Goal: Task Accomplishment & Management: Manage account settings

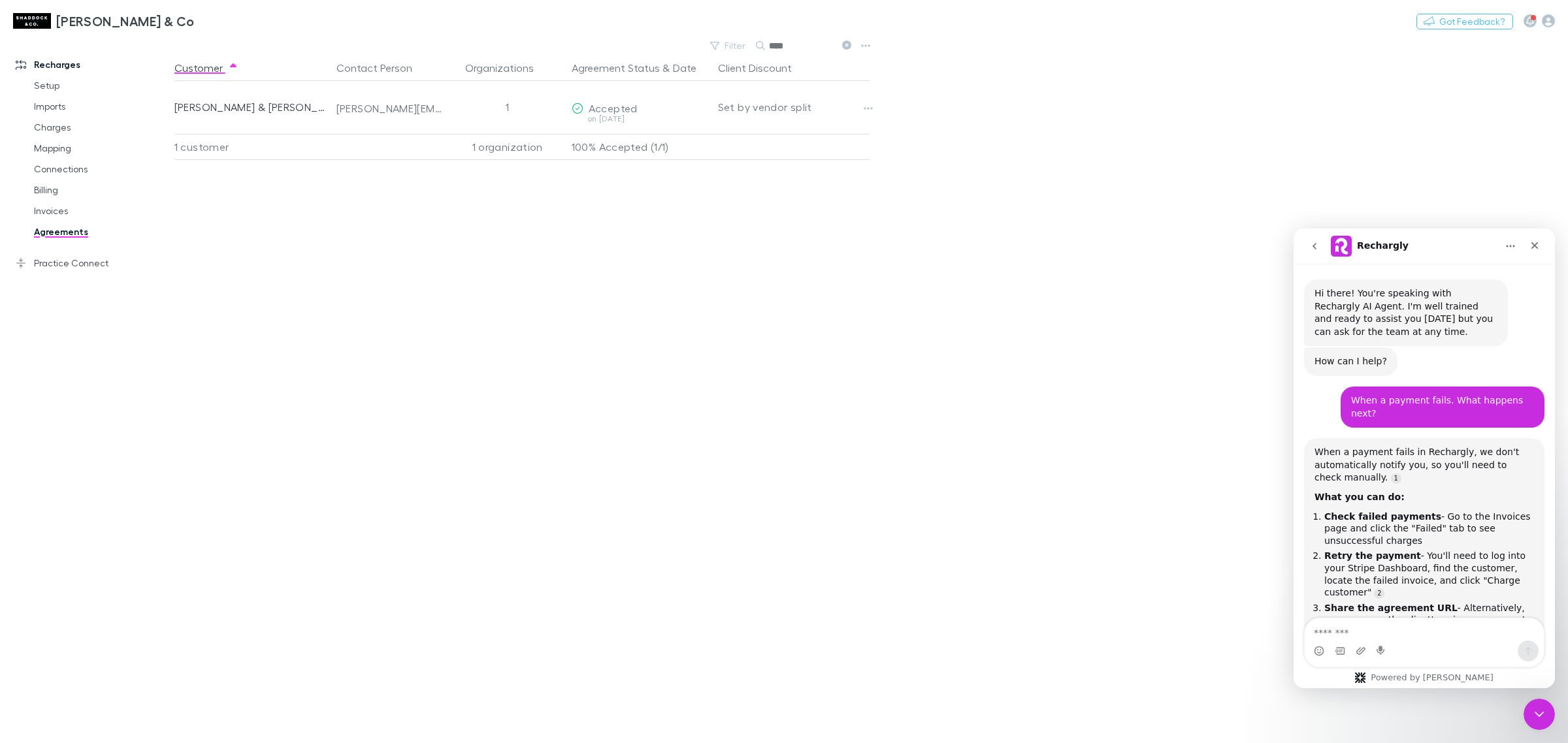
scroll to position [921, 0]
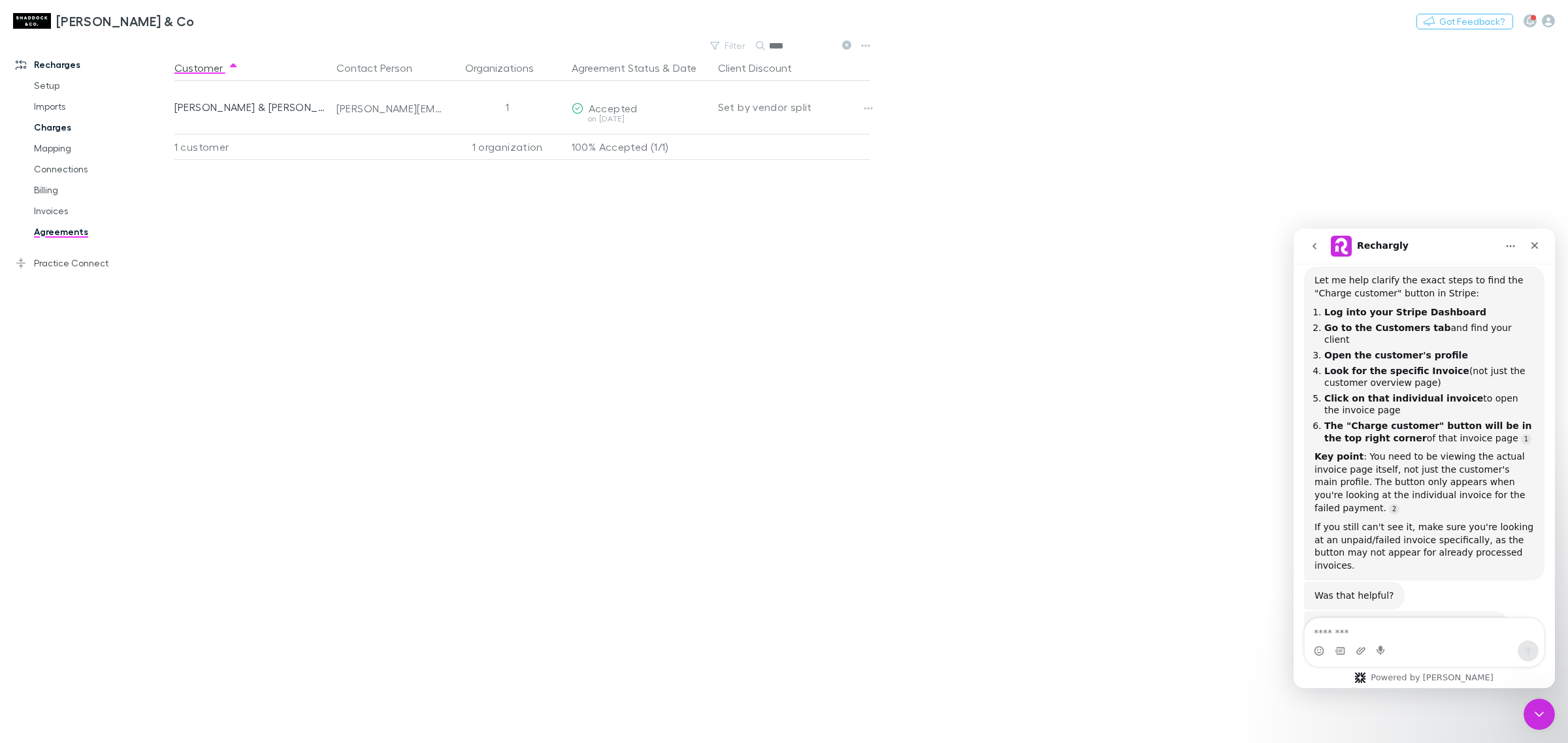
click at [70, 131] on link "Charges" at bounding box center [102, 128] width 163 height 21
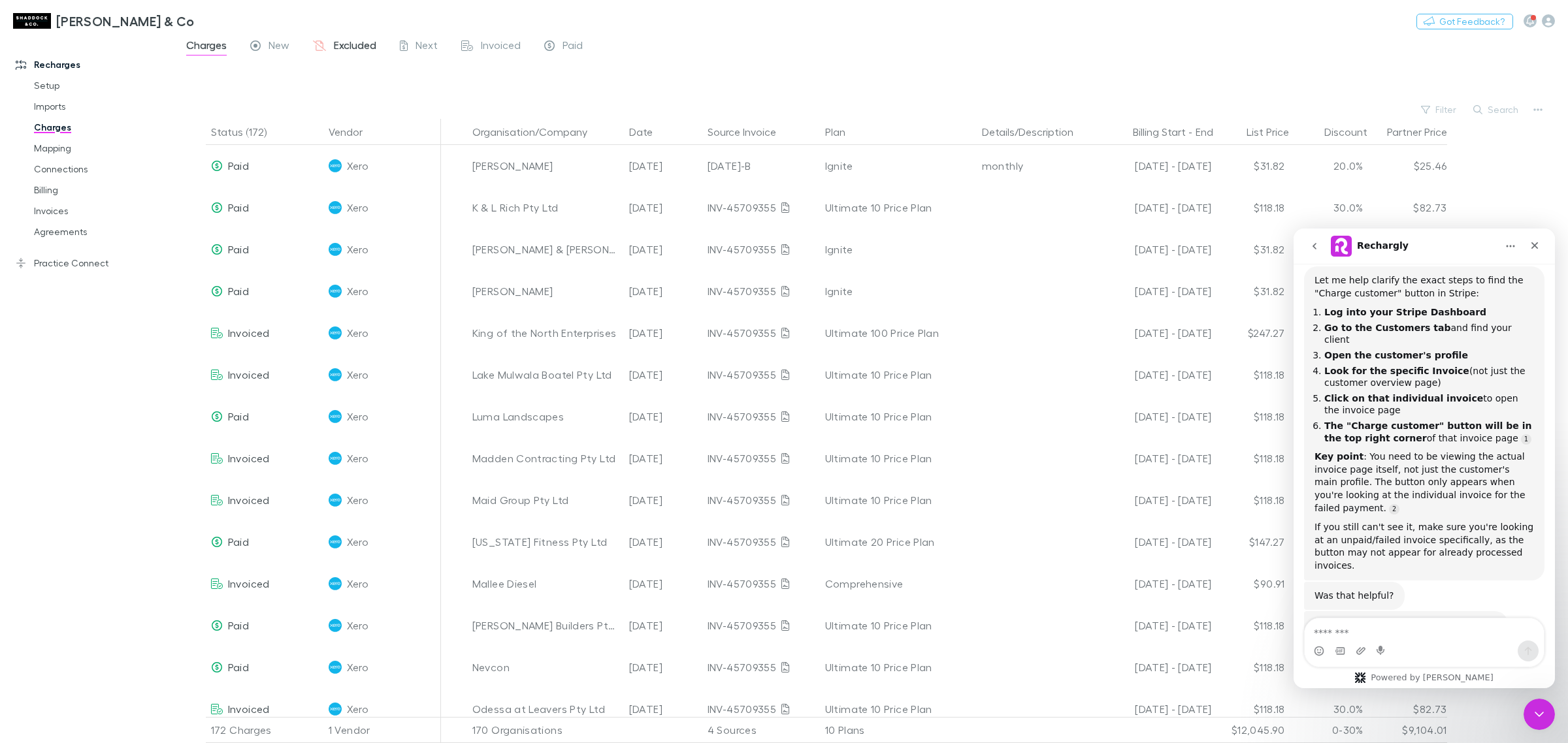
click at [356, 47] on span "Excluded" at bounding box center [355, 47] width 42 height 17
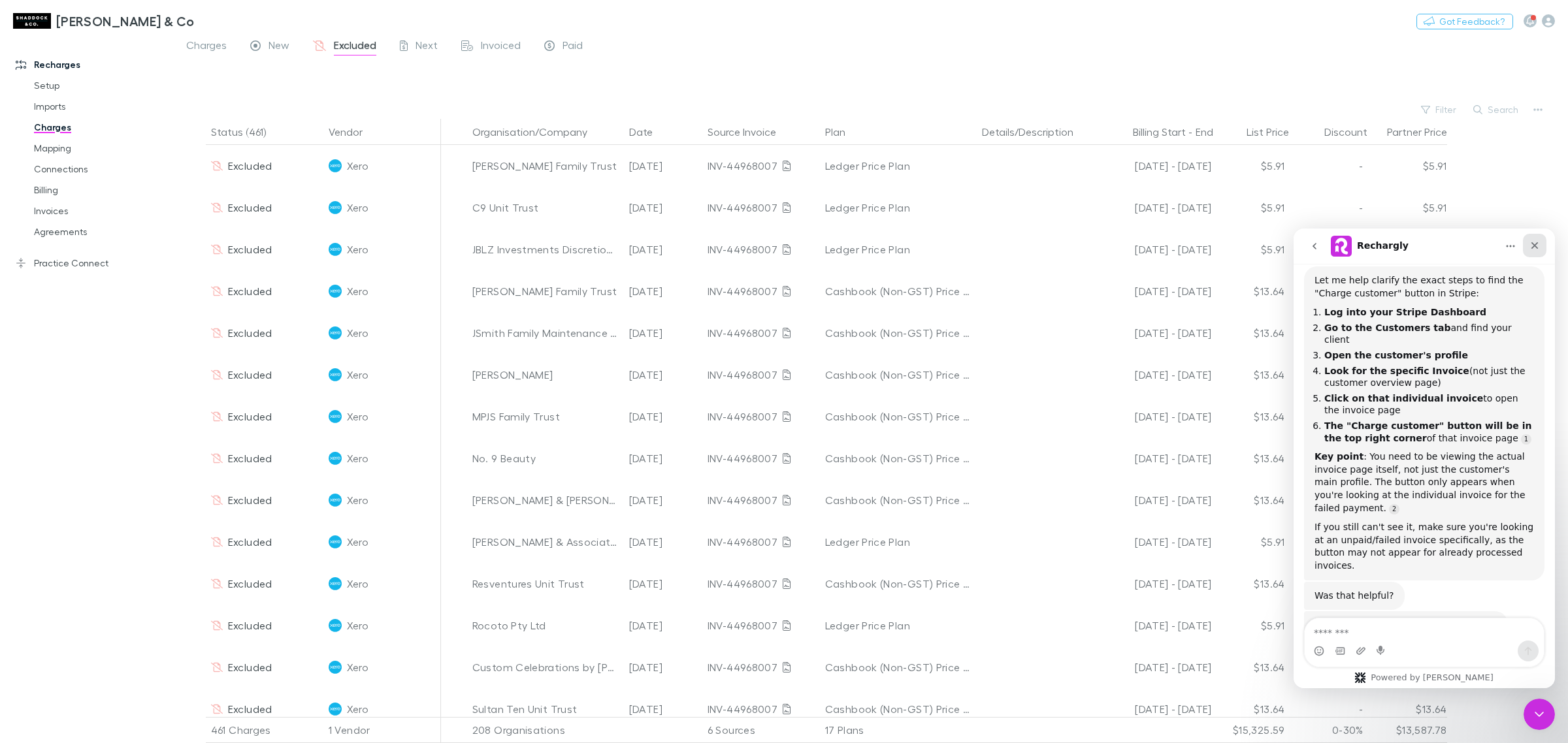
click at [1534, 241] on icon "Close" at bounding box center [1535, 246] width 11 height 11
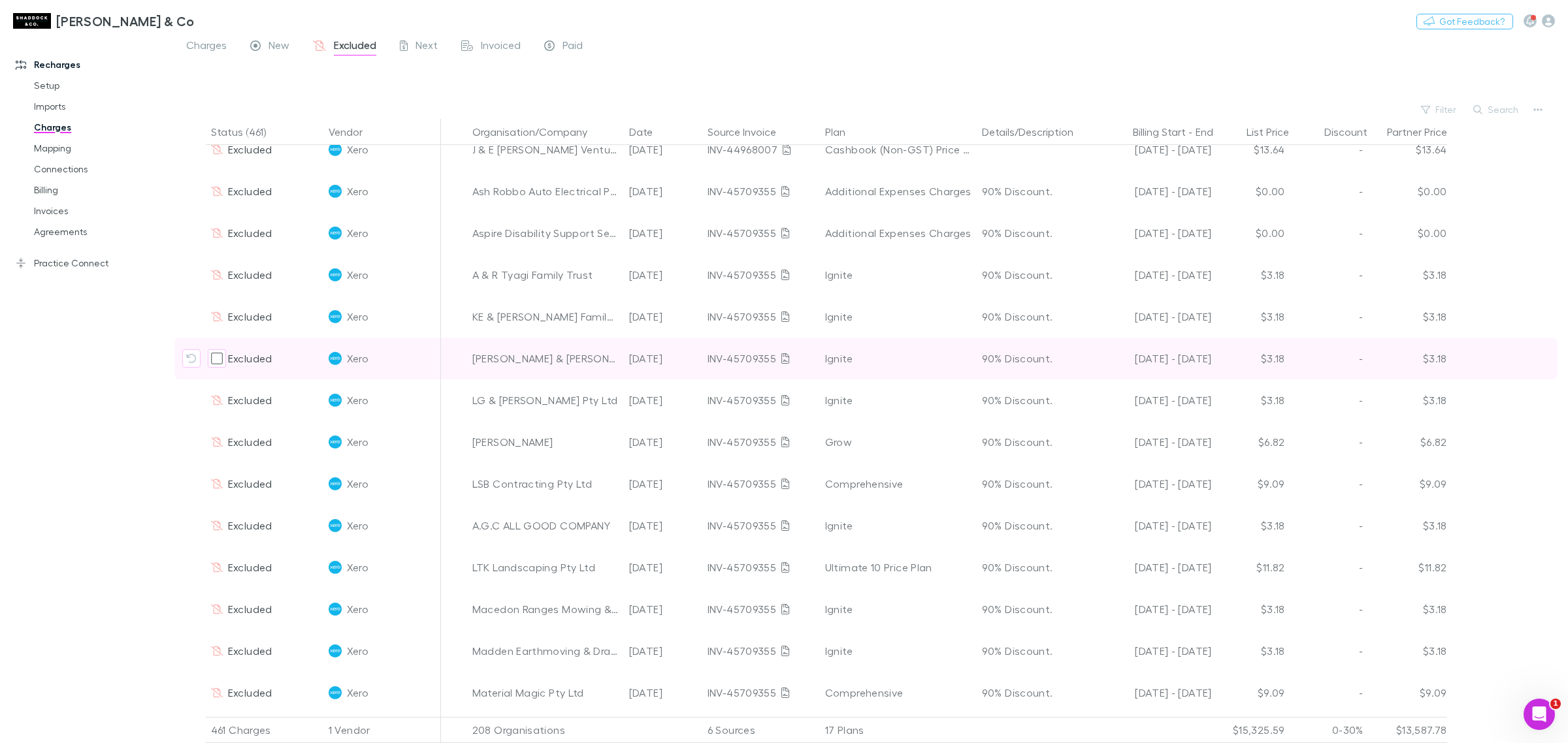
scroll to position [1470, 0]
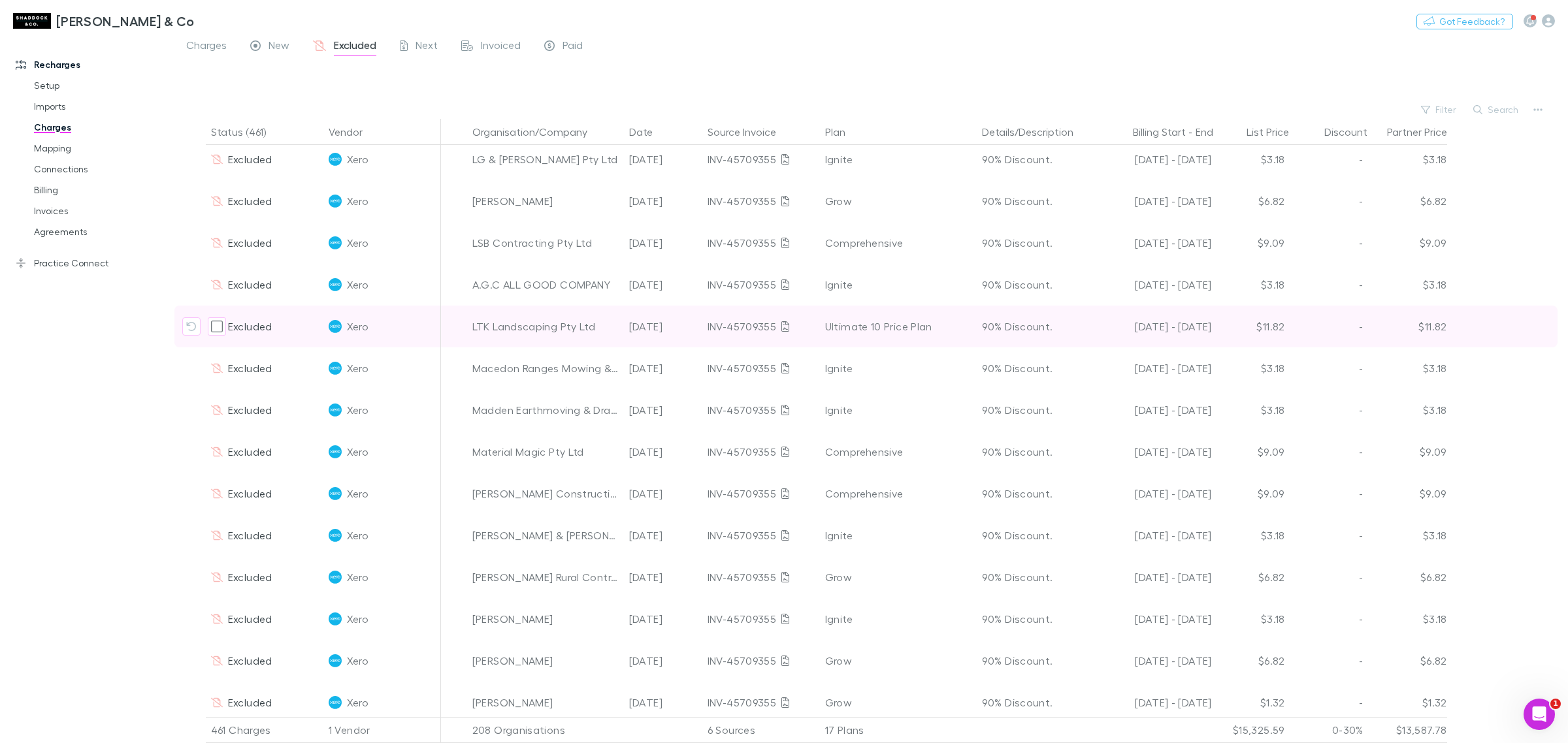
click at [715, 327] on div "INV-45709355" at bounding box center [761, 326] width 107 height 42
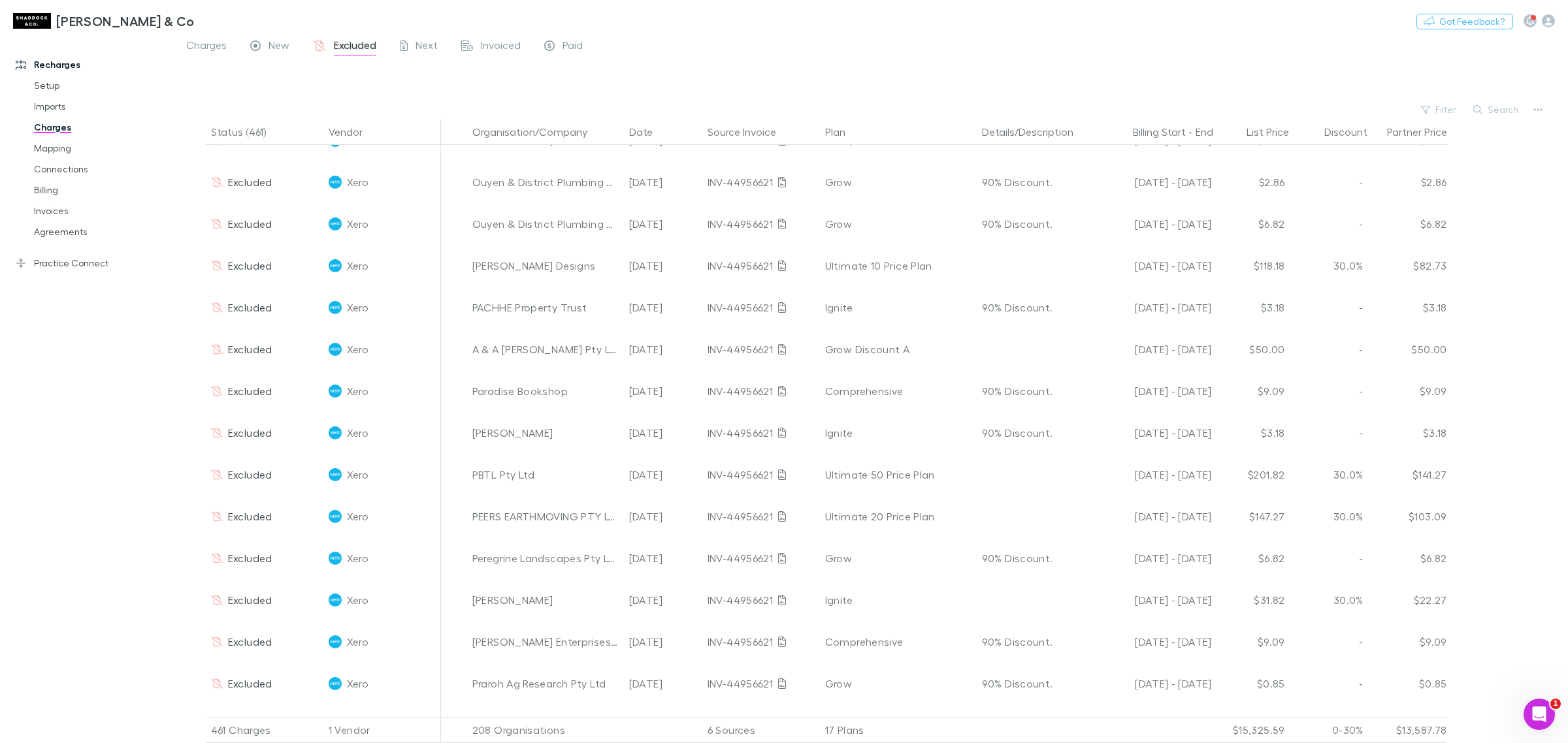
scroll to position [11968, 0]
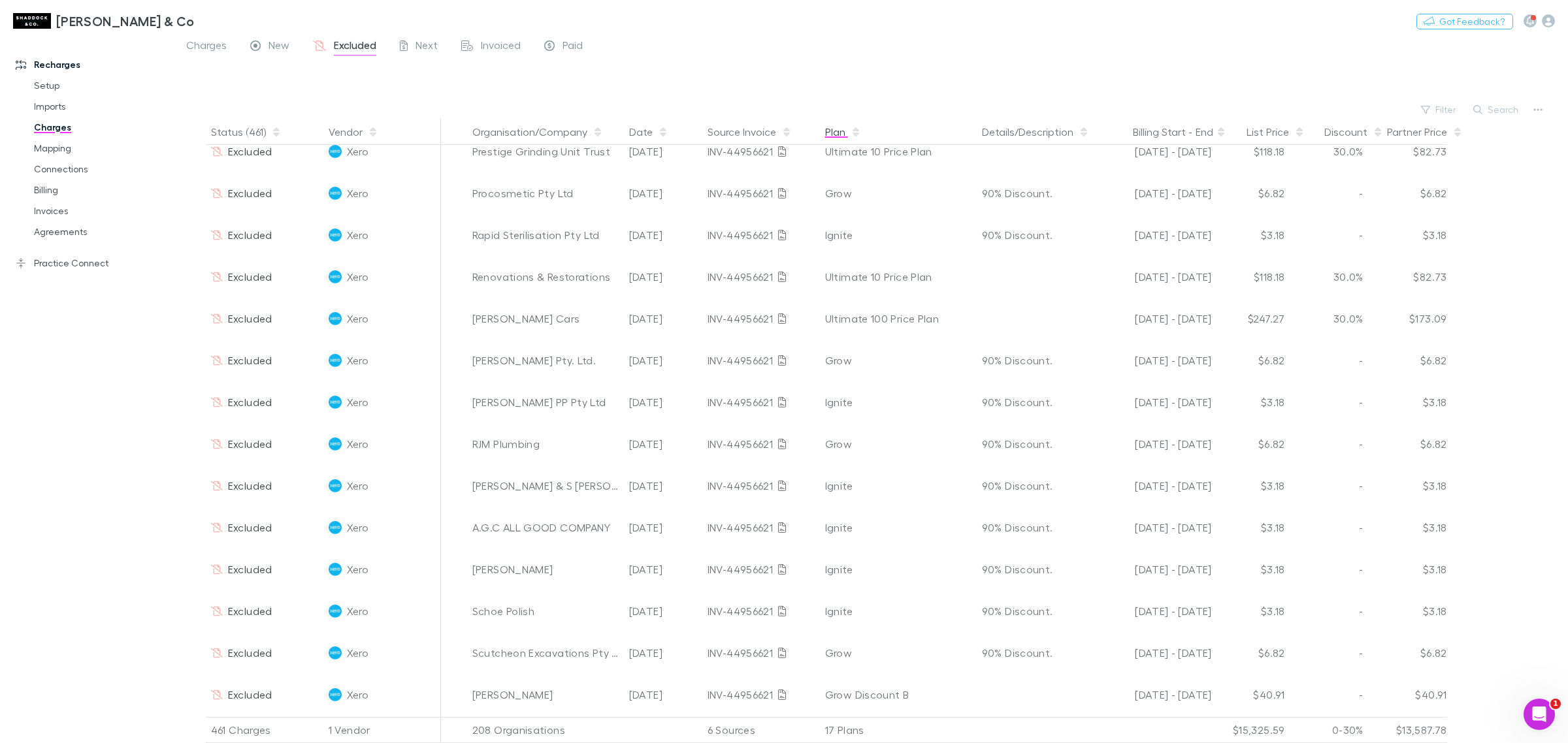
click at [832, 131] on button "Plan" at bounding box center [843, 131] width 36 height 26
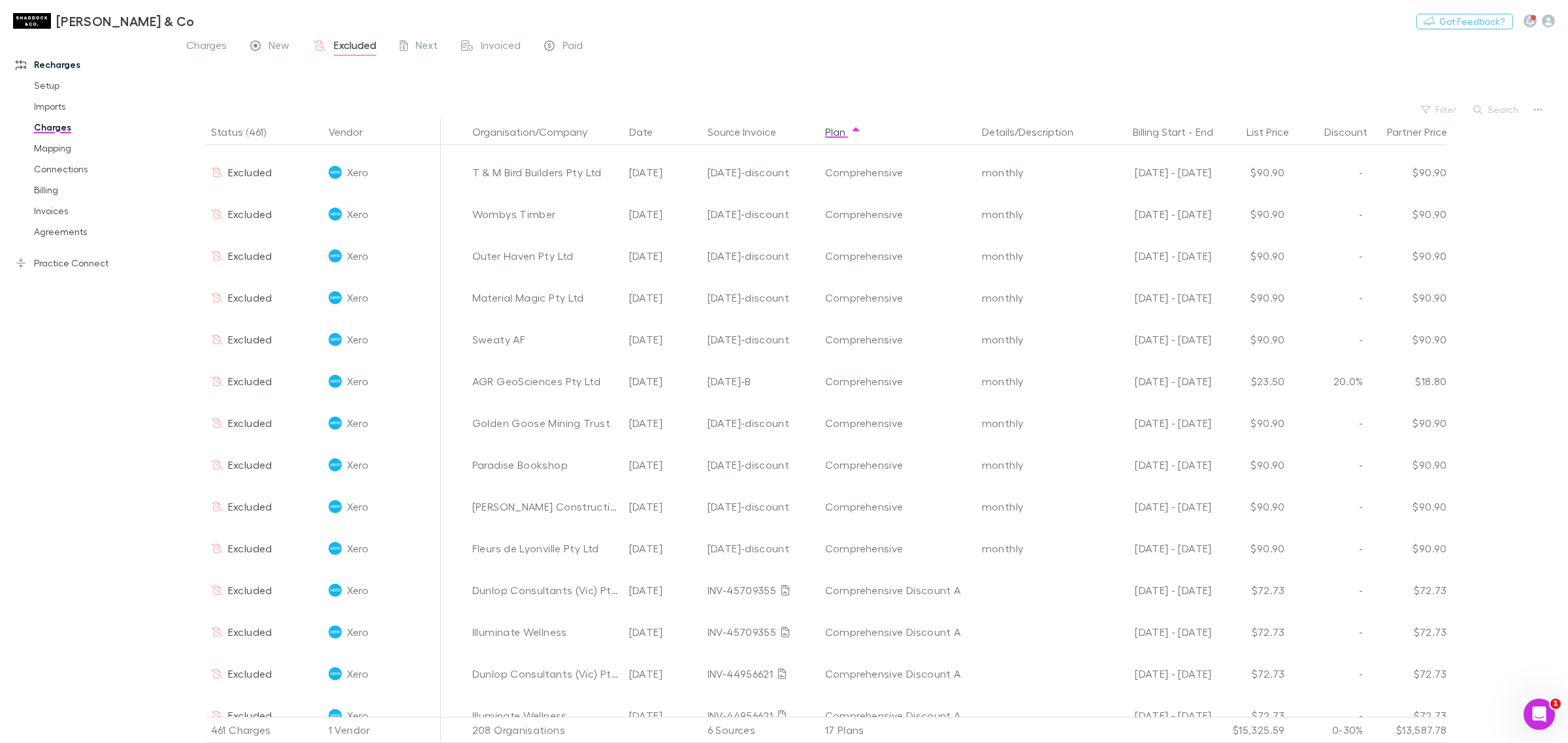
scroll to position [4653, 0]
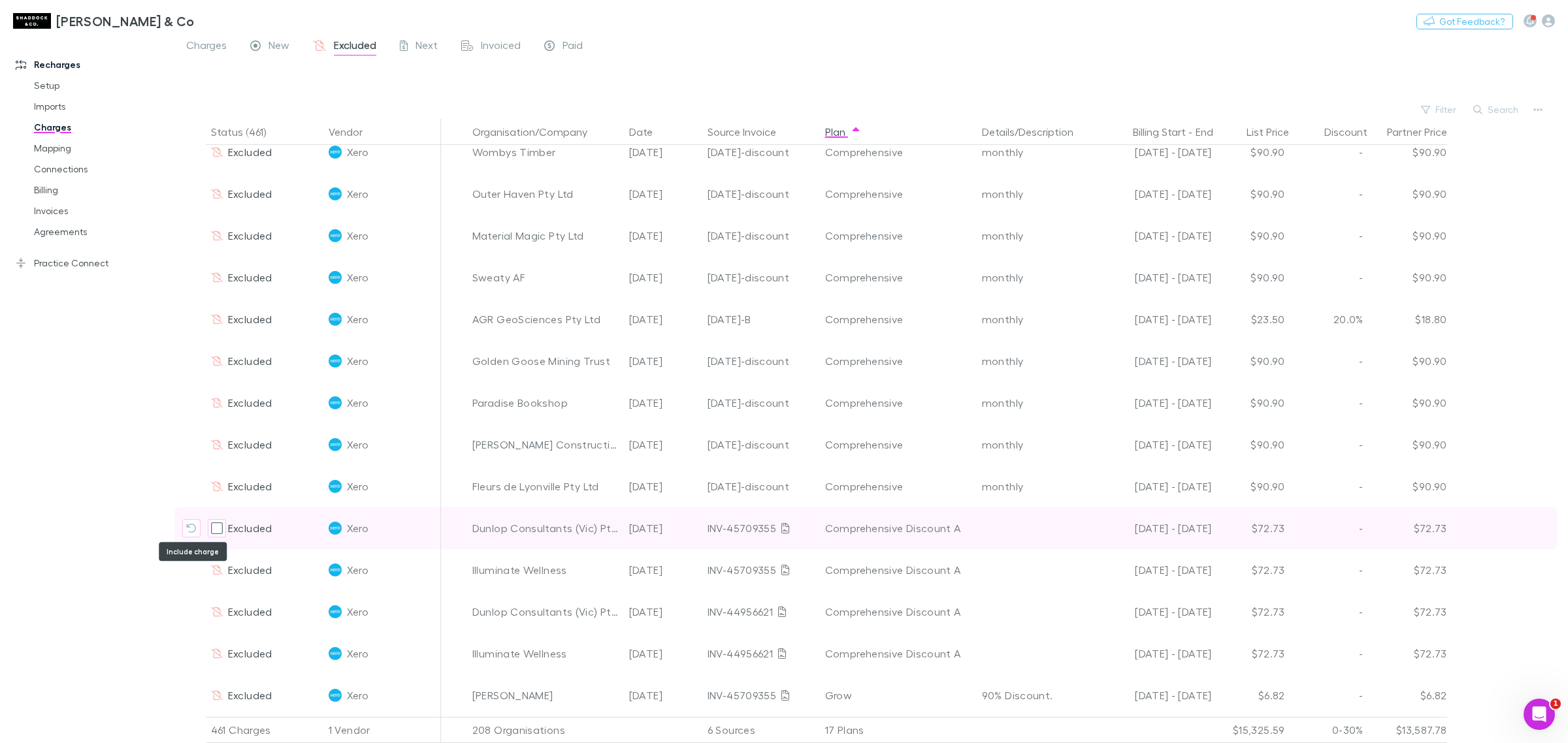
click at [190, 524] on icon "Include charge" at bounding box center [191, 528] width 11 height 11
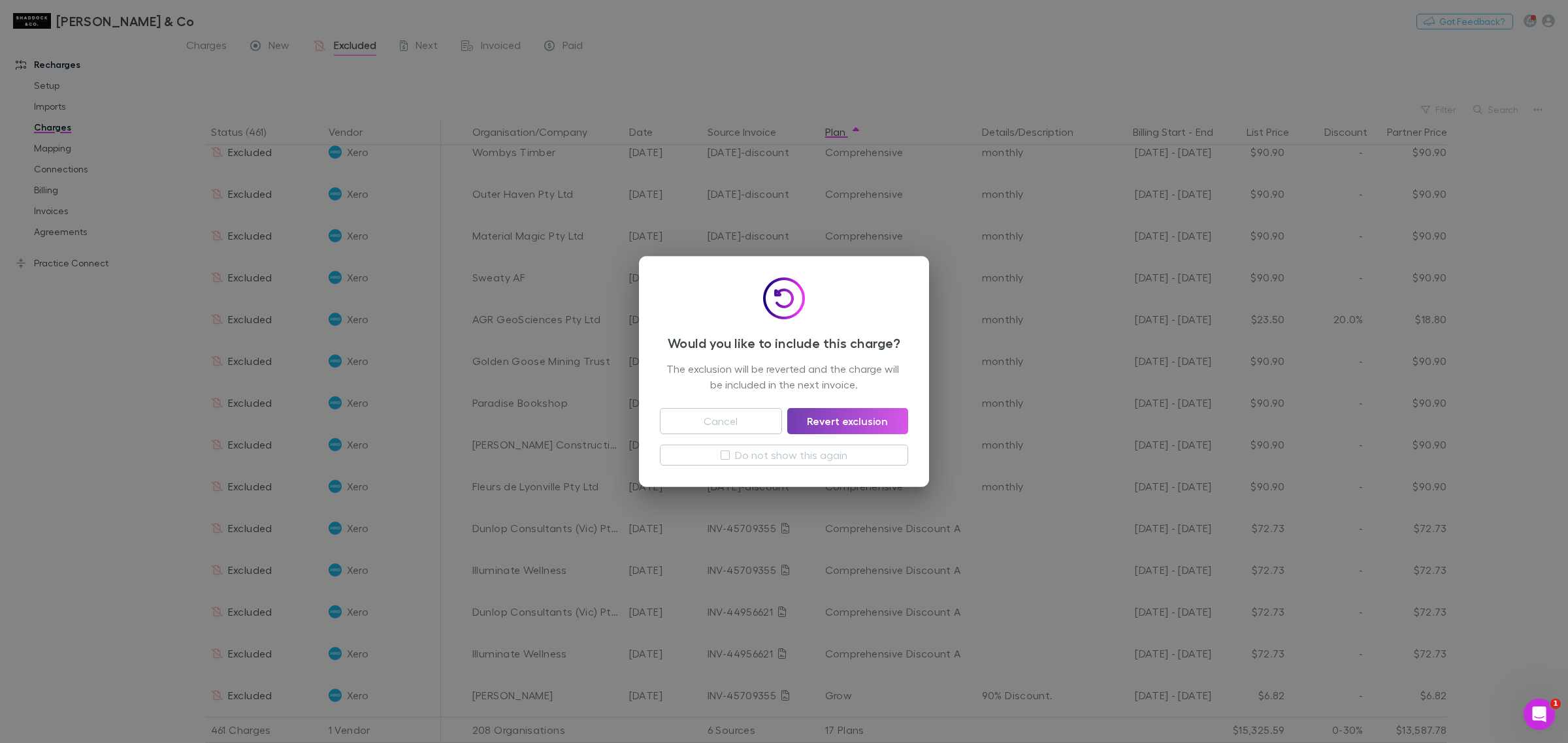
click at [844, 416] on button "Revert exclusion" at bounding box center [847, 421] width 121 height 26
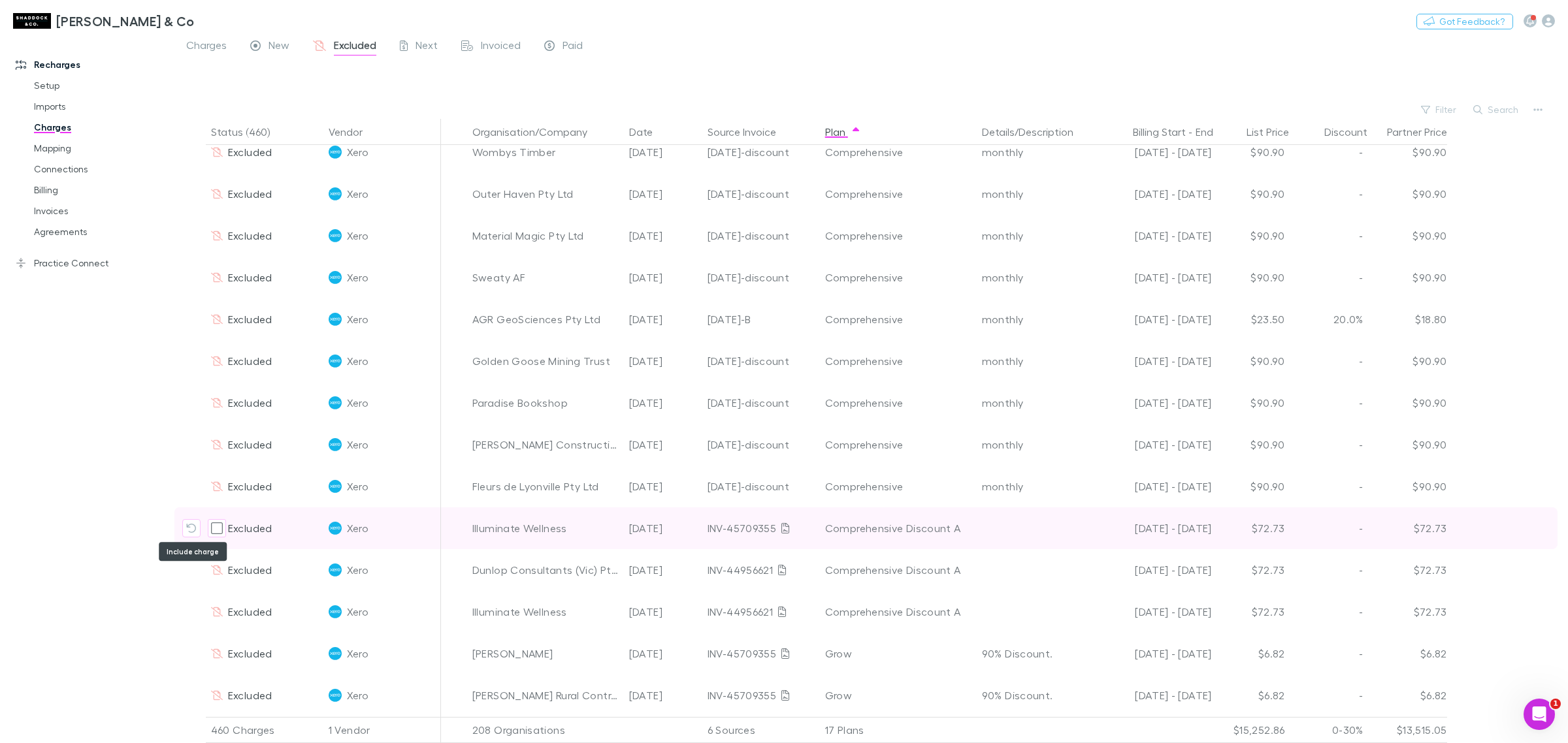
click at [189, 524] on icon "Include charge" at bounding box center [191, 528] width 11 height 11
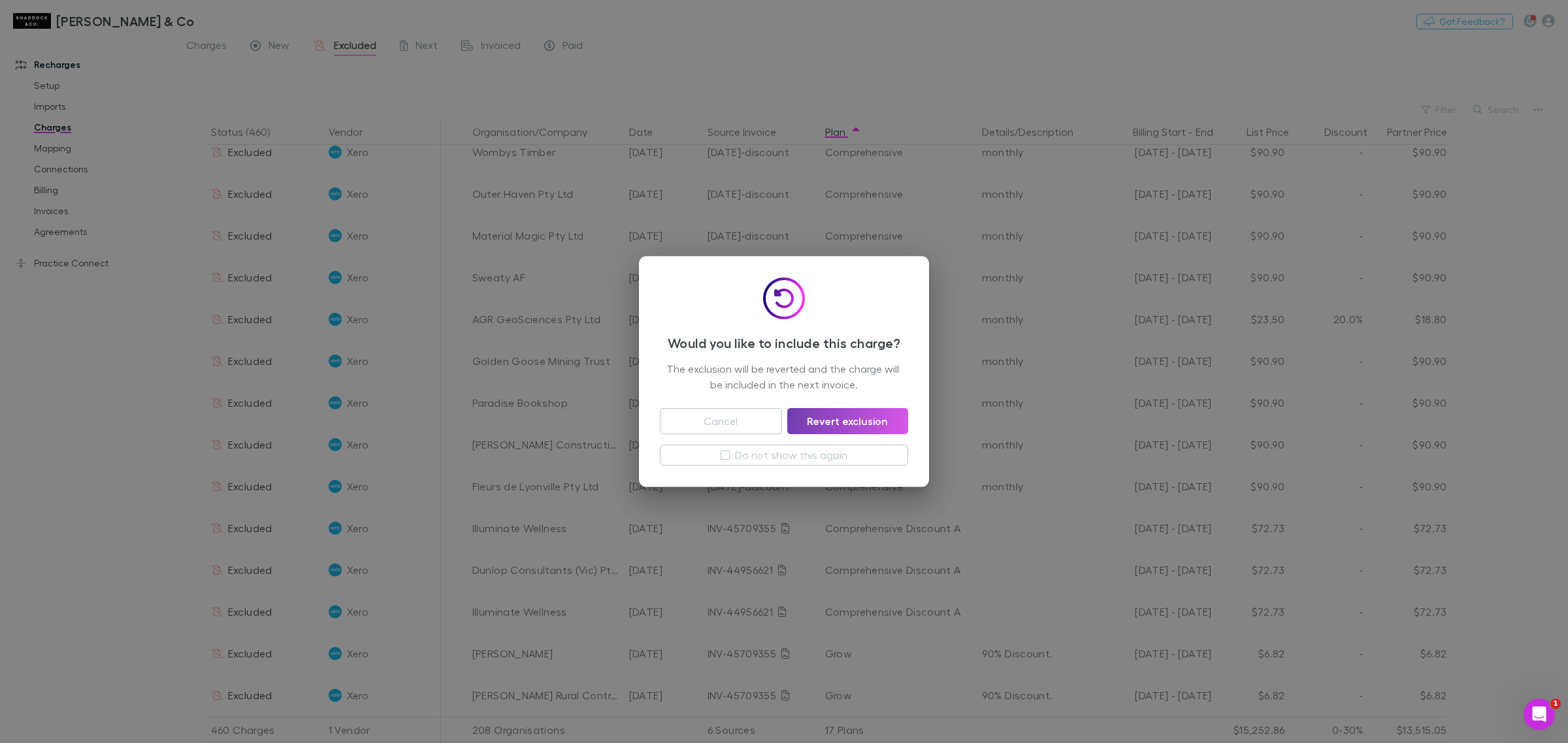
click at [818, 425] on button "Revert exclusion" at bounding box center [847, 421] width 121 height 26
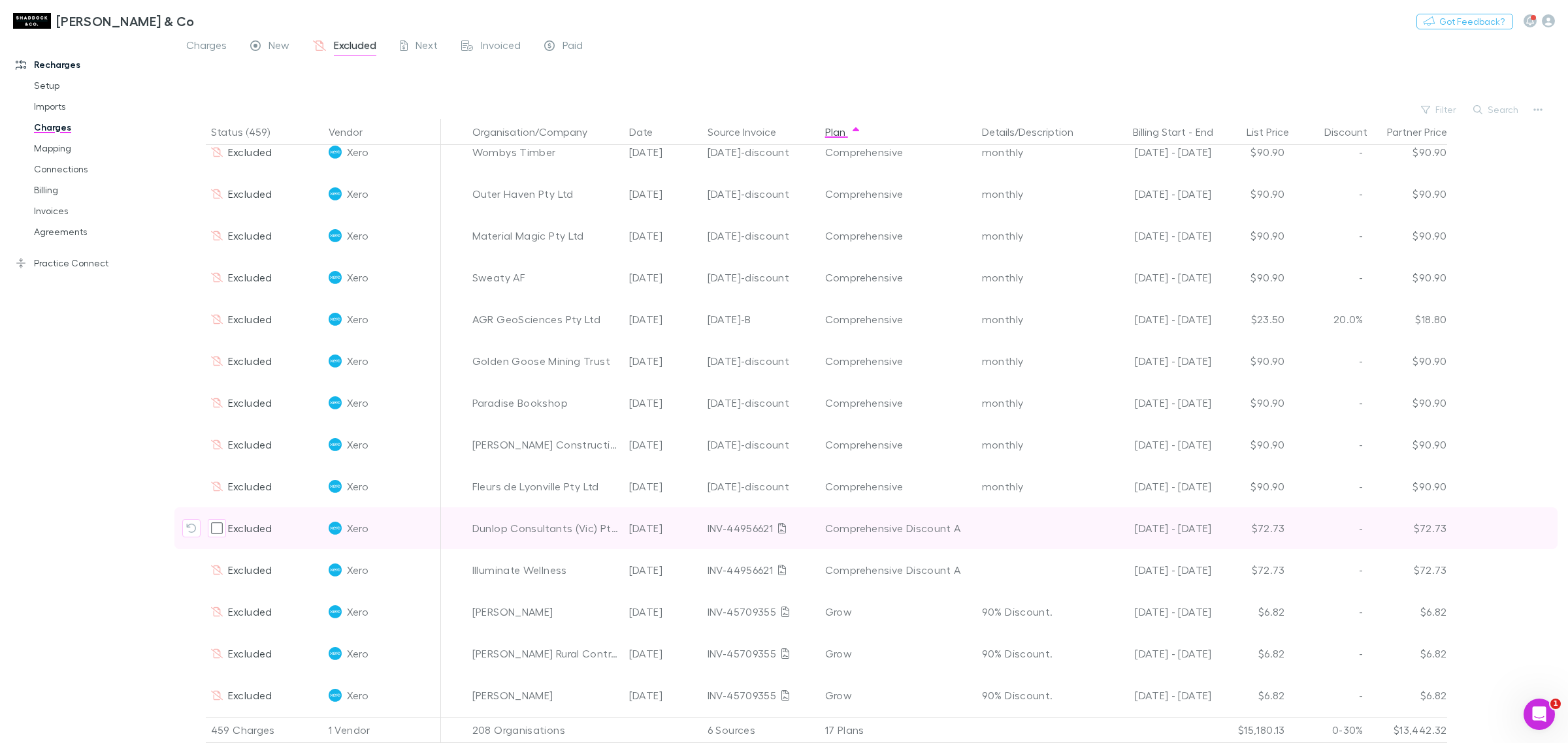
click at [186, 531] on icon "Include charge" at bounding box center [191, 528] width 11 height 11
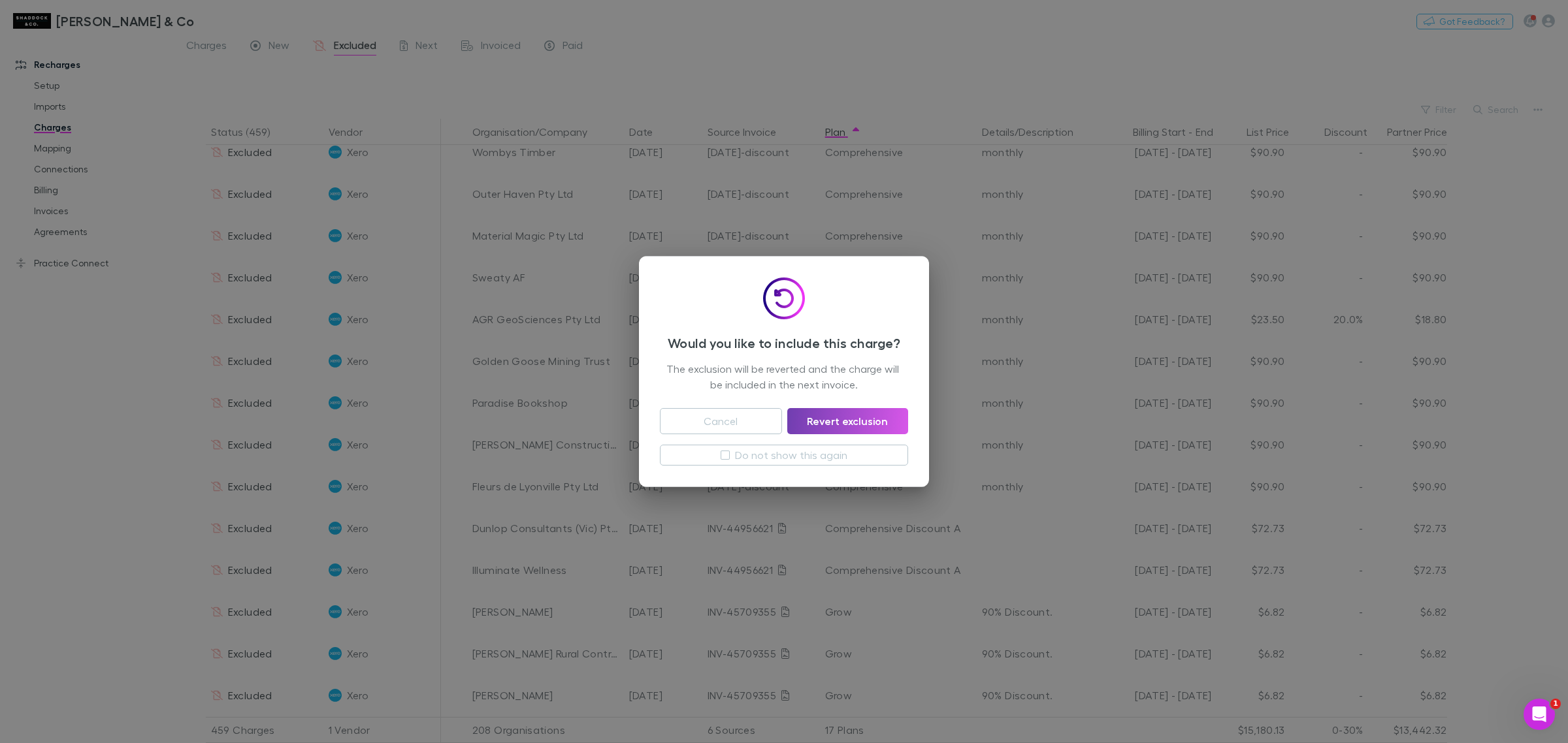
click at [848, 421] on button "Revert exclusion" at bounding box center [847, 421] width 121 height 26
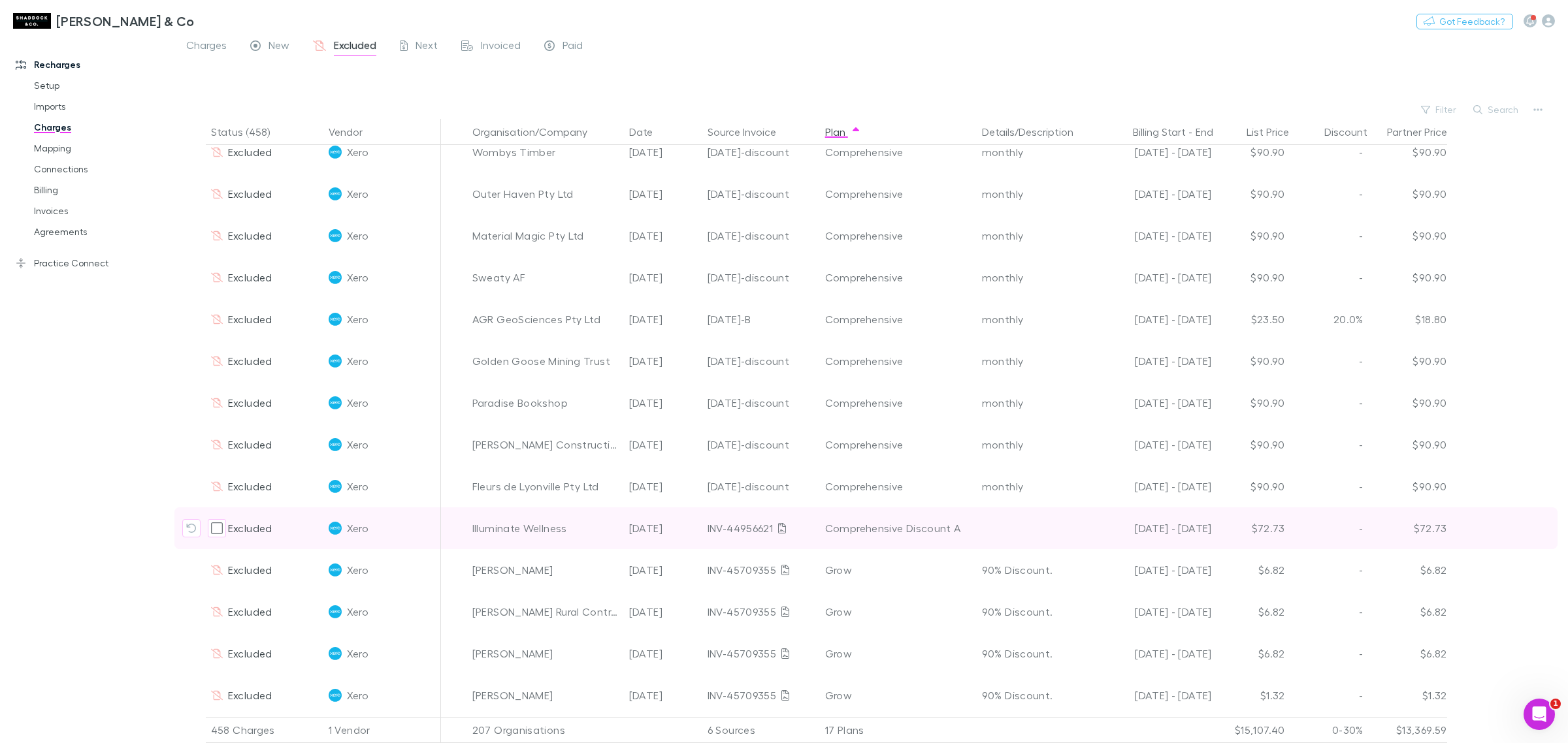
click at [190, 530] on icon "Include charge" at bounding box center [191, 528] width 11 height 11
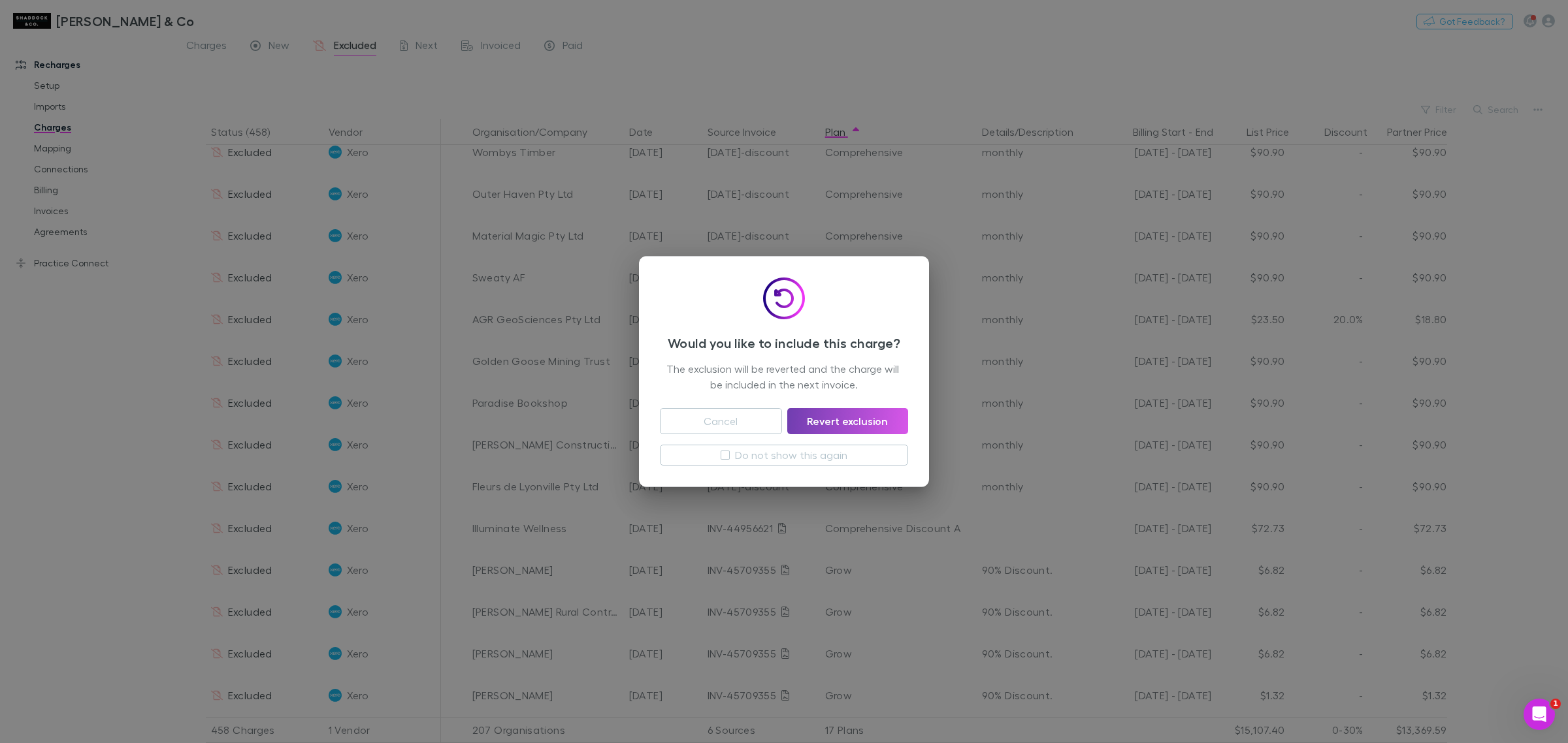
click at [876, 425] on button "Revert exclusion" at bounding box center [847, 421] width 121 height 26
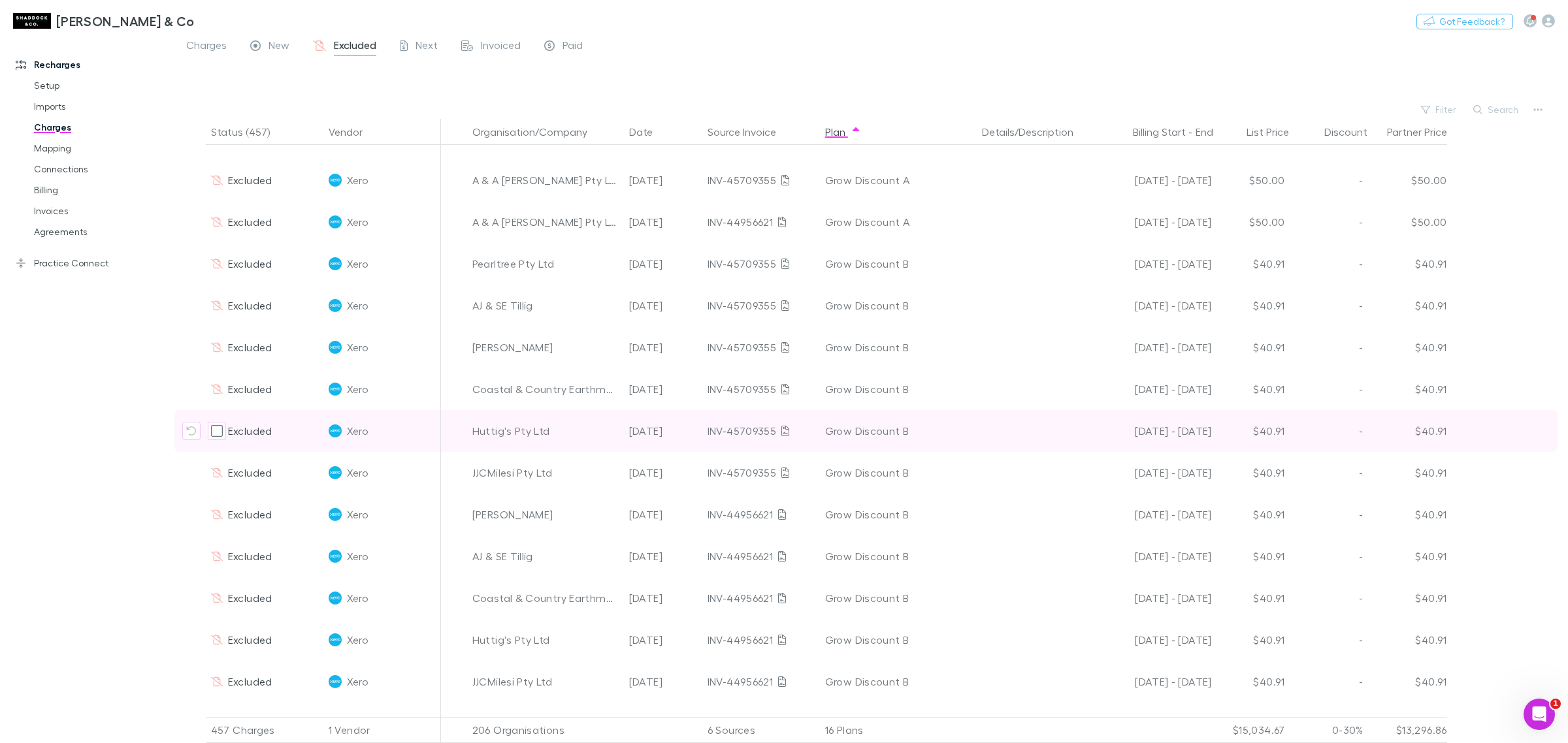
scroll to position [9225, 0]
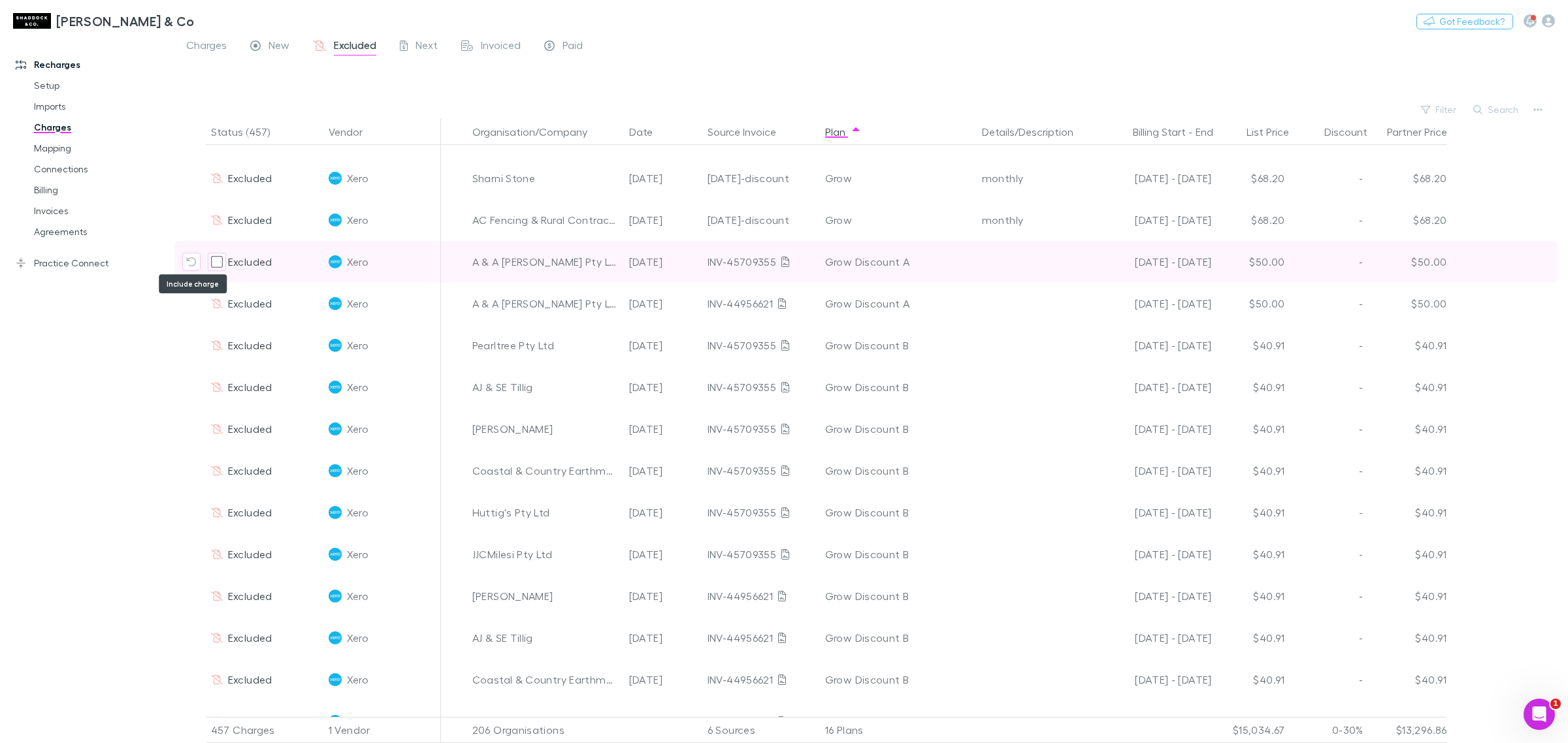
click at [191, 258] on icon "Include charge" at bounding box center [191, 262] width 11 height 11
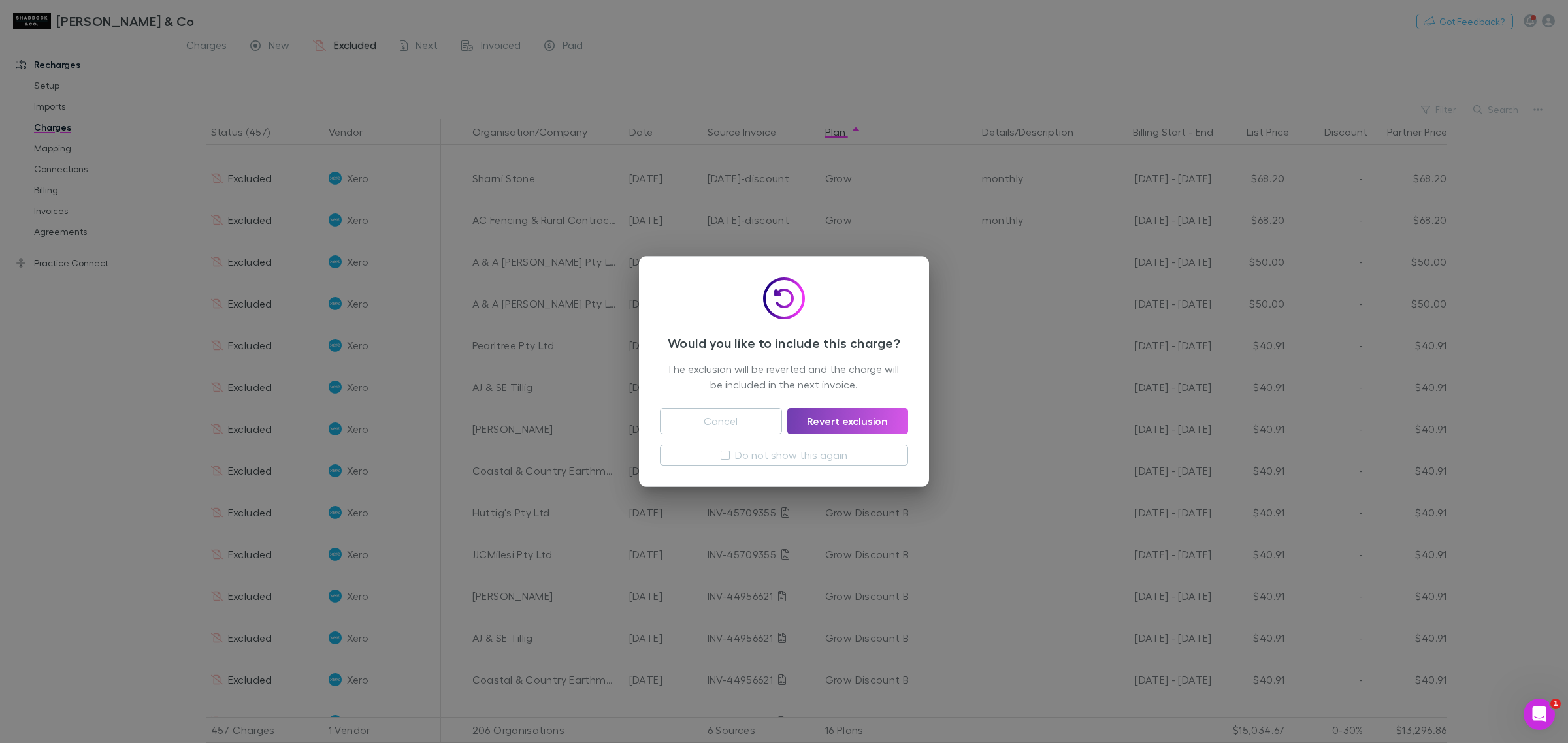
click at [861, 423] on button "Revert exclusion" at bounding box center [847, 421] width 121 height 26
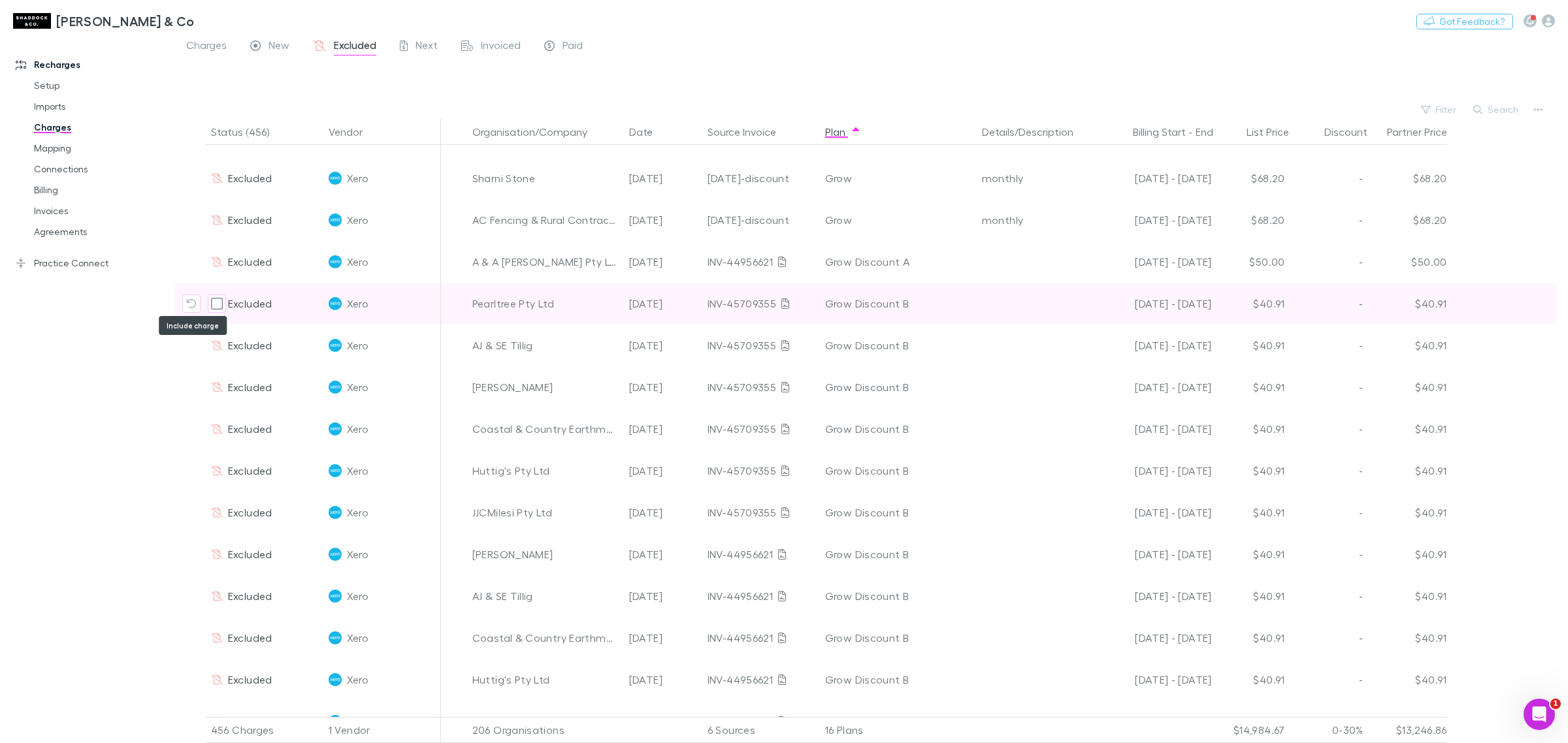
click at [184, 299] on button "Include charge" at bounding box center [191, 303] width 18 height 18
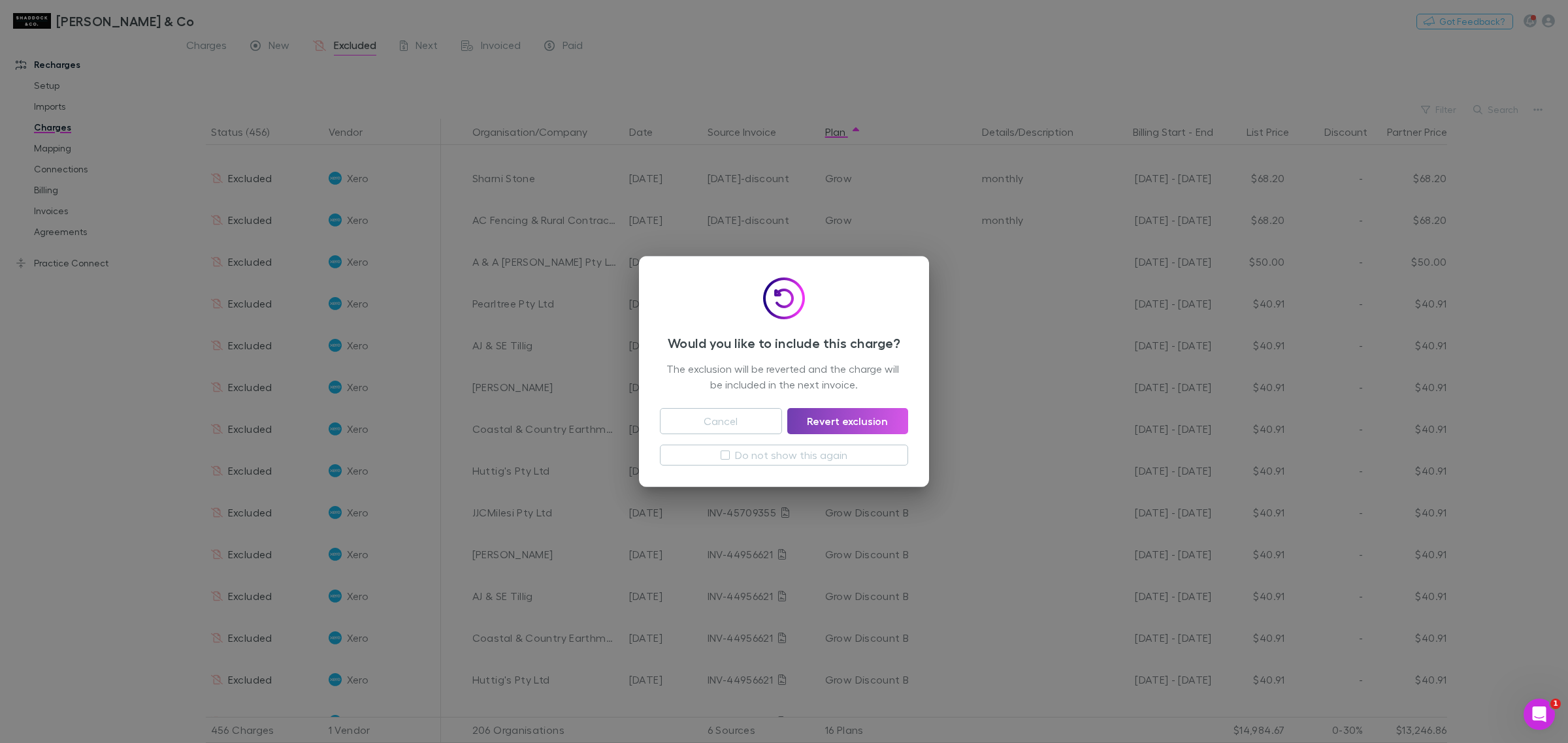
click at [861, 416] on button "Revert exclusion" at bounding box center [847, 421] width 121 height 26
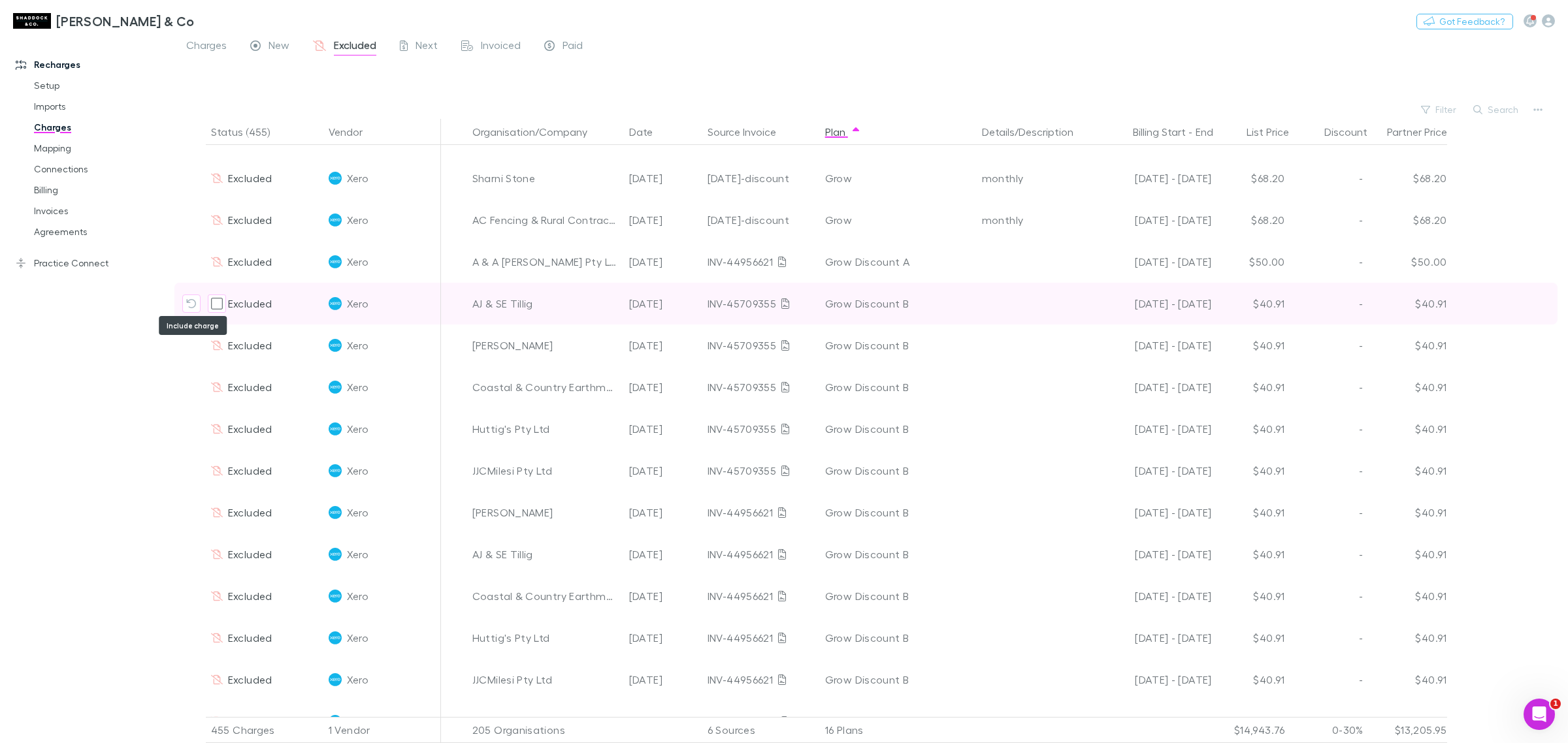
click at [189, 301] on icon "Include charge" at bounding box center [191, 303] width 10 height 9
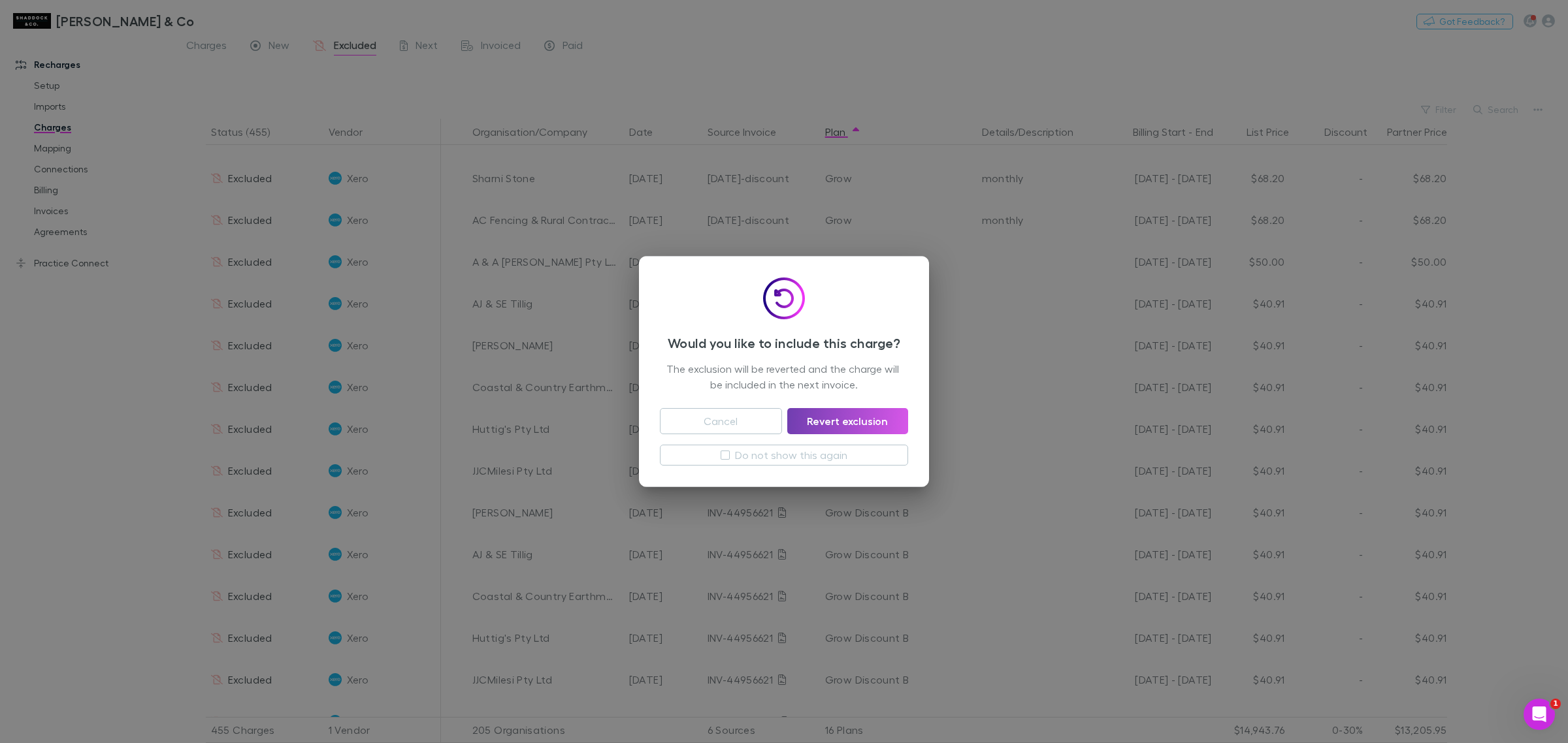
click at [879, 426] on button "Revert exclusion" at bounding box center [847, 421] width 121 height 26
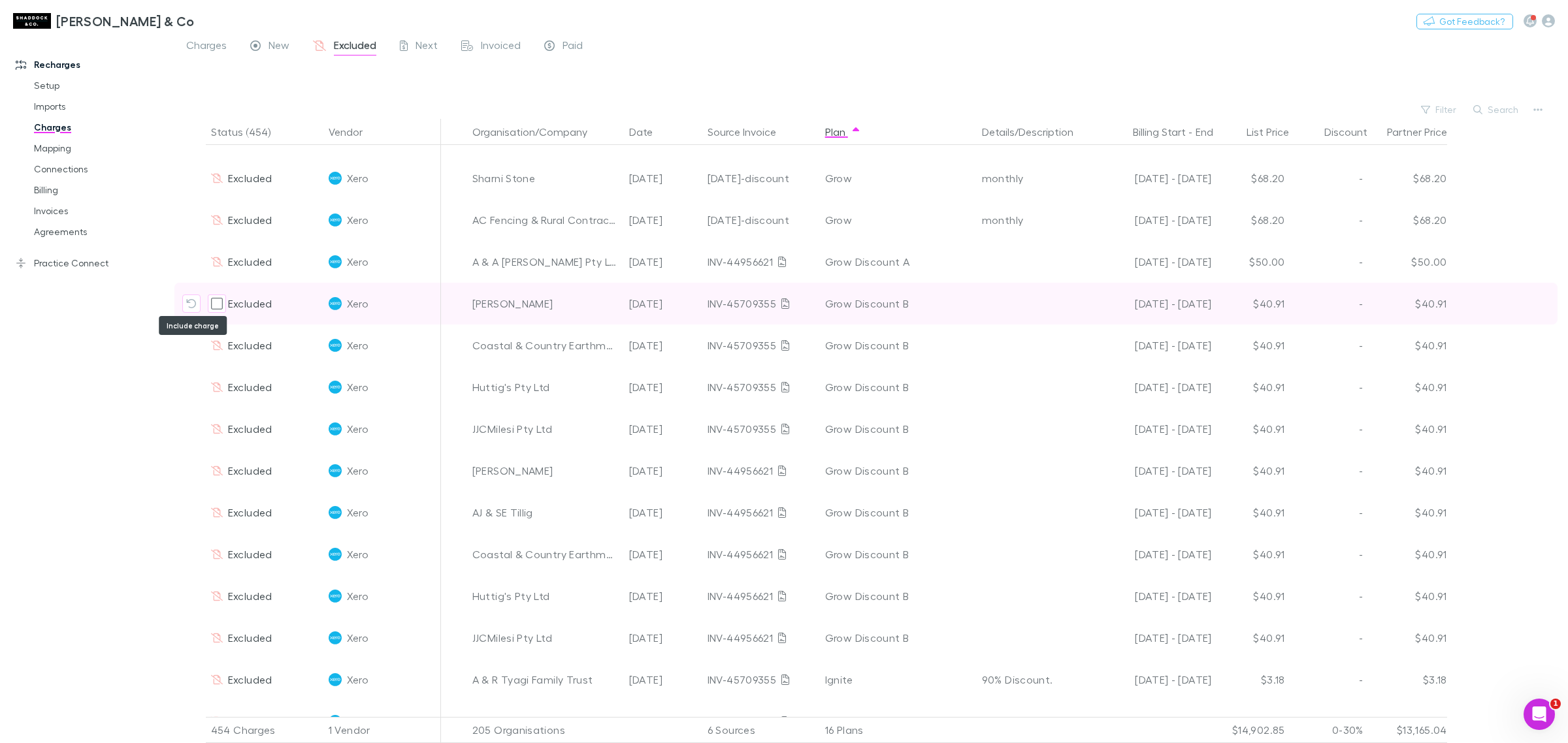
click at [193, 305] on icon "Include charge" at bounding box center [191, 303] width 10 height 9
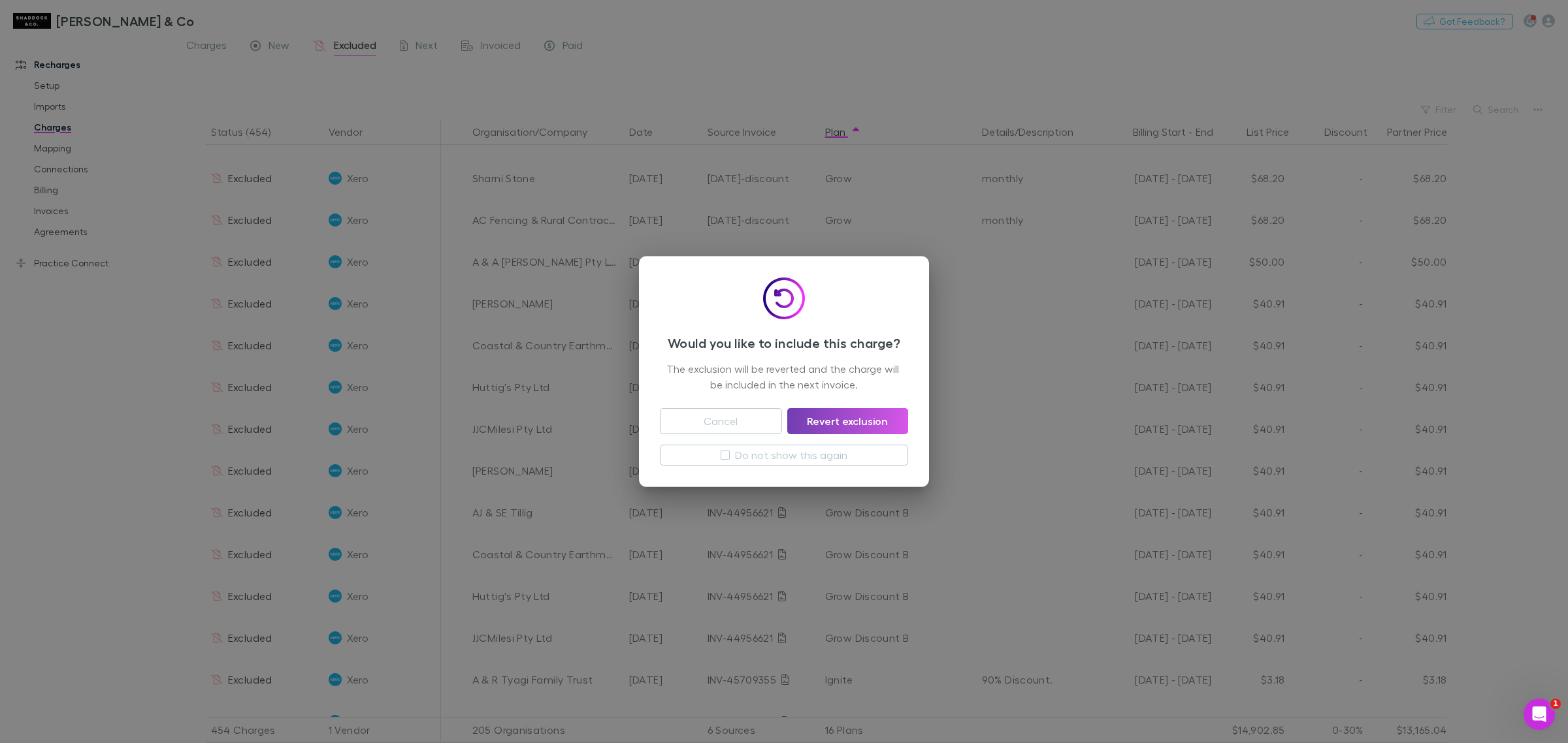
click at [847, 419] on button "Revert exclusion" at bounding box center [847, 421] width 121 height 26
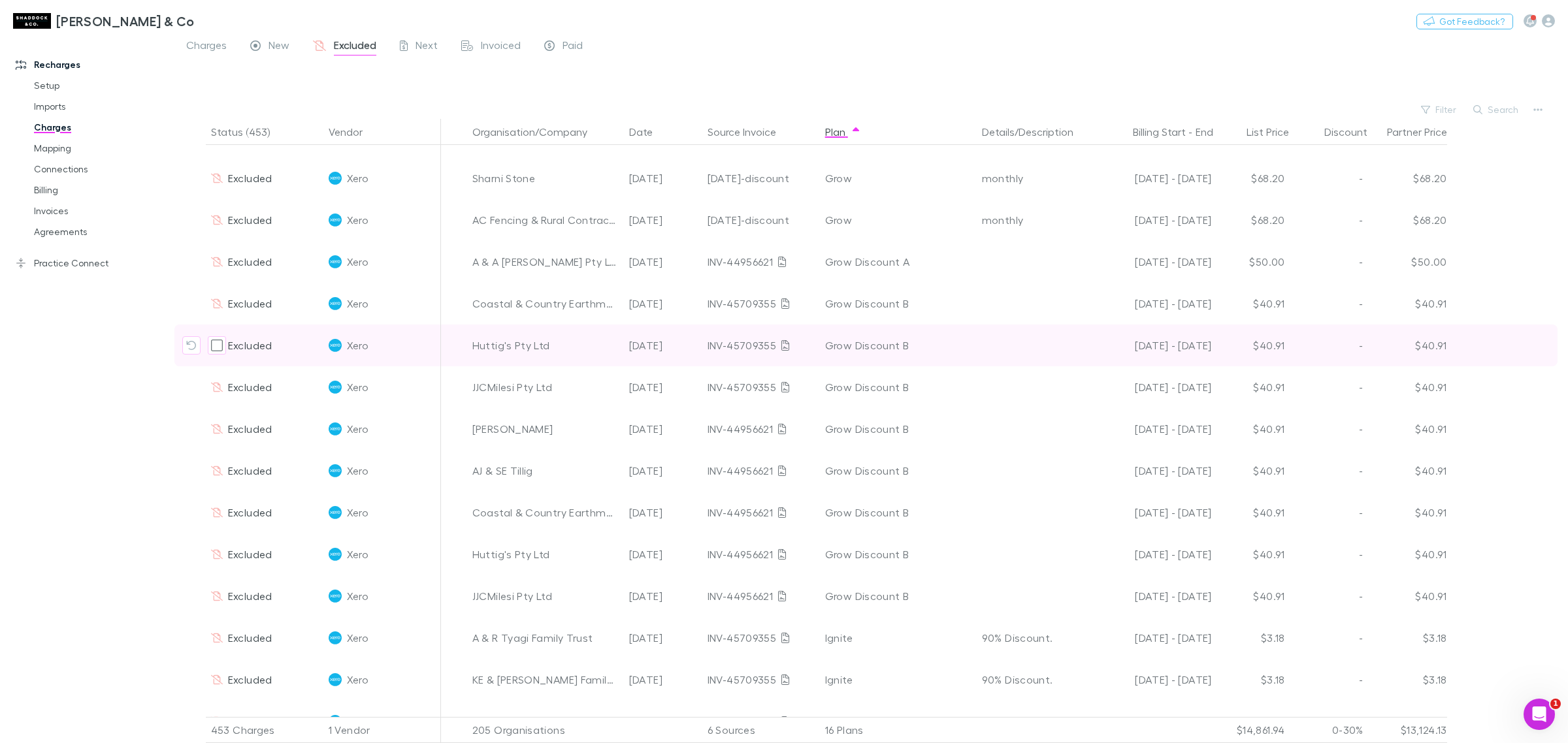
click at [186, 342] on icon "Include charge" at bounding box center [191, 345] width 11 height 11
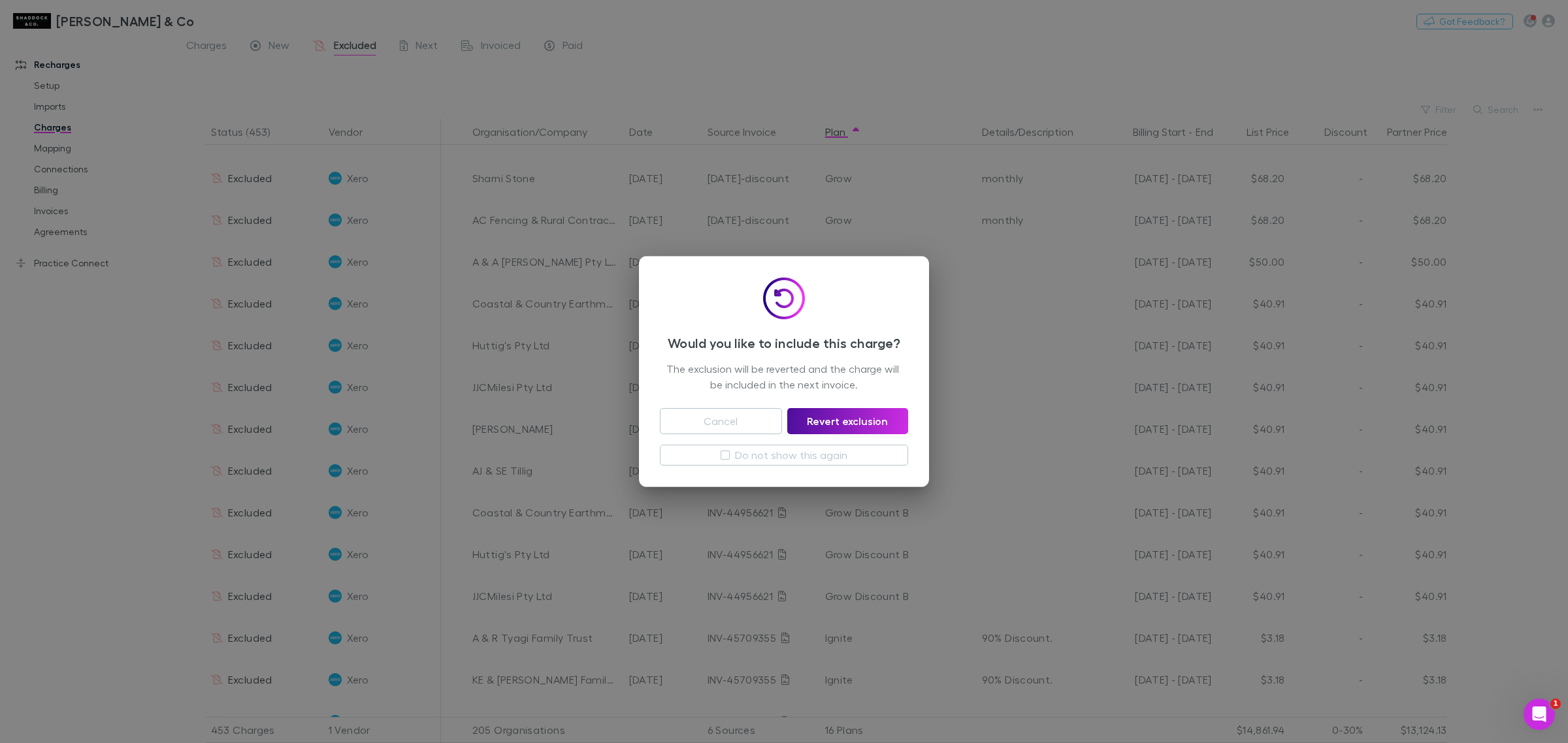
click at [873, 413] on button "Revert exclusion" at bounding box center [847, 421] width 121 height 26
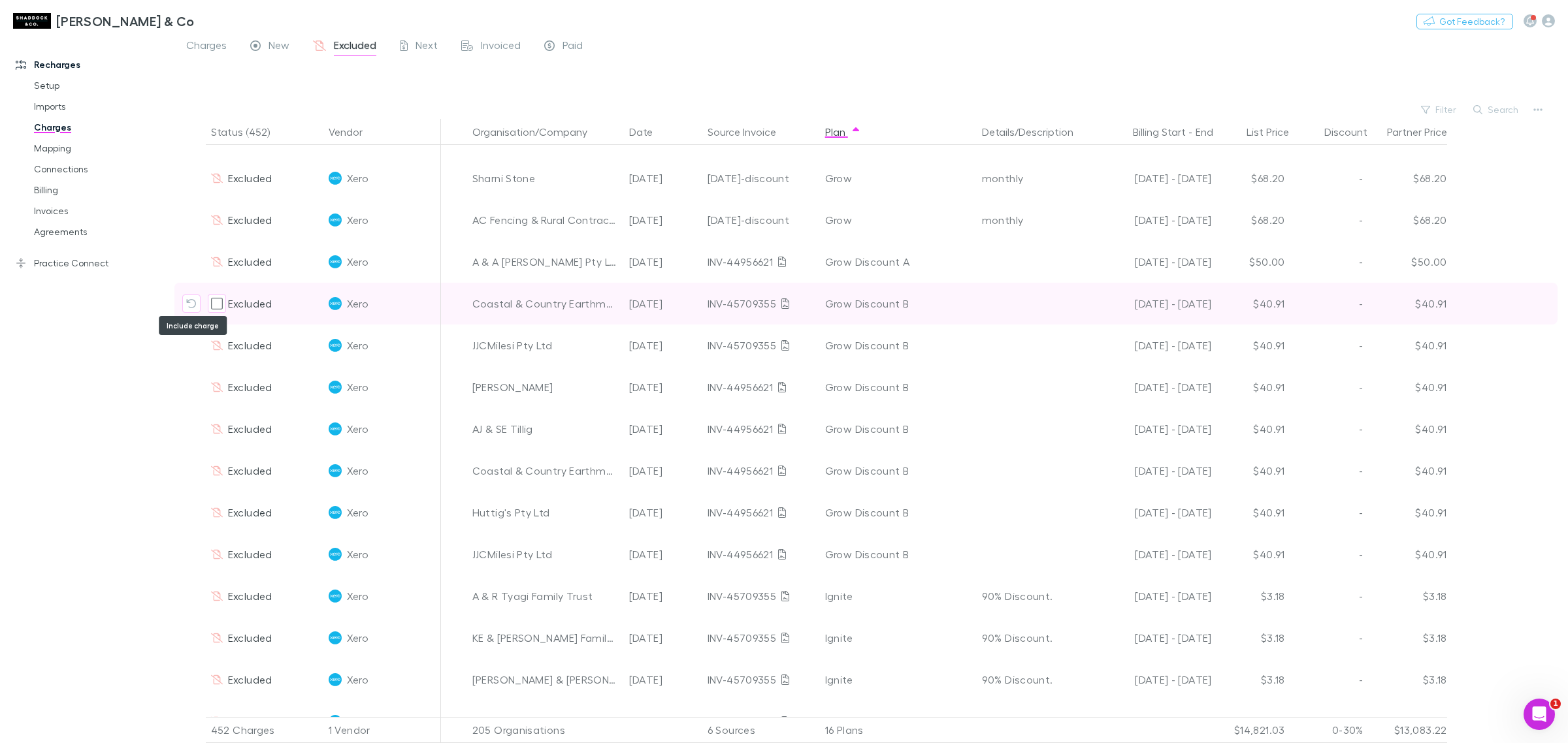
click at [191, 301] on icon "Include charge" at bounding box center [191, 303] width 11 height 11
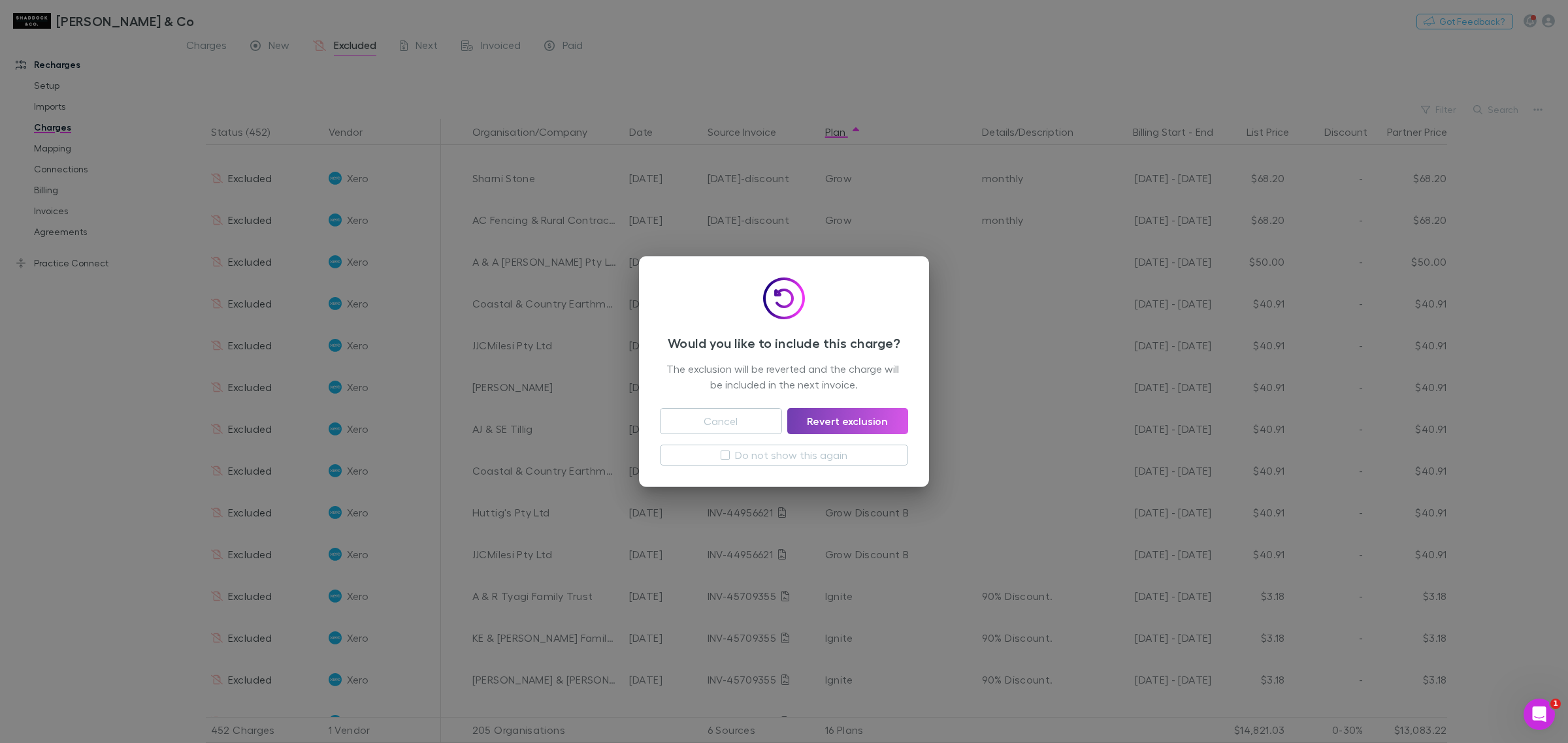
click at [847, 421] on button "Revert exclusion" at bounding box center [847, 421] width 121 height 26
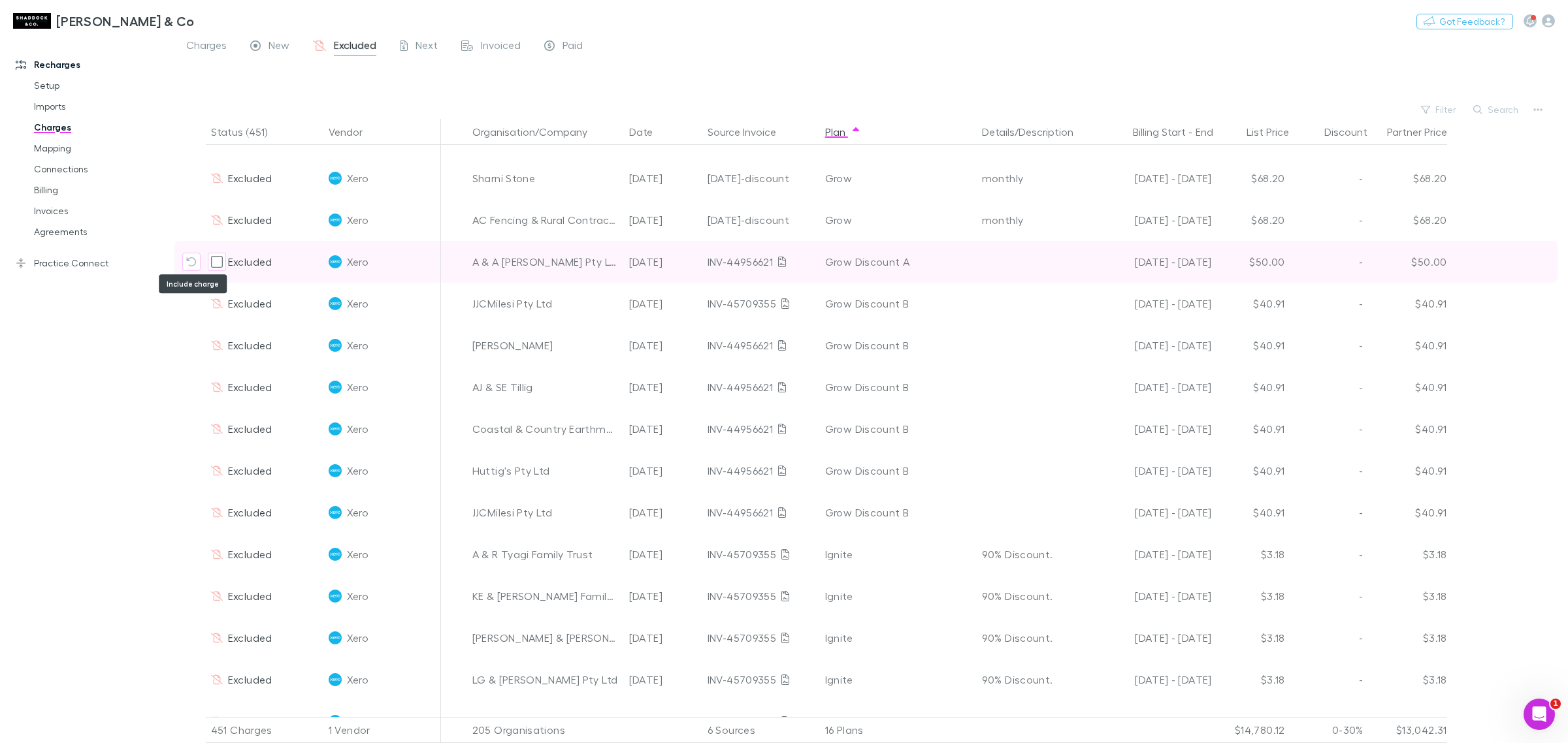
click at [193, 259] on icon "Include charge" at bounding box center [191, 262] width 11 height 11
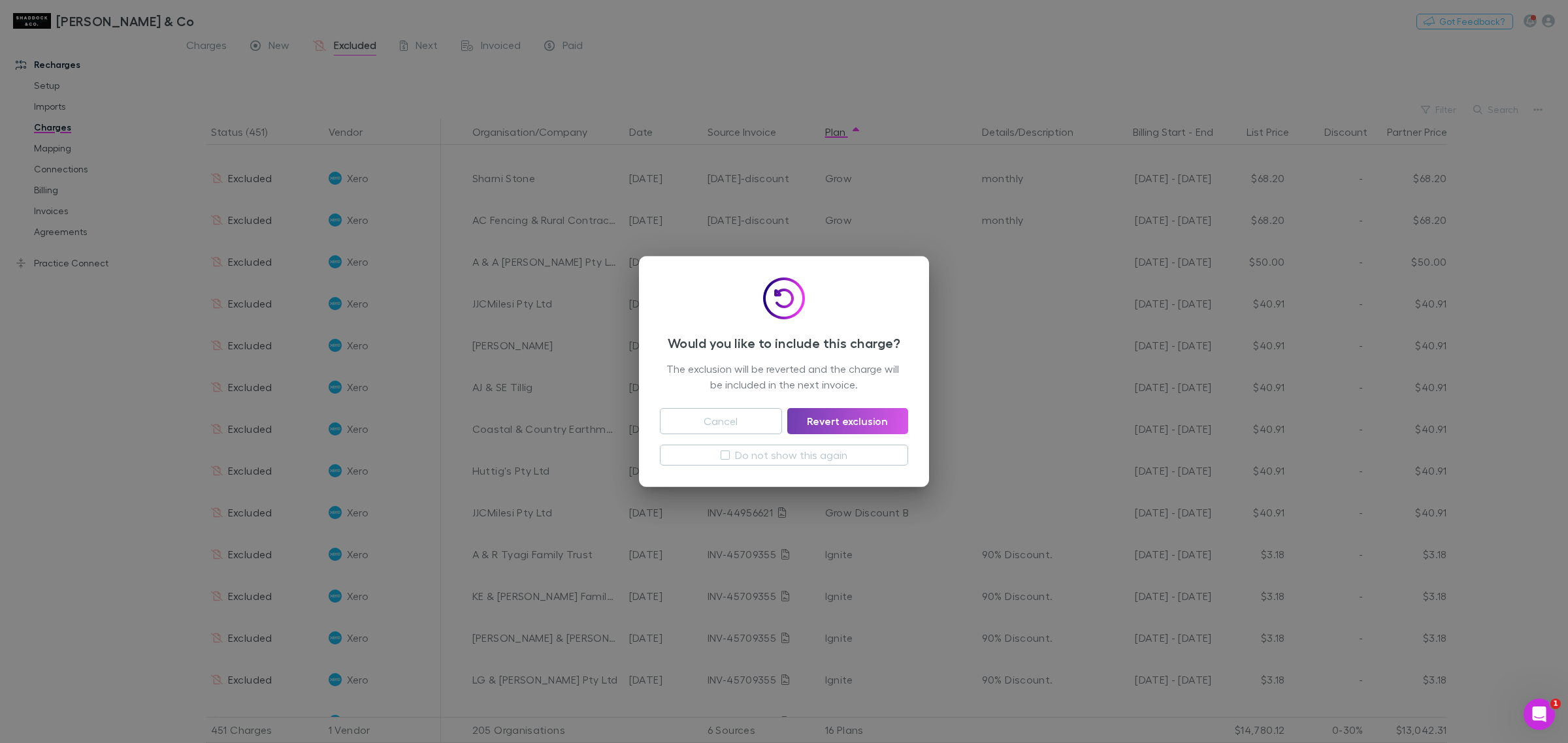
click at [858, 413] on button "Revert exclusion" at bounding box center [847, 421] width 121 height 26
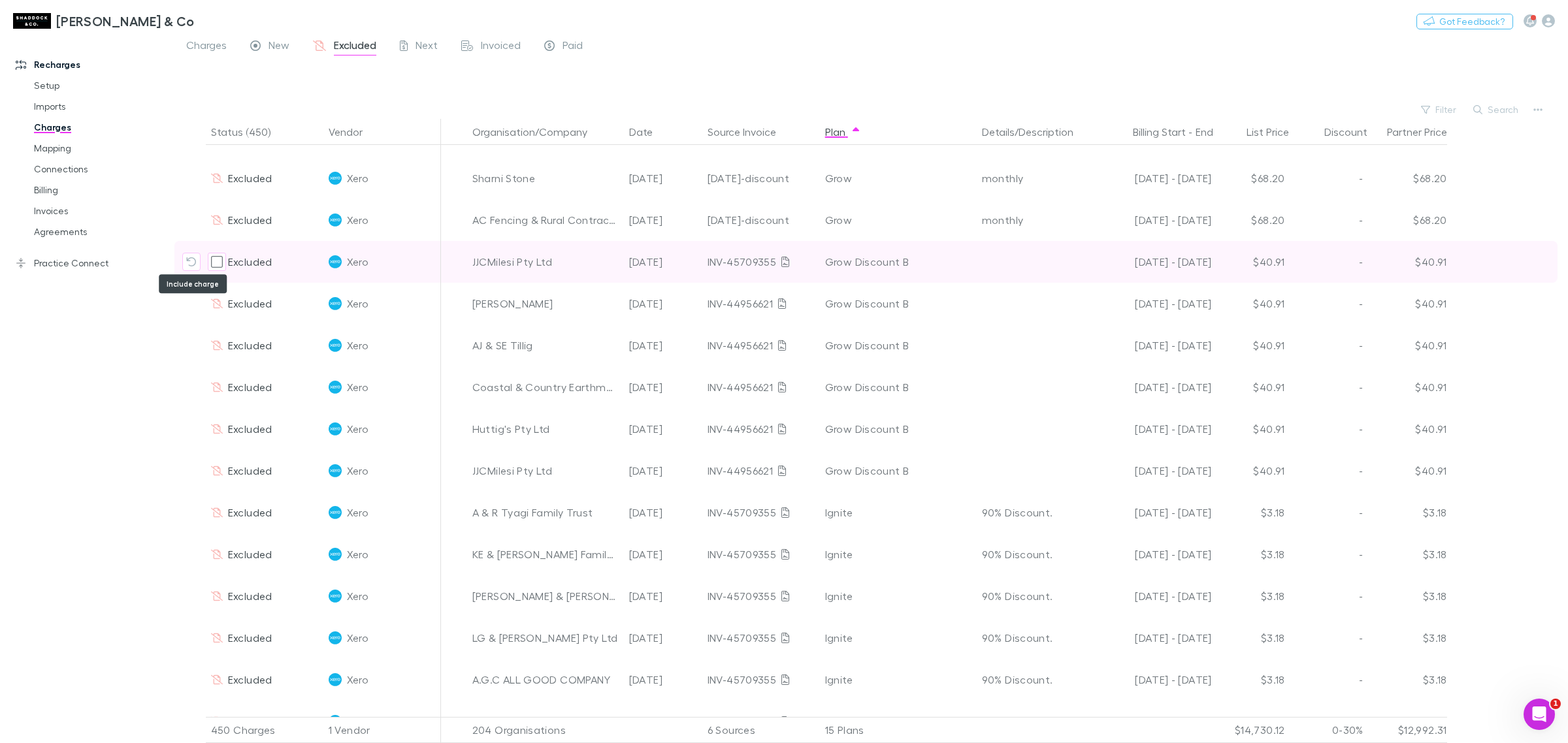
click at [191, 257] on icon "Include charge" at bounding box center [191, 262] width 11 height 11
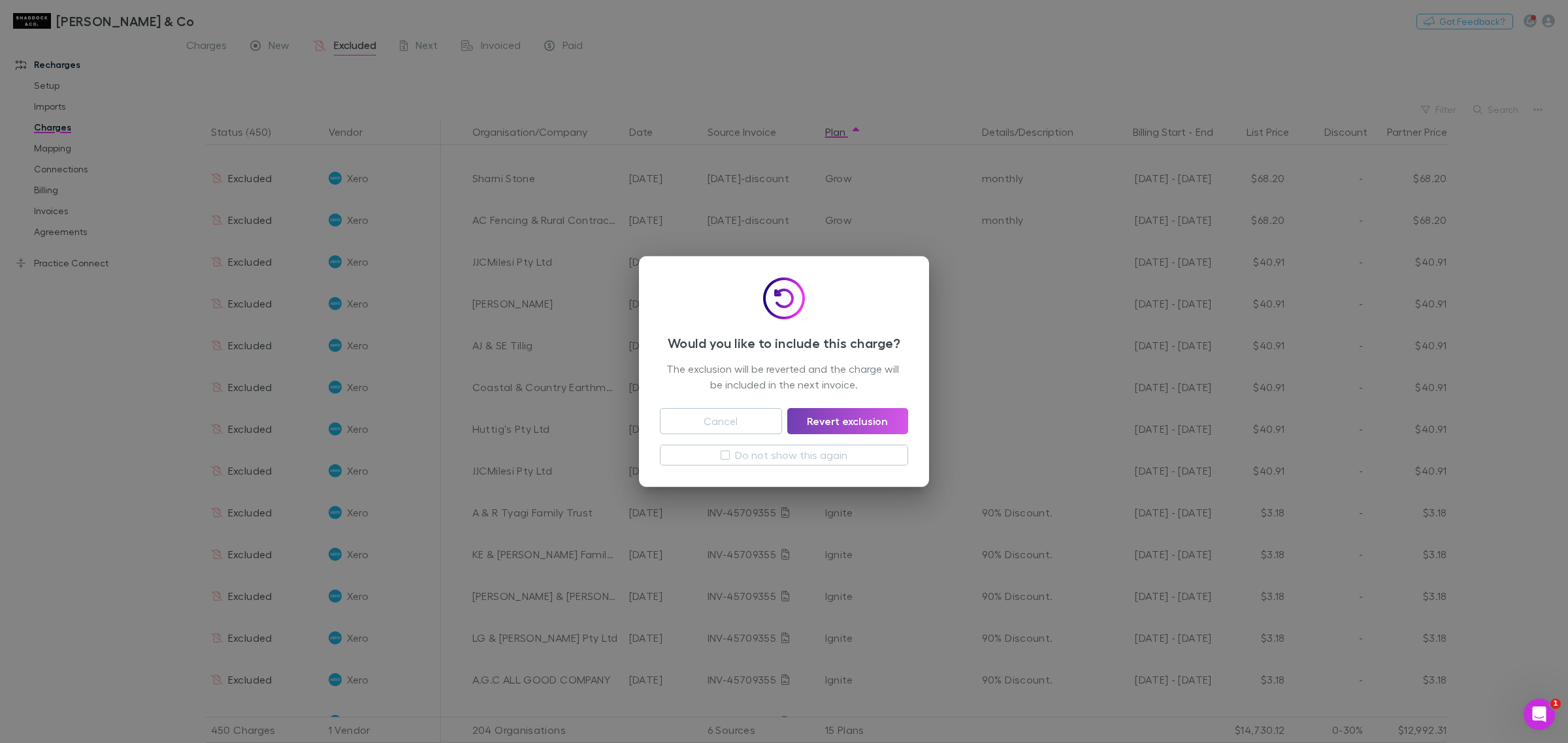
click at [857, 418] on button "Revert exclusion" at bounding box center [847, 421] width 121 height 26
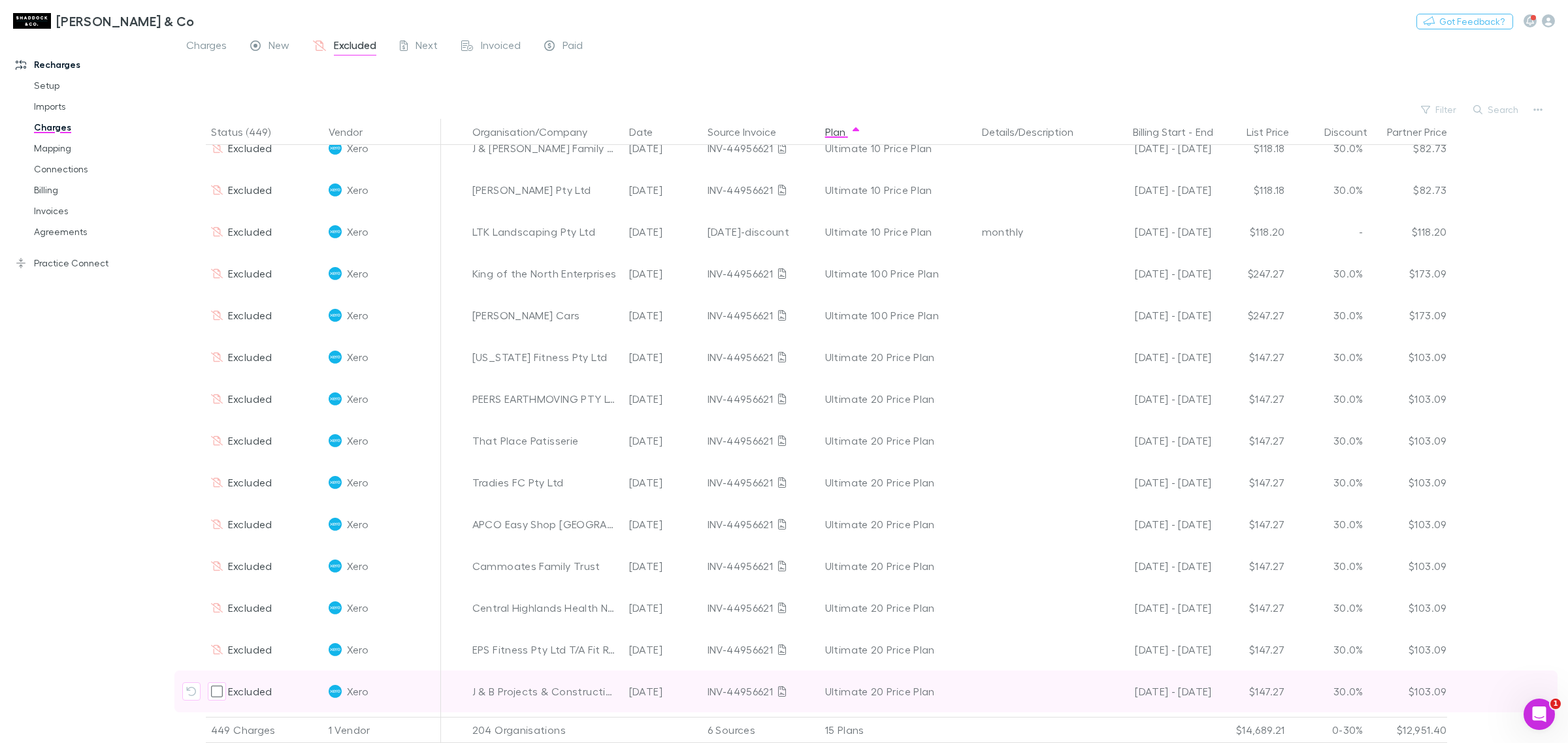
scroll to position [17785, 0]
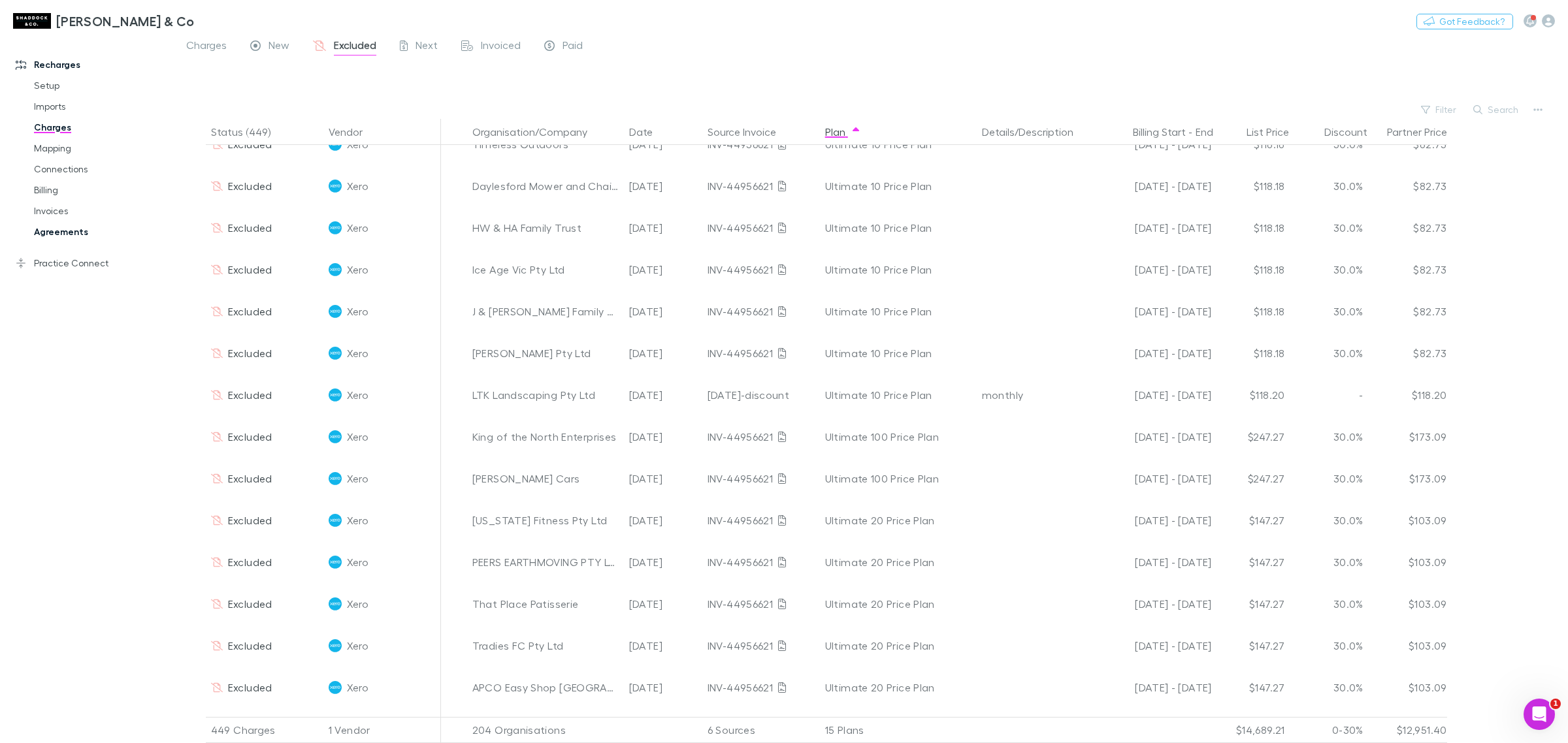
click at [60, 229] on link "Agreements" at bounding box center [102, 232] width 163 height 21
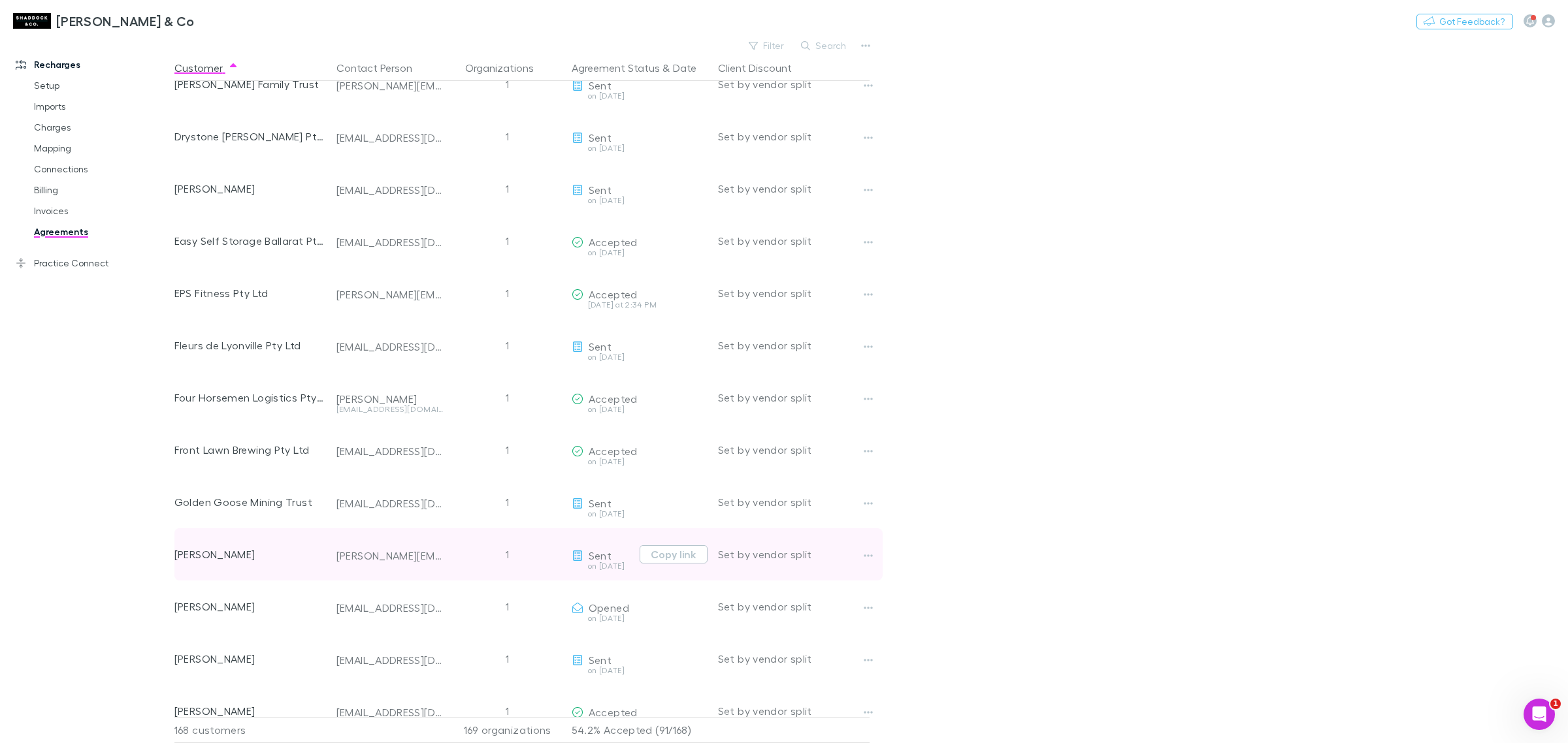
scroll to position [2642, 0]
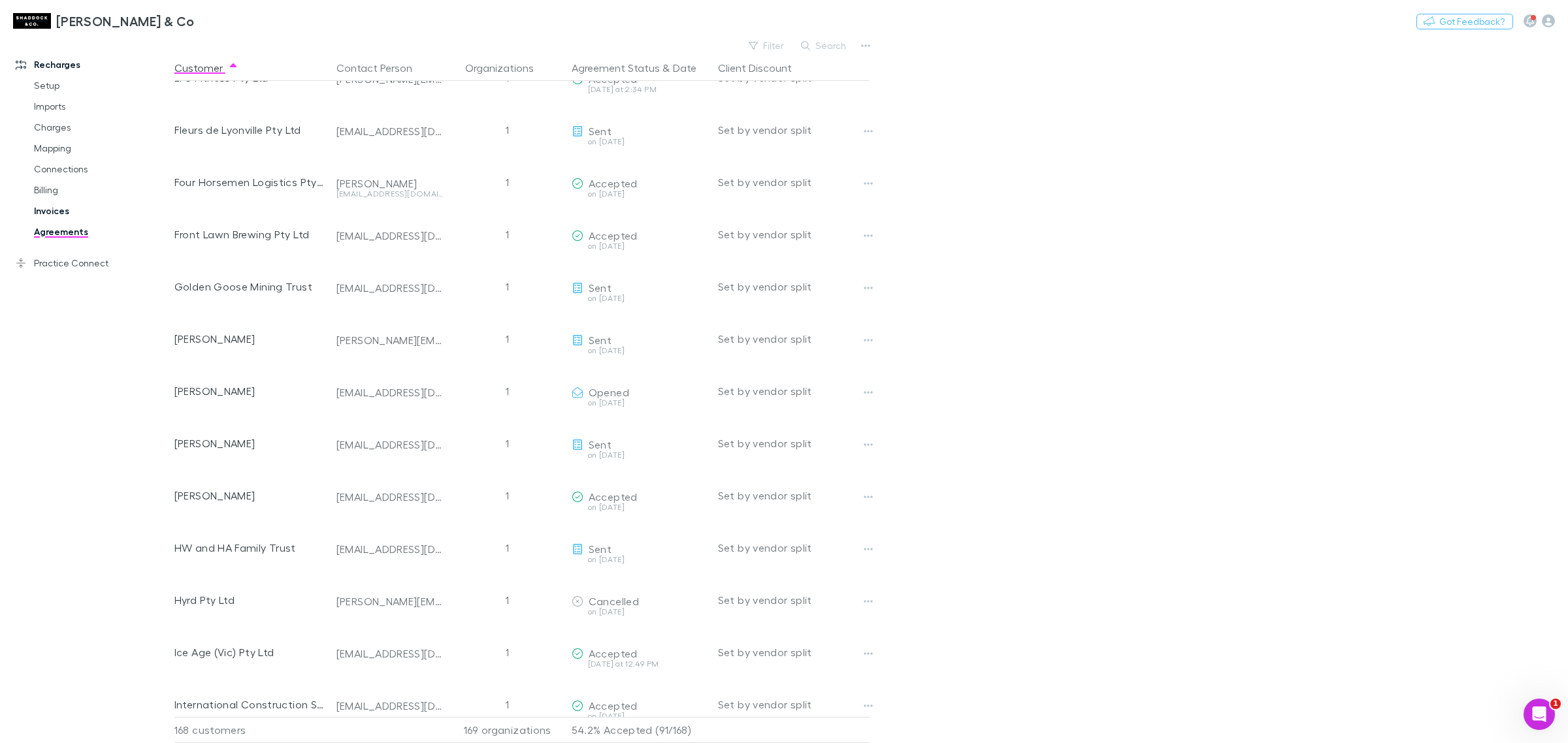
click at [61, 212] on link "Invoices" at bounding box center [102, 211] width 163 height 21
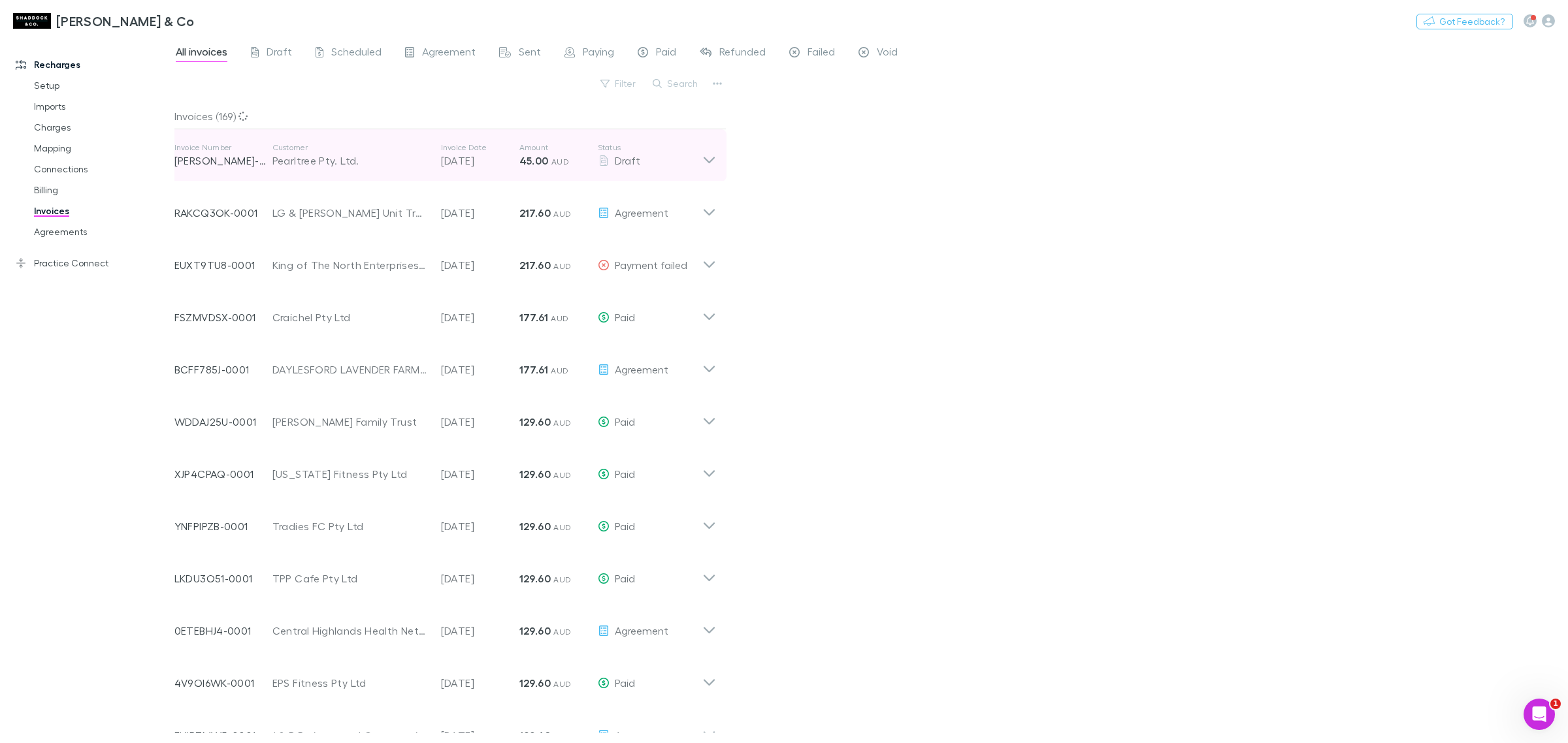
click at [619, 143] on p "Status" at bounding box center [650, 147] width 104 height 11
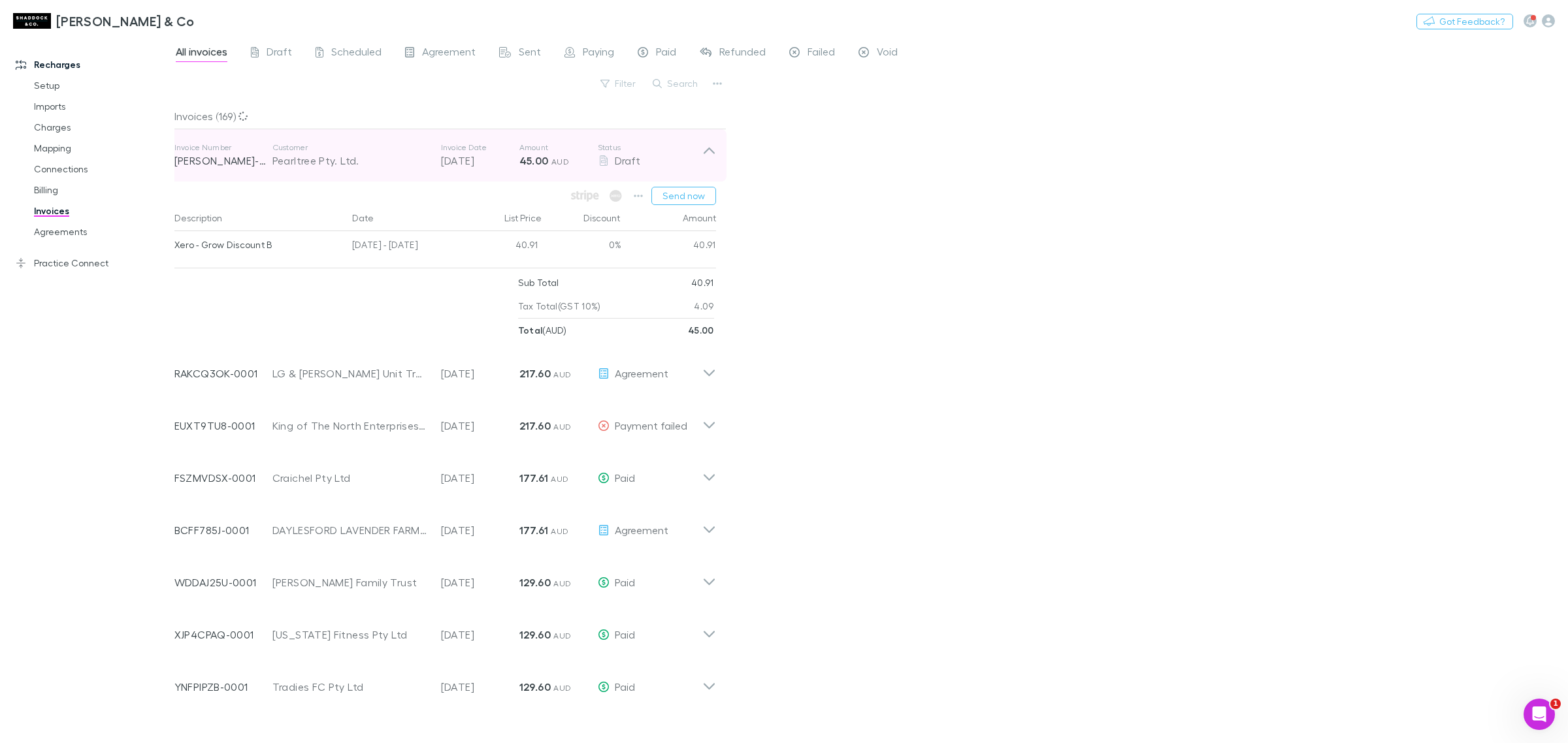
click at [619, 143] on p "Status" at bounding box center [650, 147] width 104 height 11
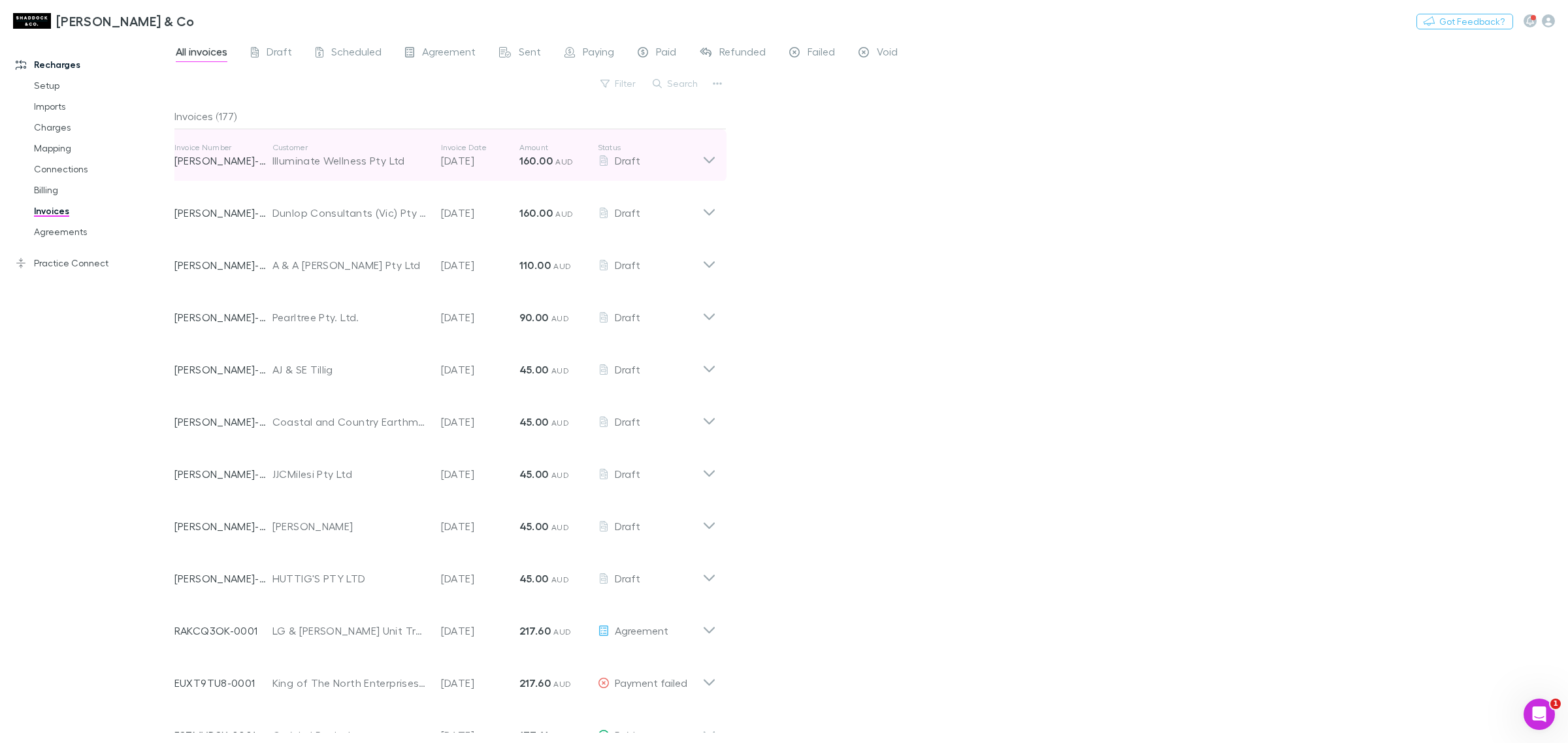
click at [707, 155] on icon at bounding box center [709, 155] width 13 height 26
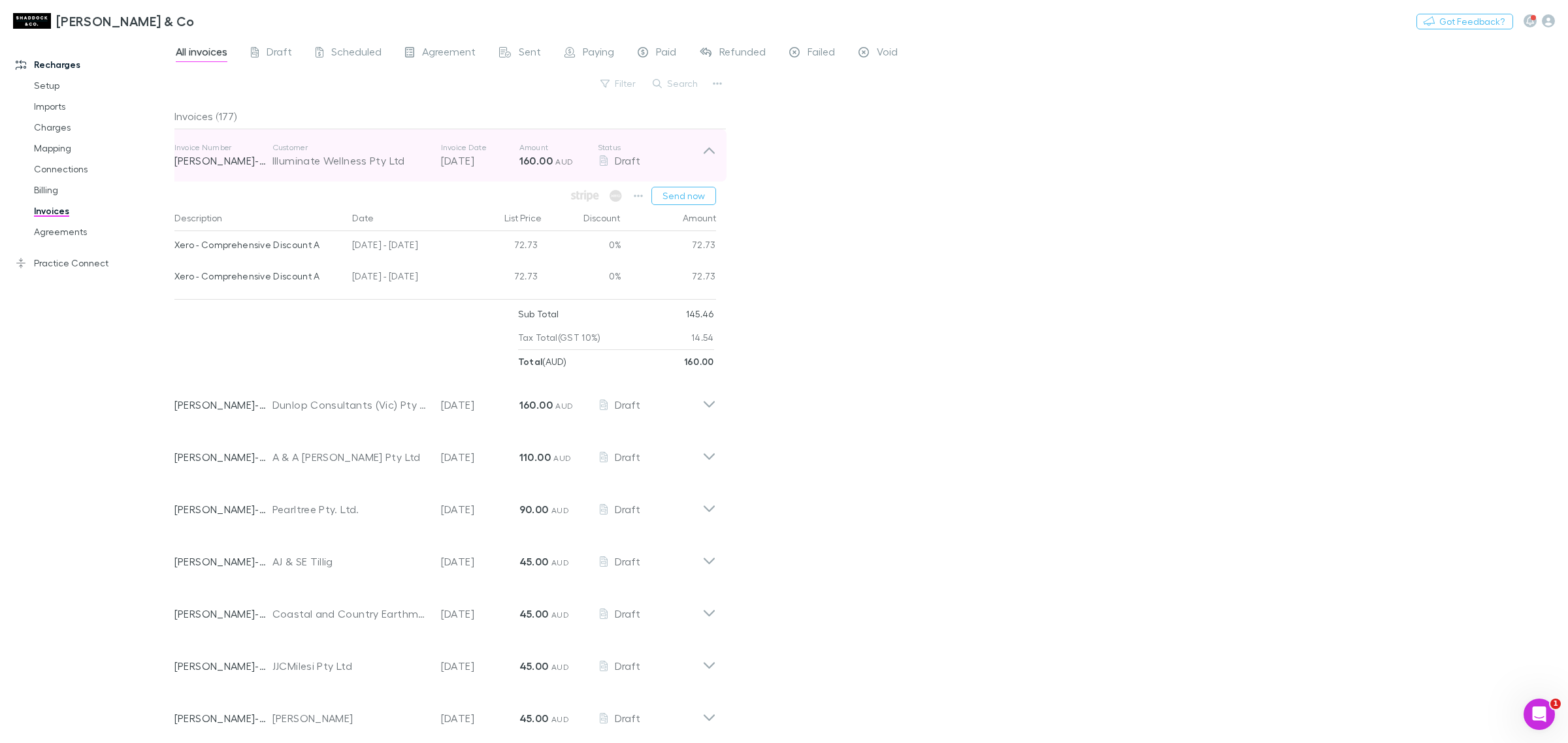
click at [707, 155] on icon at bounding box center [709, 155] width 13 height 26
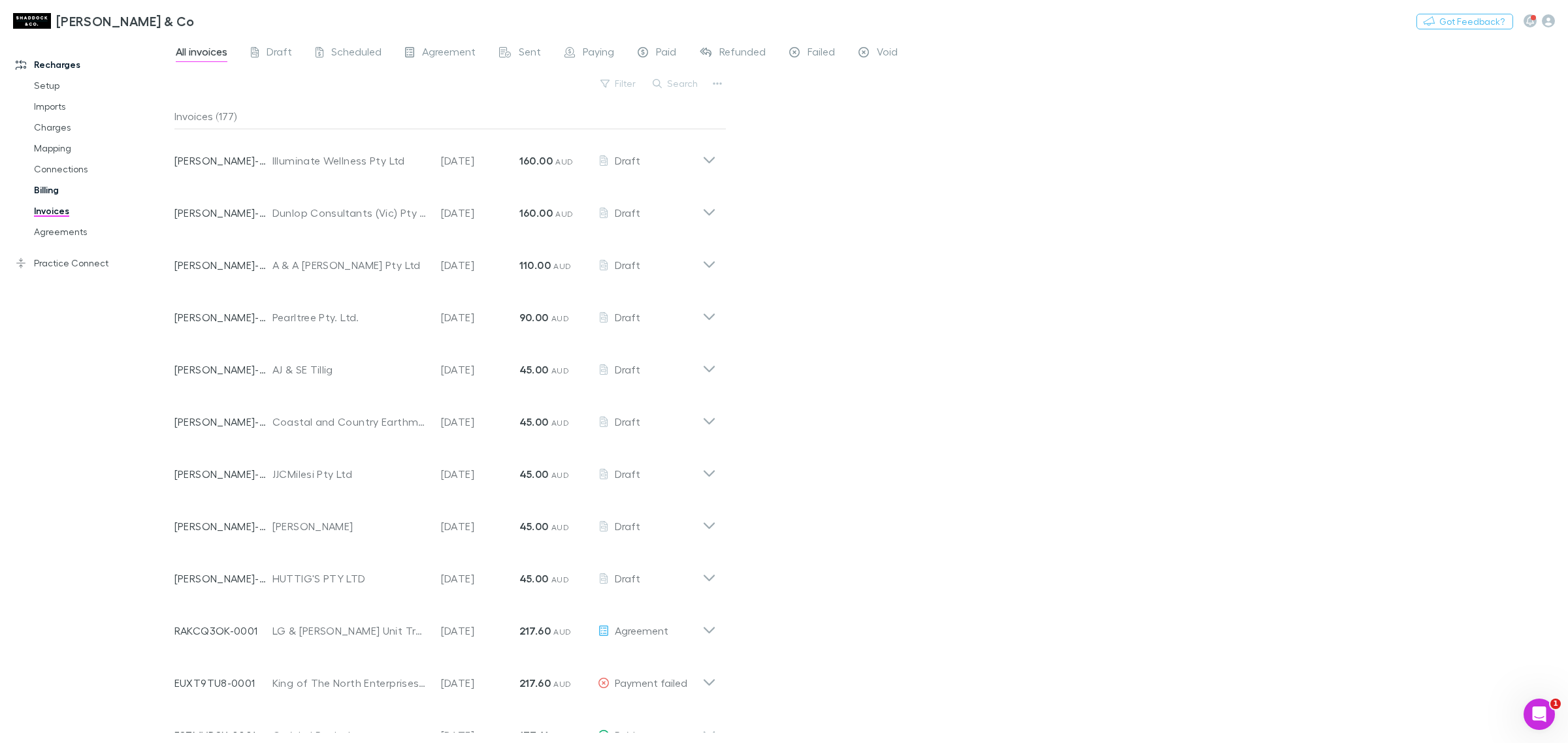
click at [80, 187] on link "Billing" at bounding box center [102, 191] width 163 height 21
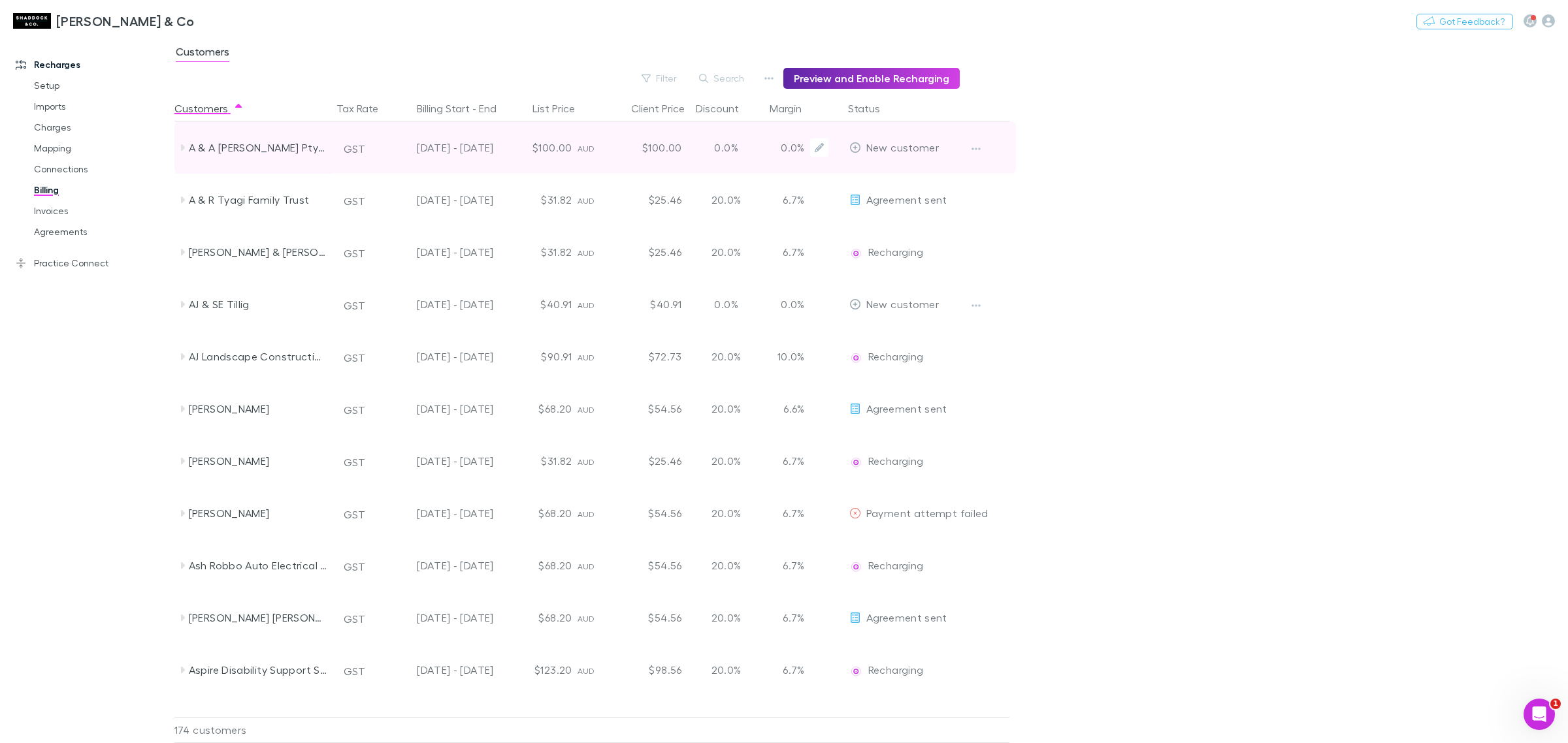
click at [198, 141] on div "A & A [PERSON_NAME] Pty Ltd" at bounding box center [258, 147] width 138 height 52
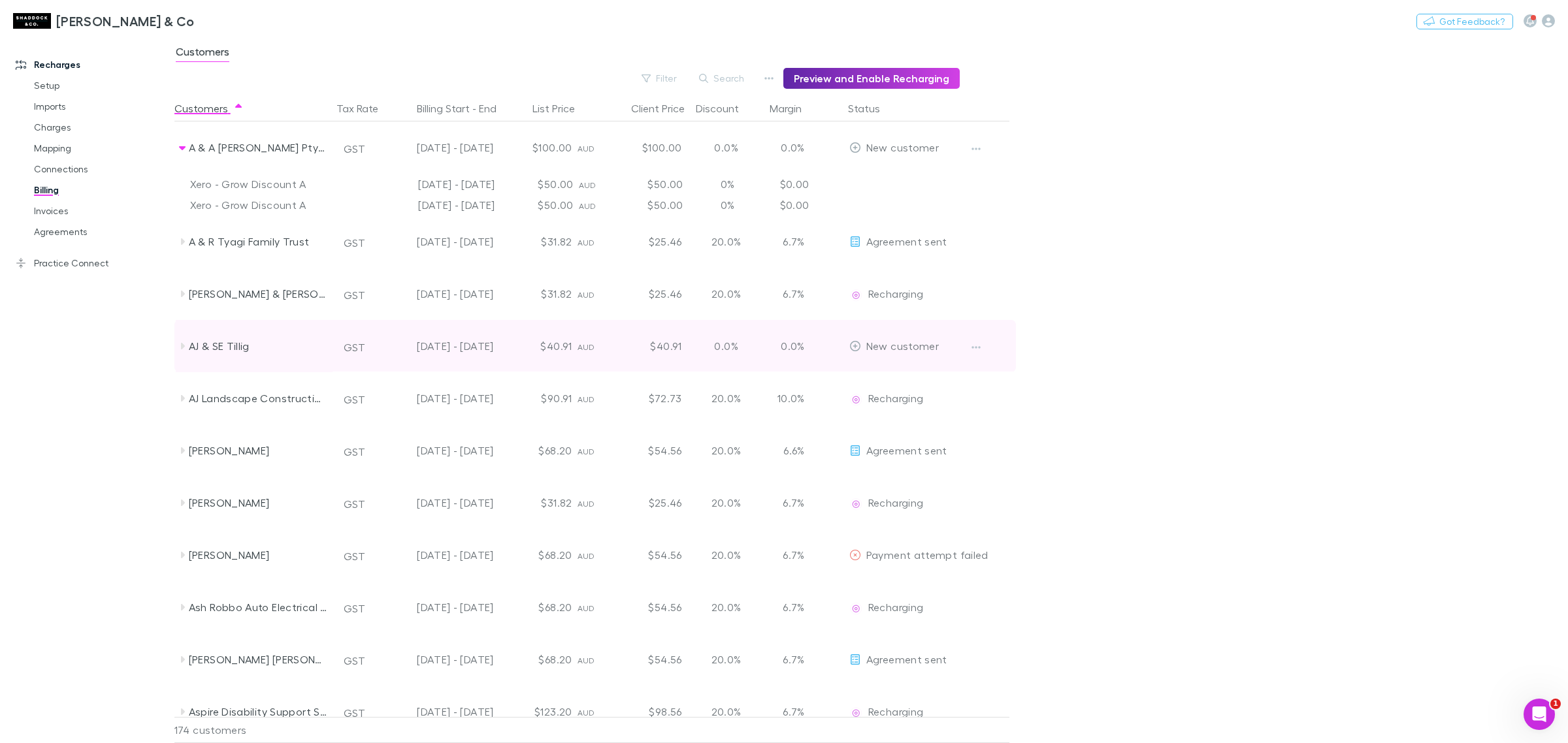
click at [184, 342] on icon at bounding box center [182, 346] width 11 height 11
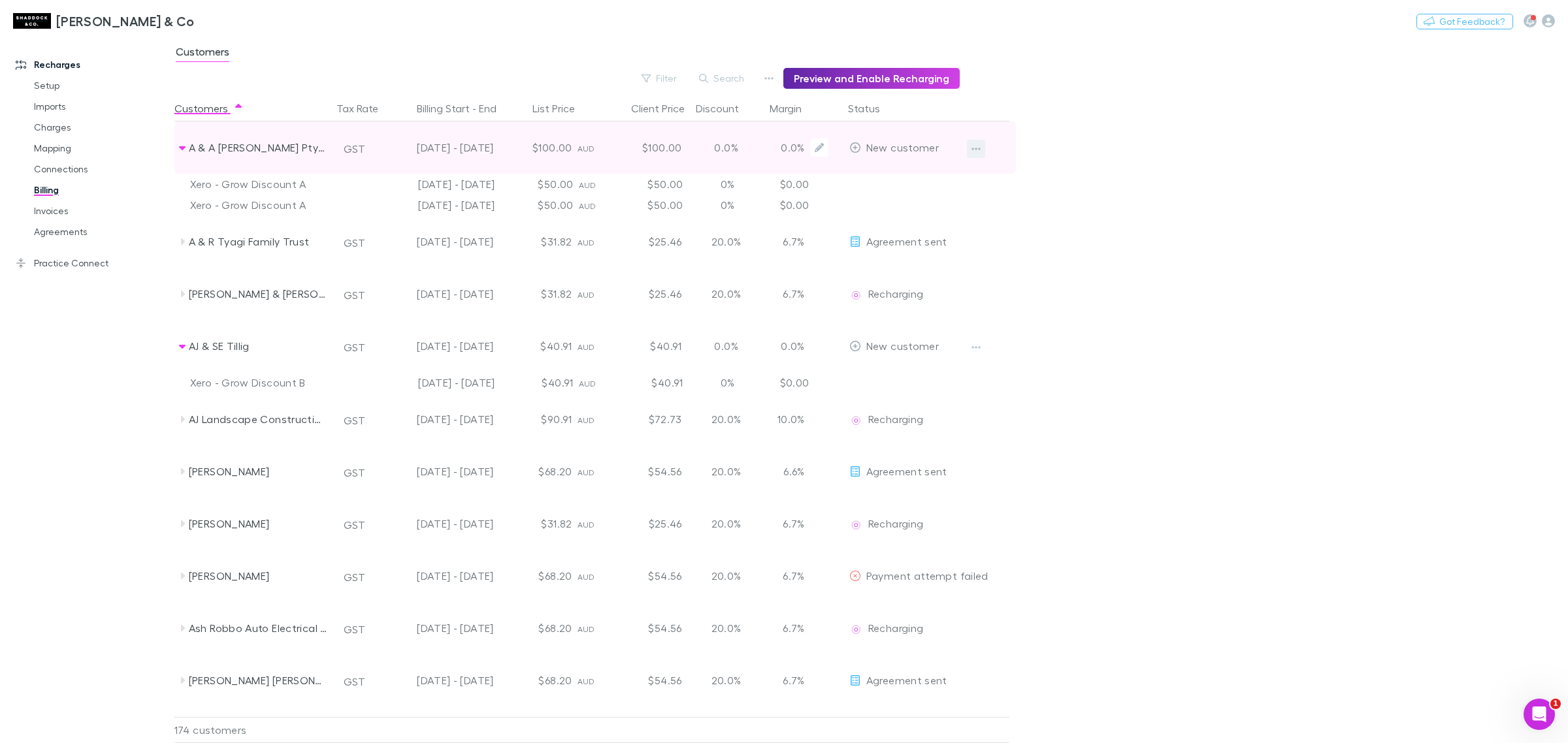
click at [980, 149] on icon "button" at bounding box center [976, 149] width 9 height 3
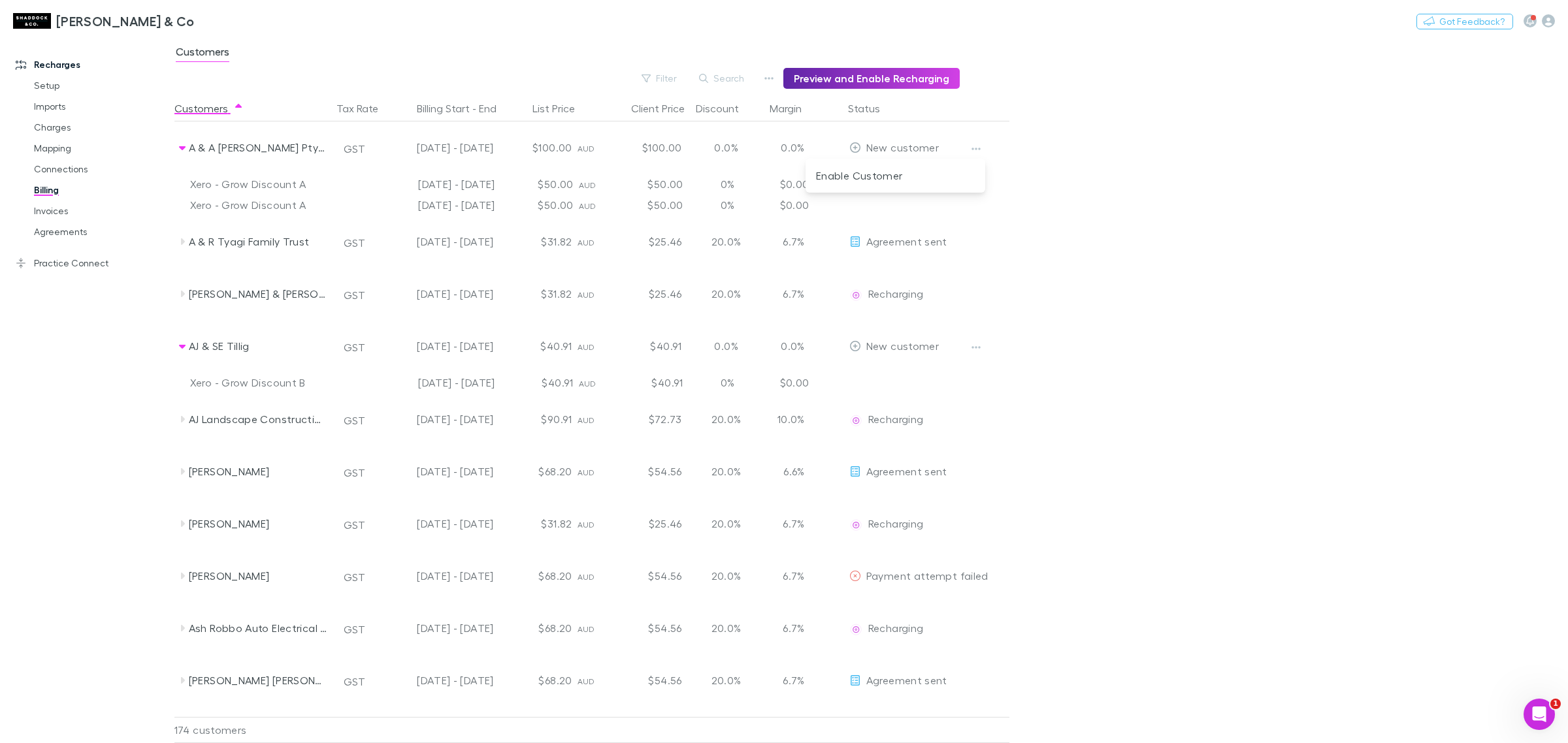
click at [599, 189] on div at bounding box center [784, 371] width 1568 height 743
click at [409, 171] on div "[DATE] - [DATE]" at bounding box center [441, 147] width 107 height 52
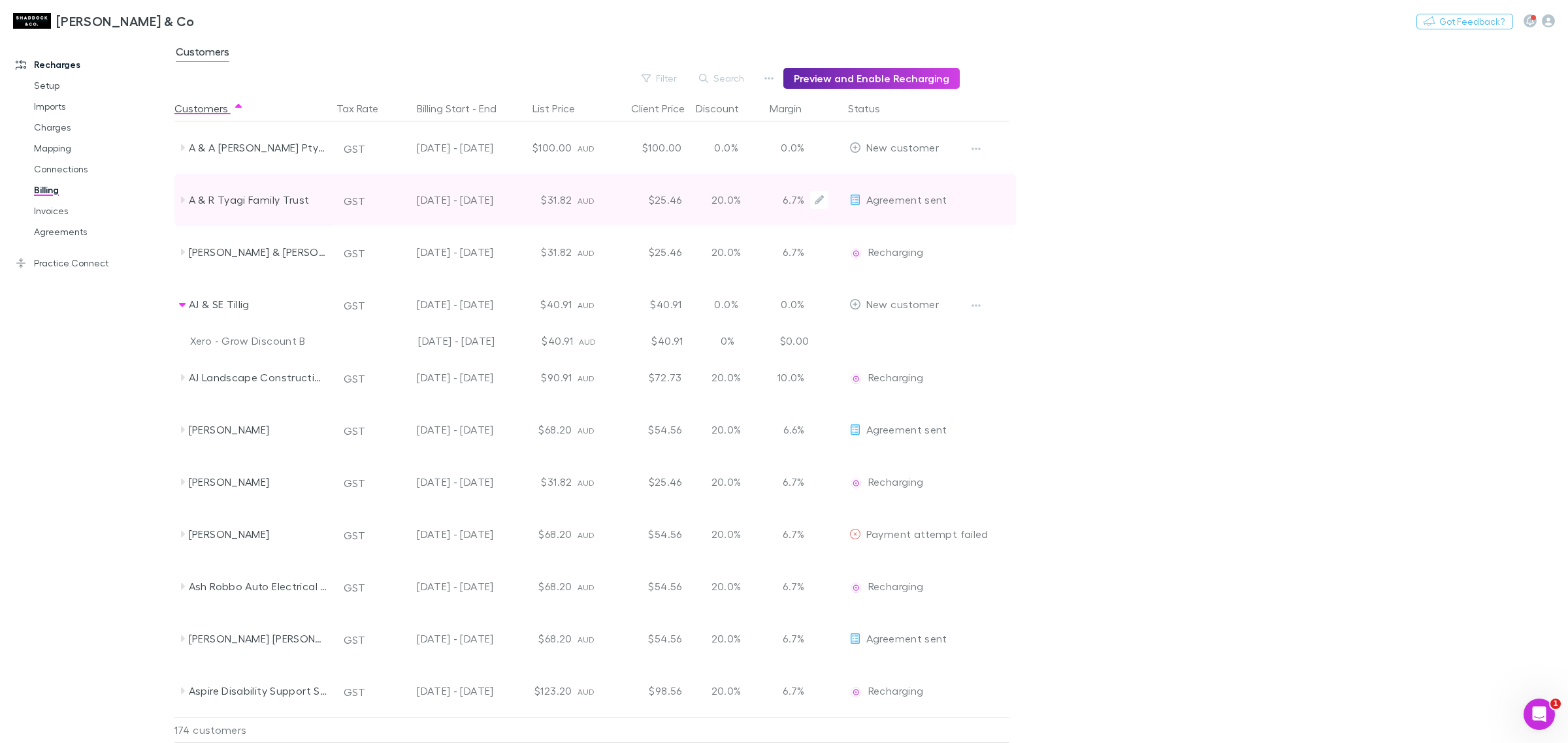
click at [269, 185] on div "A & R Tyagi Family Trust" at bounding box center [258, 200] width 138 height 52
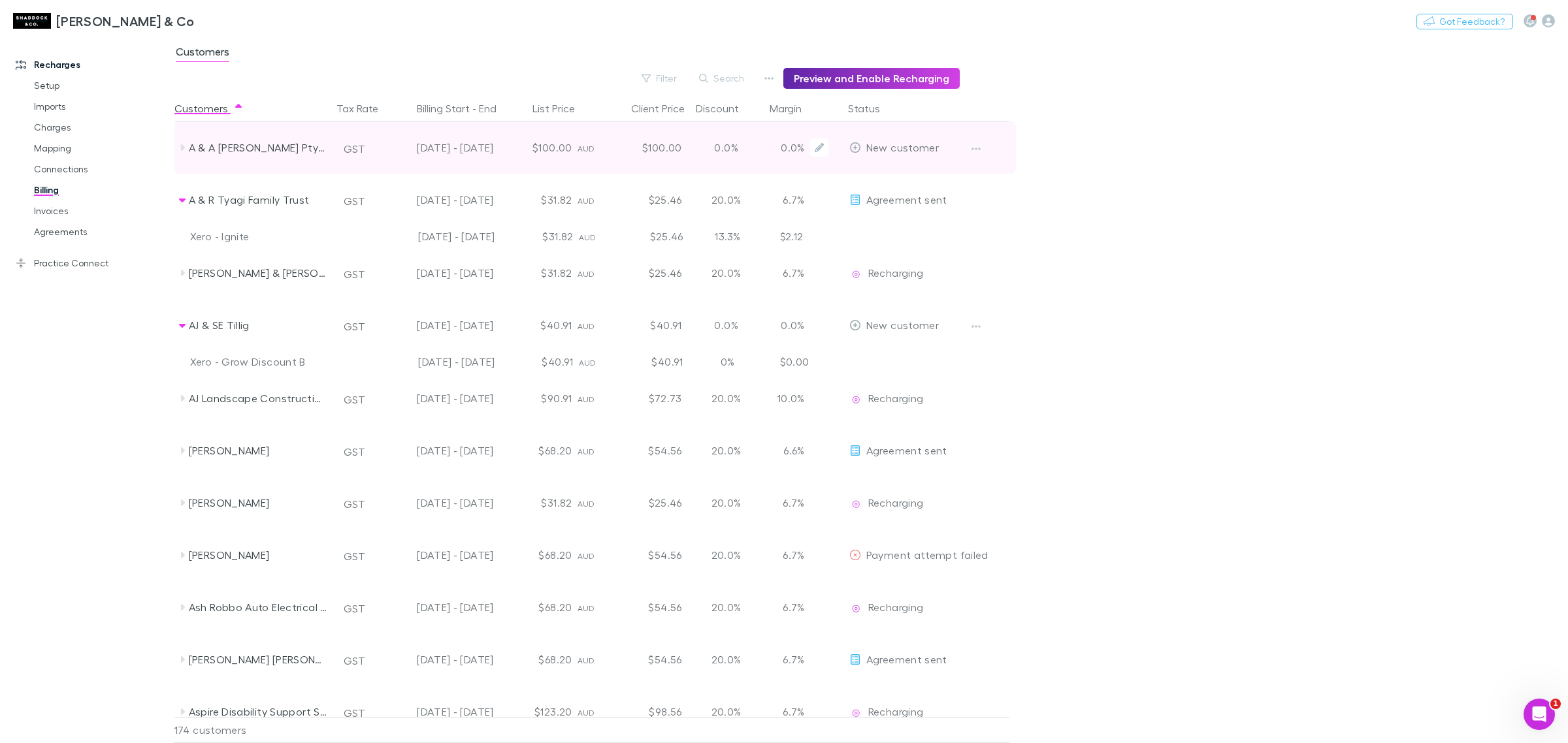
click at [240, 150] on div "A & A [PERSON_NAME] Pty Ltd" at bounding box center [258, 147] width 138 height 52
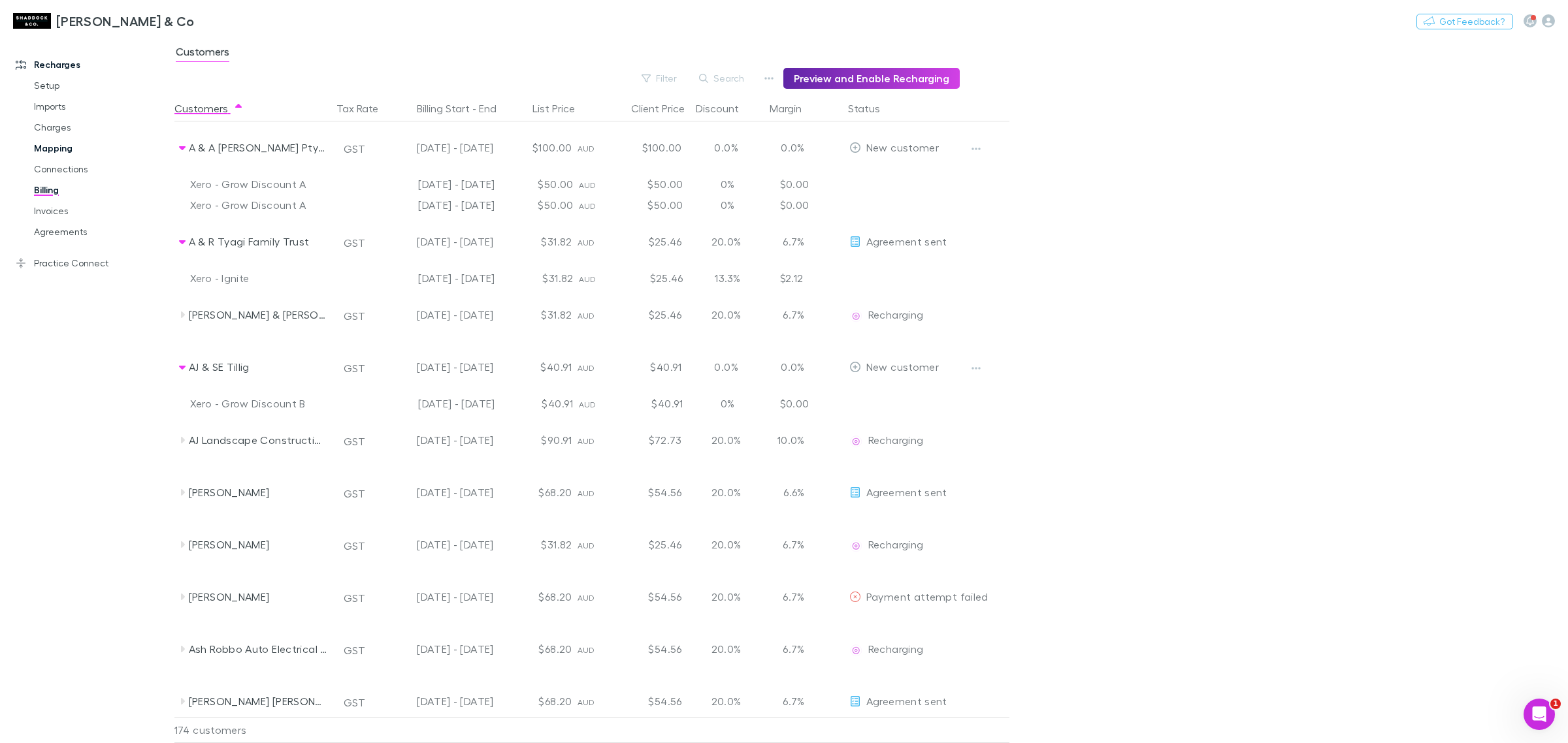
drag, startPoint x: 69, startPoint y: 125, endPoint x: 69, endPoint y: 149, distance: 24.0
click at [69, 125] on link "Charges" at bounding box center [102, 128] width 163 height 21
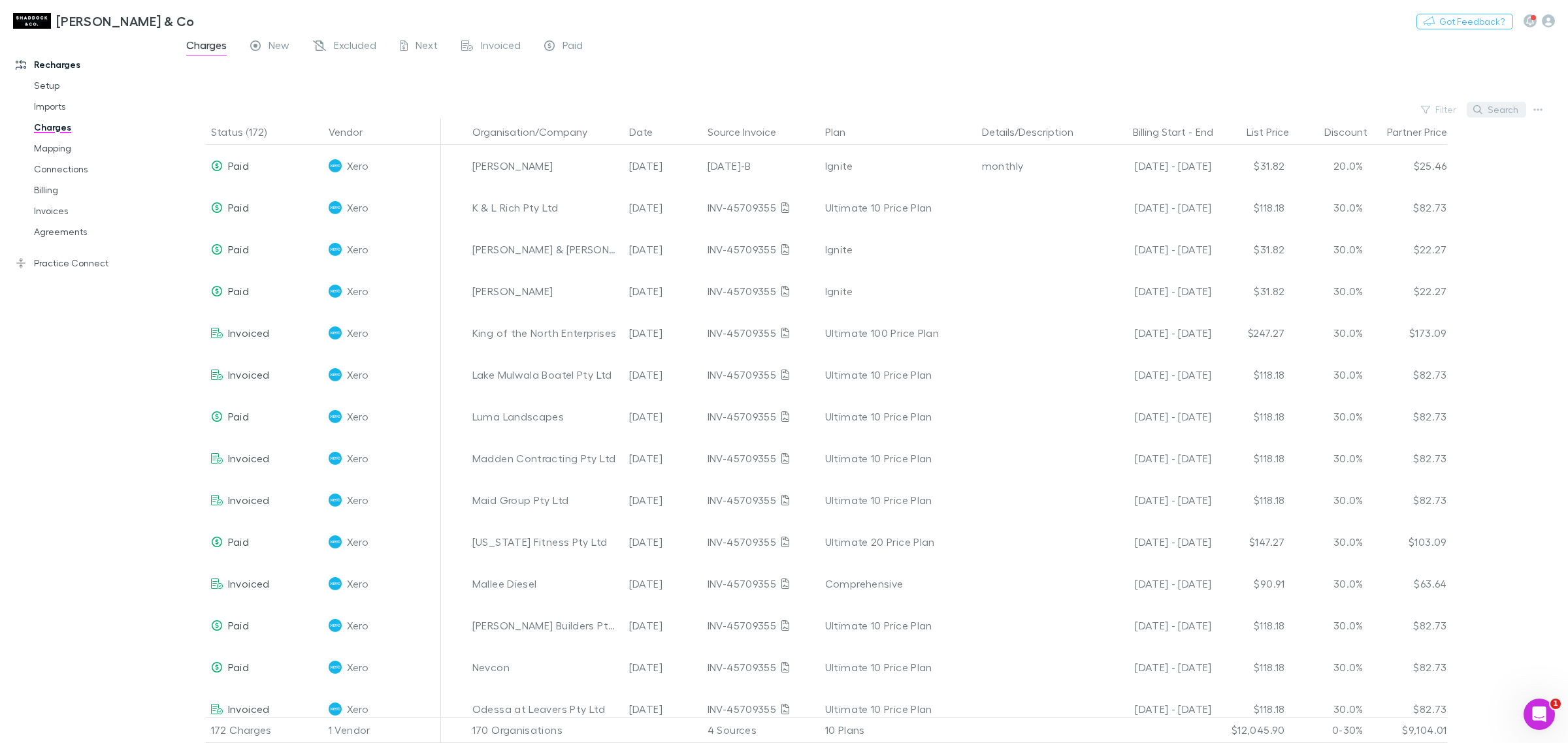
click at [1492, 111] on button "Search" at bounding box center [1497, 109] width 59 height 16
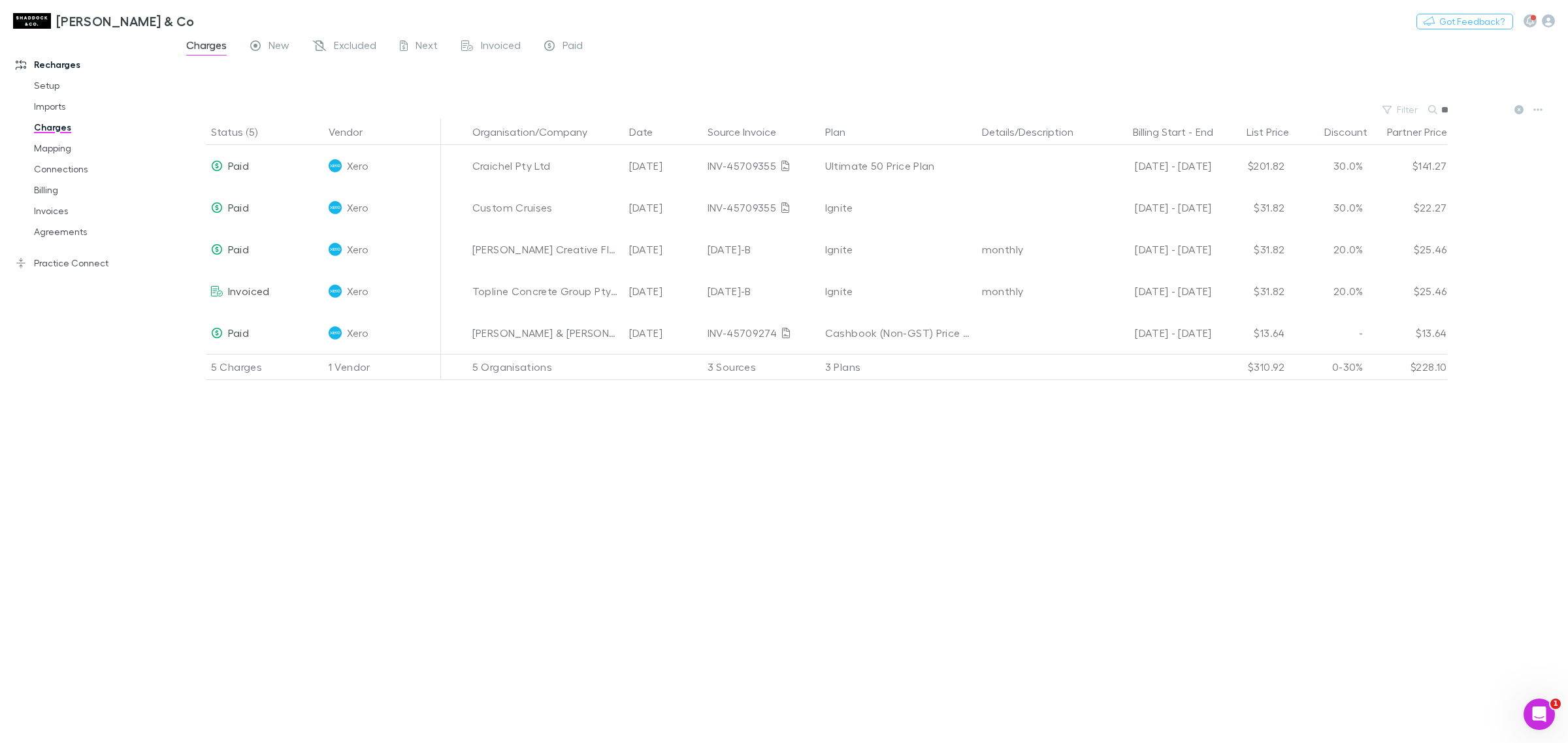
type input "*"
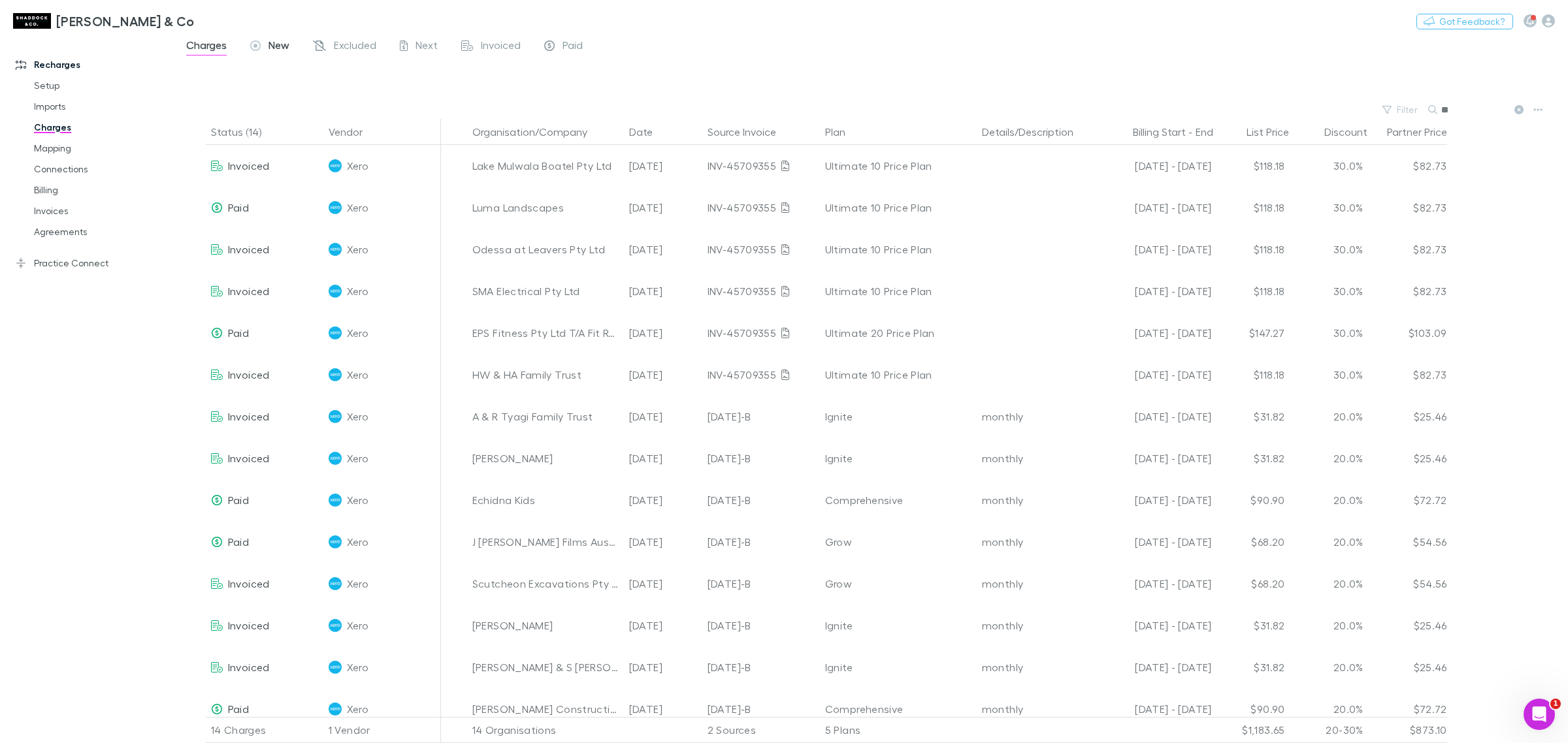
type input "*"
click at [270, 43] on span "New" at bounding box center [279, 47] width 21 height 17
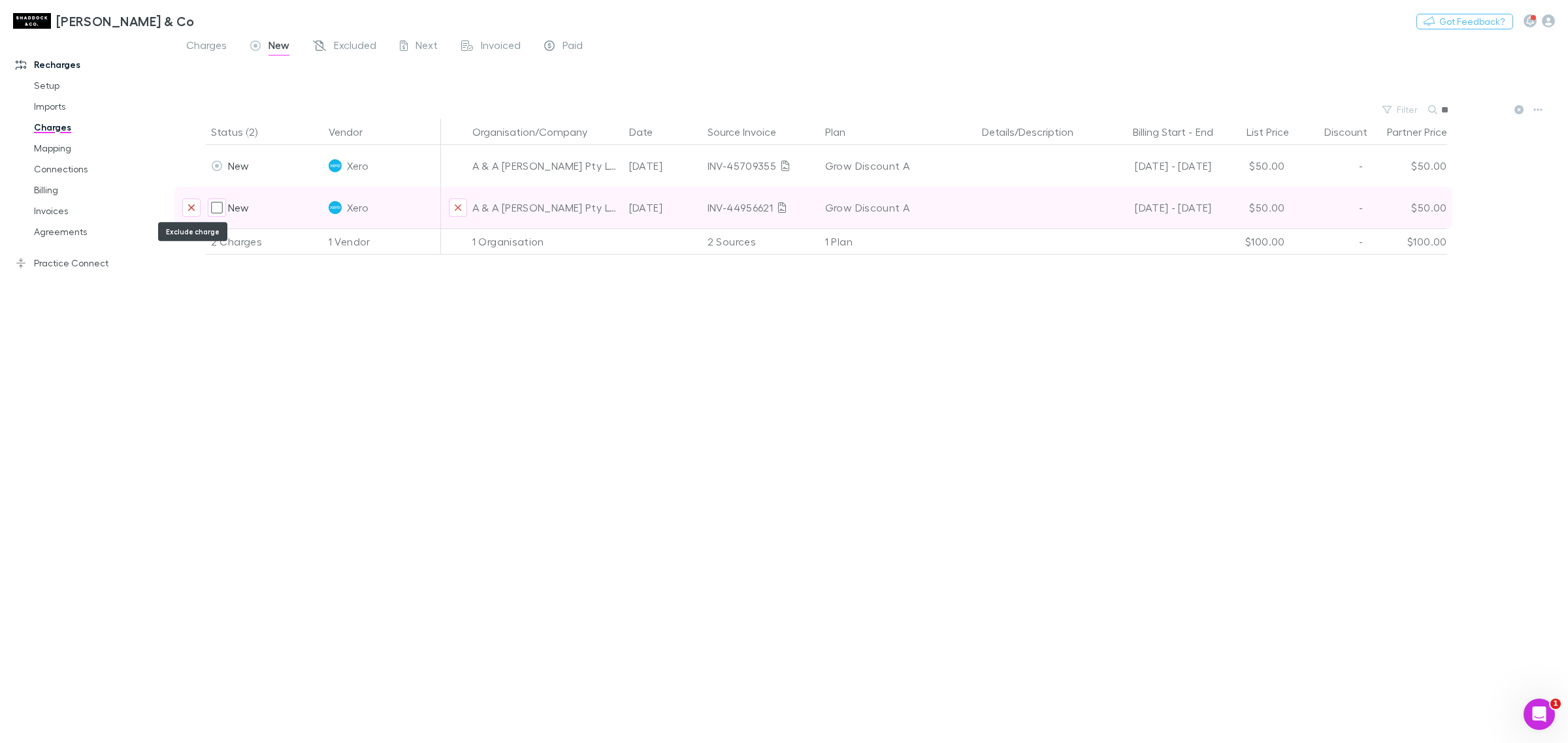
click at [188, 207] on icon "Exclude charge" at bounding box center [191, 207] width 8 height 11
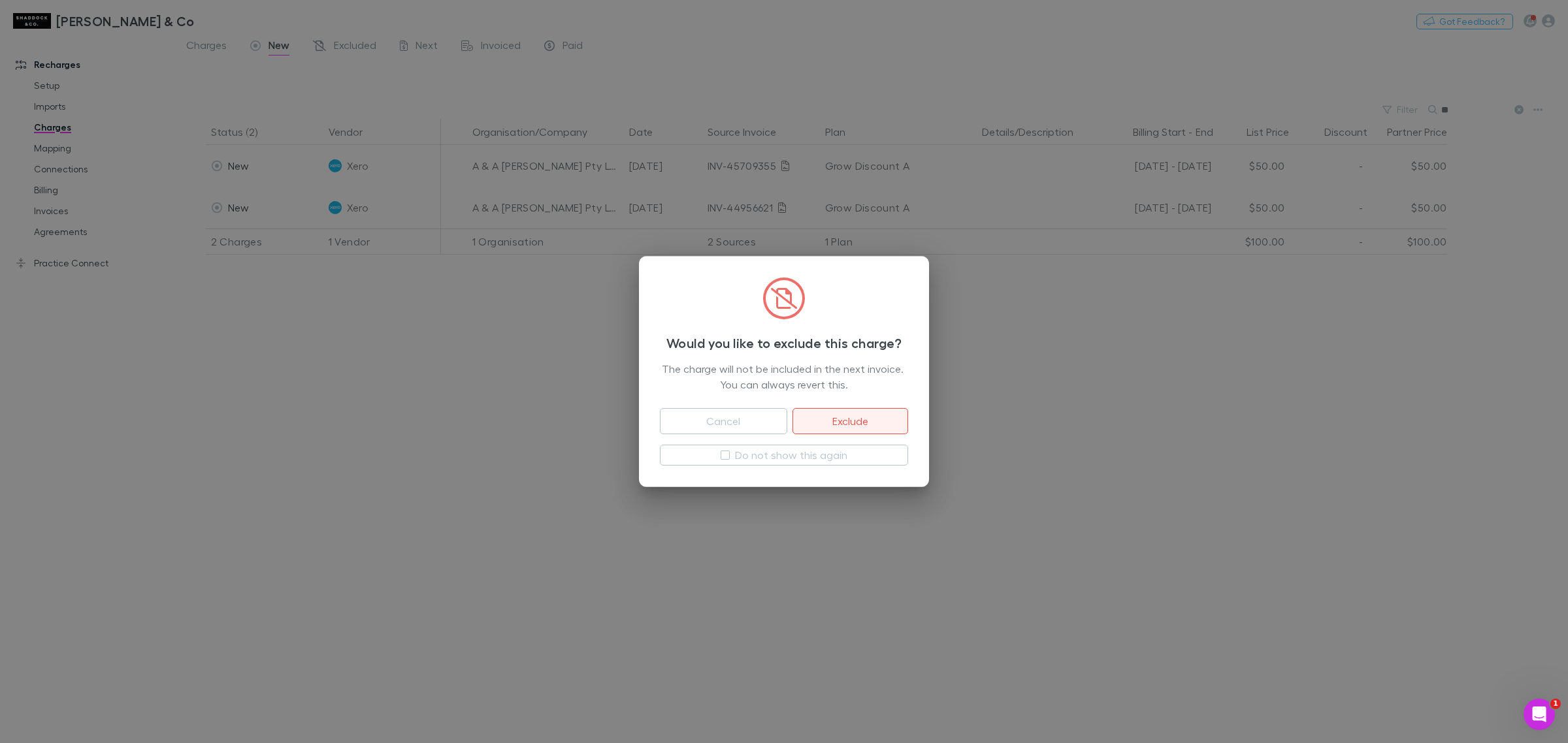
click at [849, 421] on button "Exclude" at bounding box center [851, 421] width 116 height 26
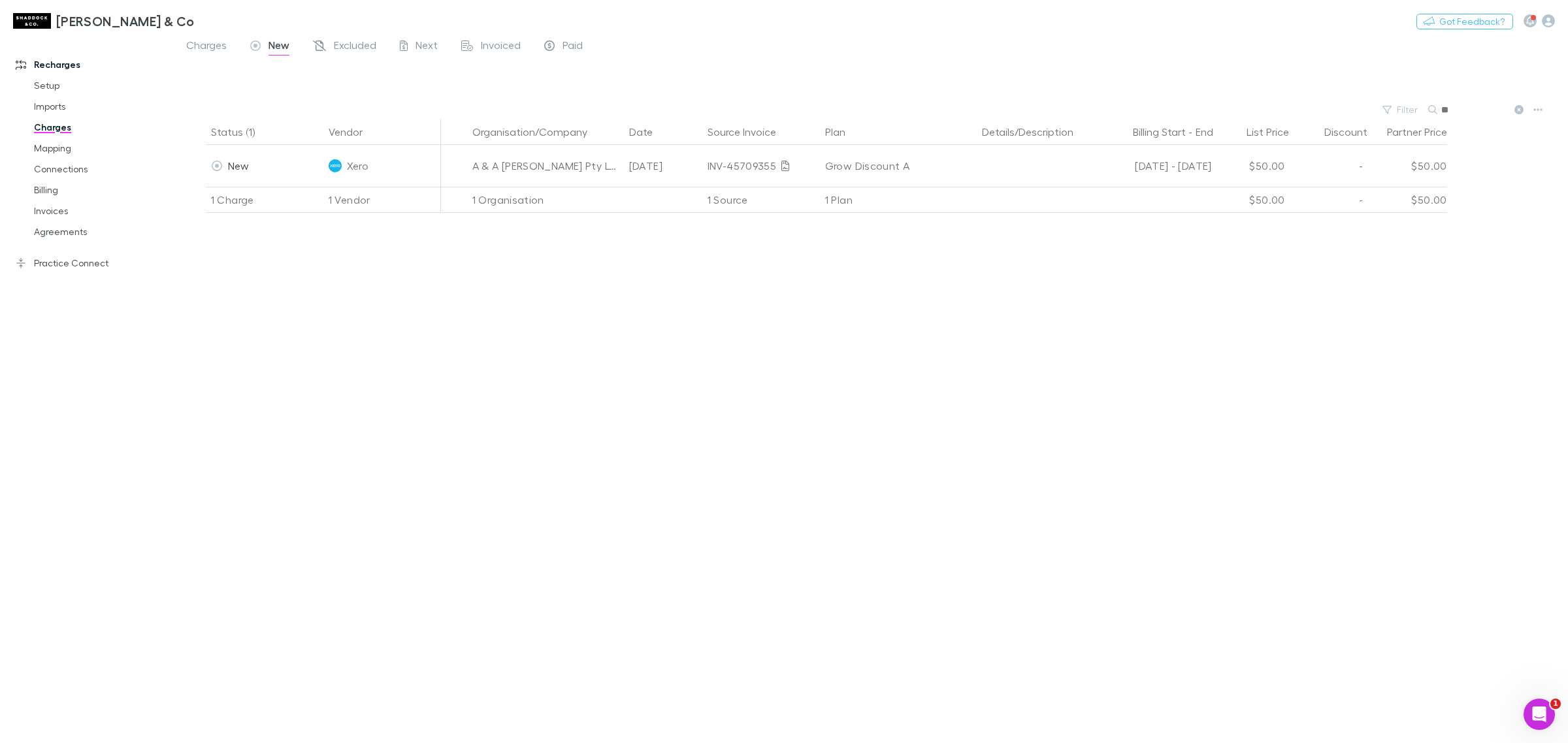
click at [598, 432] on div "Status (1) Vendor Organisation/Company Date Source Invoice Plan Details/Descrip…" at bounding box center [871, 430] width 1394 height 624
click at [85, 183] on link "Billing" at bounding box center [102, 191] width 163 height 21
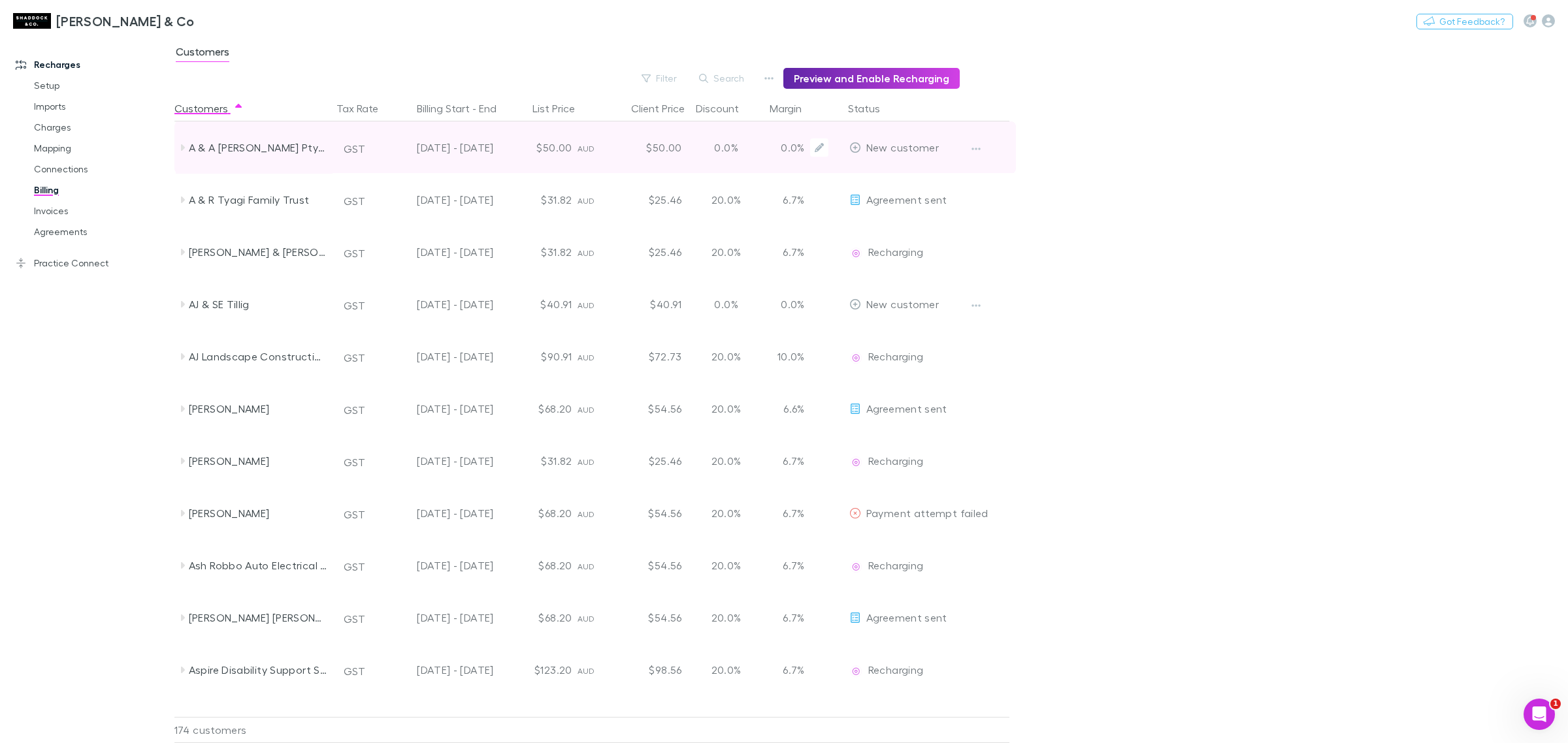
click at [205, 150] on div "A & A [PERSON_NAME] Pty Ltd" at bounding box center [258, 147] width 138 height 52
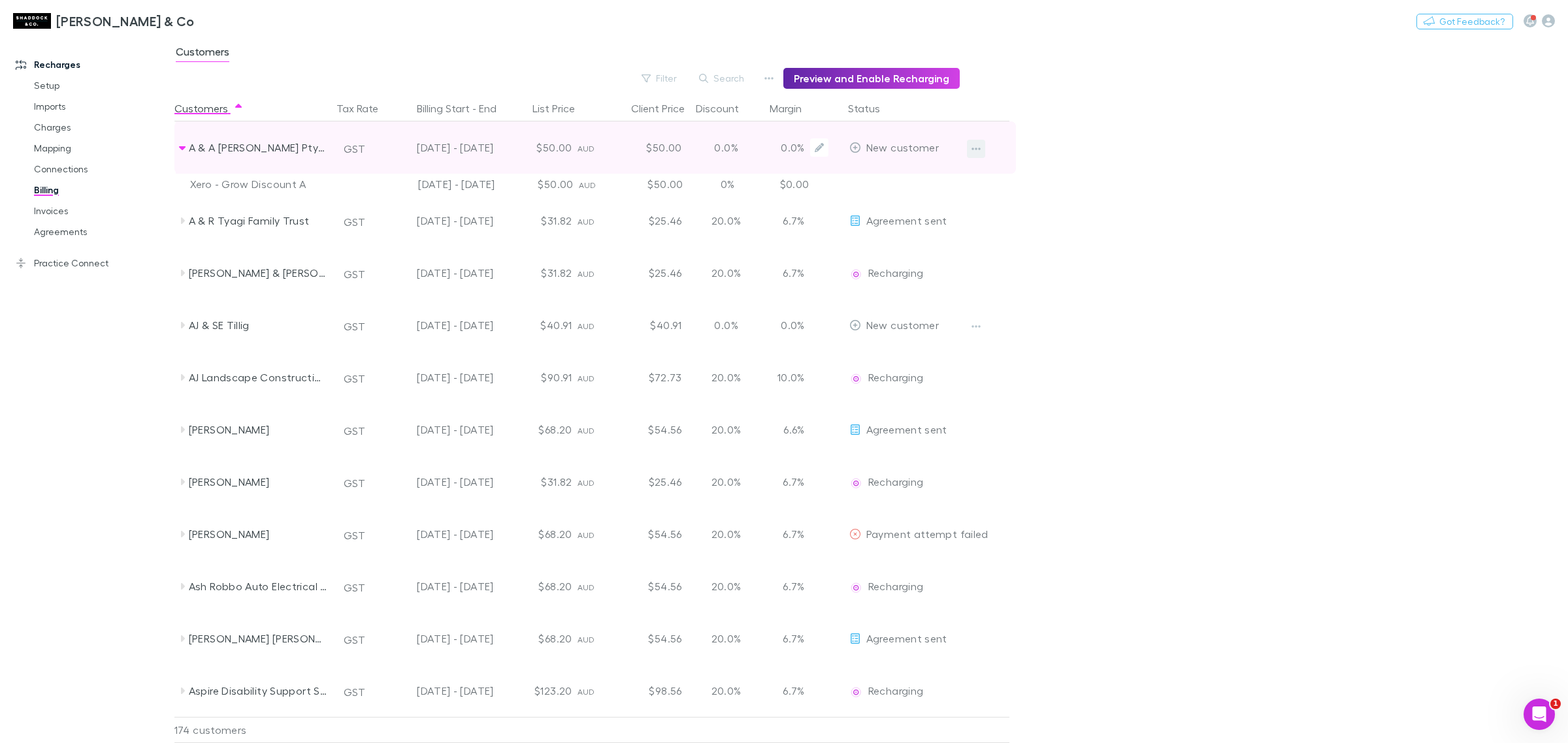
click at [968, 145] on button "button" at bounding box center [976, 149] width 18 height 18
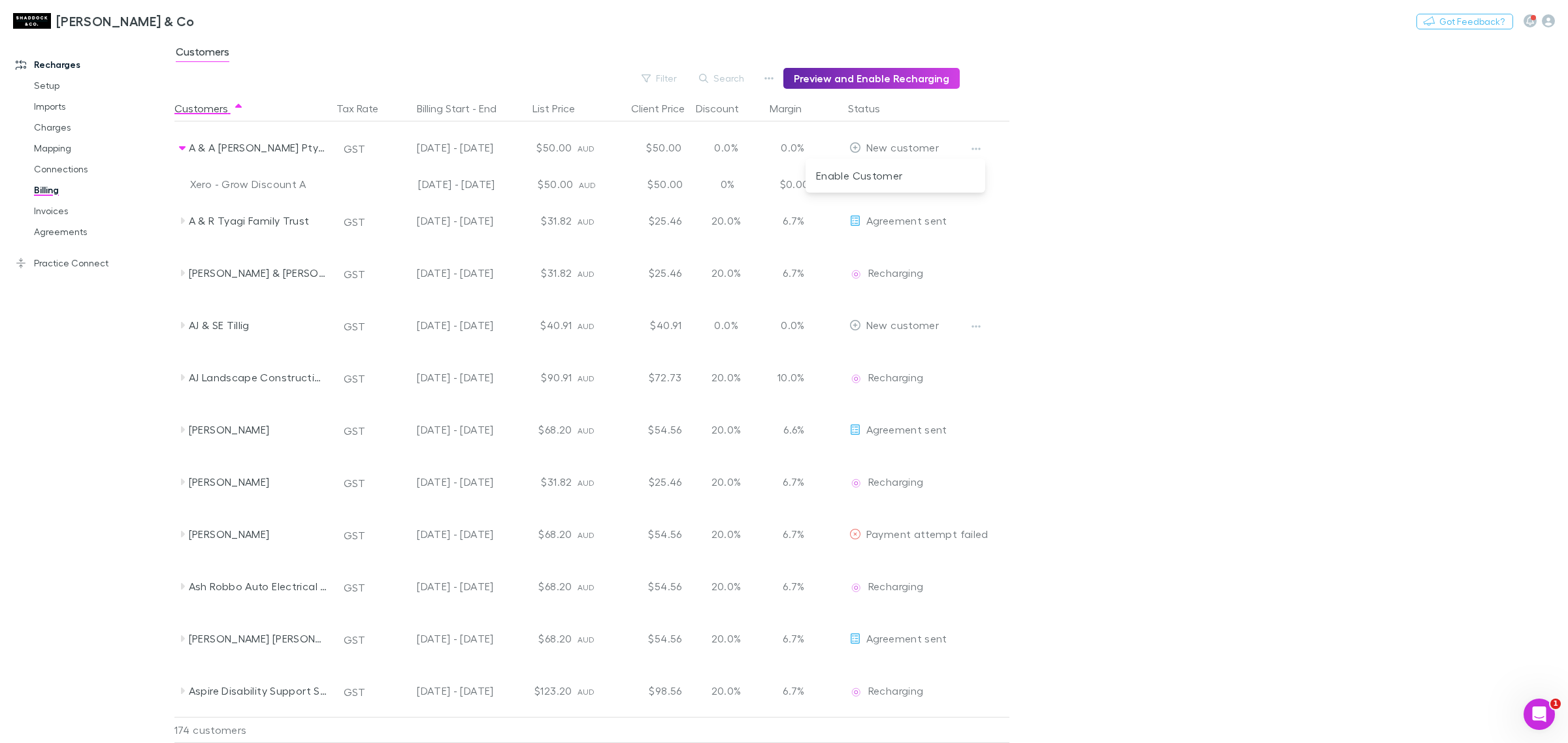
click at [188, 149] on div at bounding box center [784, 371] width 1568 height 743
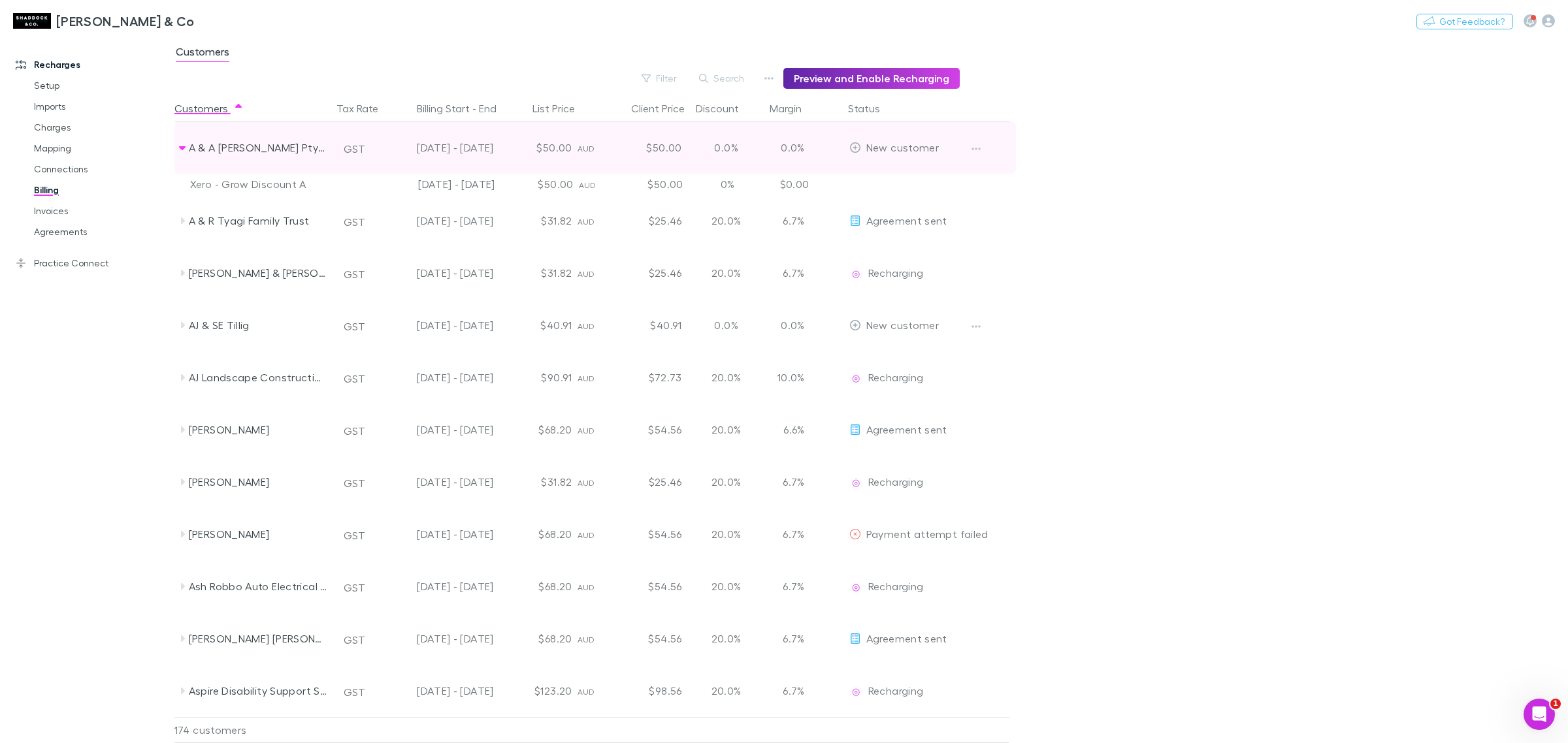
click at [183, 147] on icon at bounding box center [182, 148] width 6 height 4
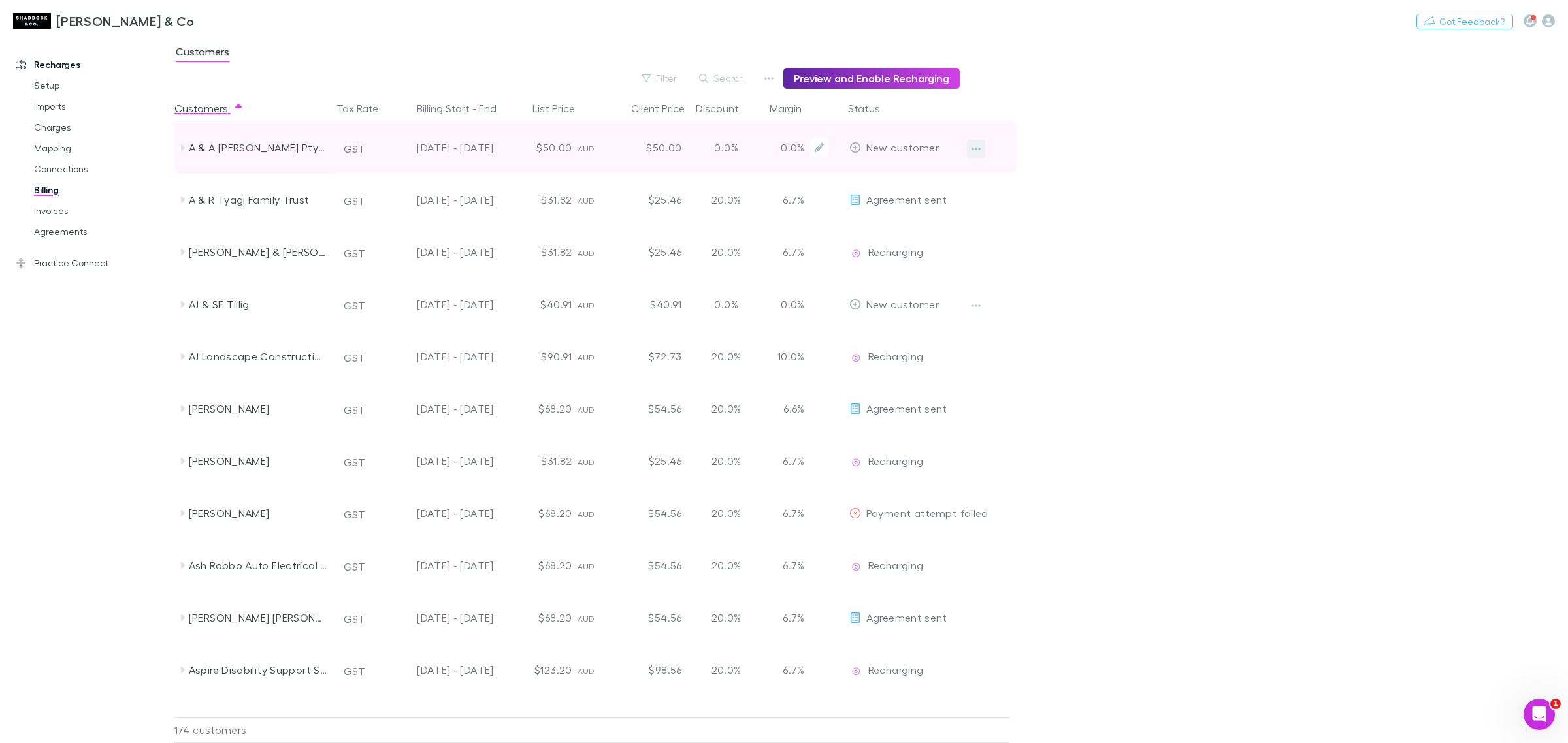
click at [978, 148] on icon "button" at bounding box center [976, 149] width 9 height 3
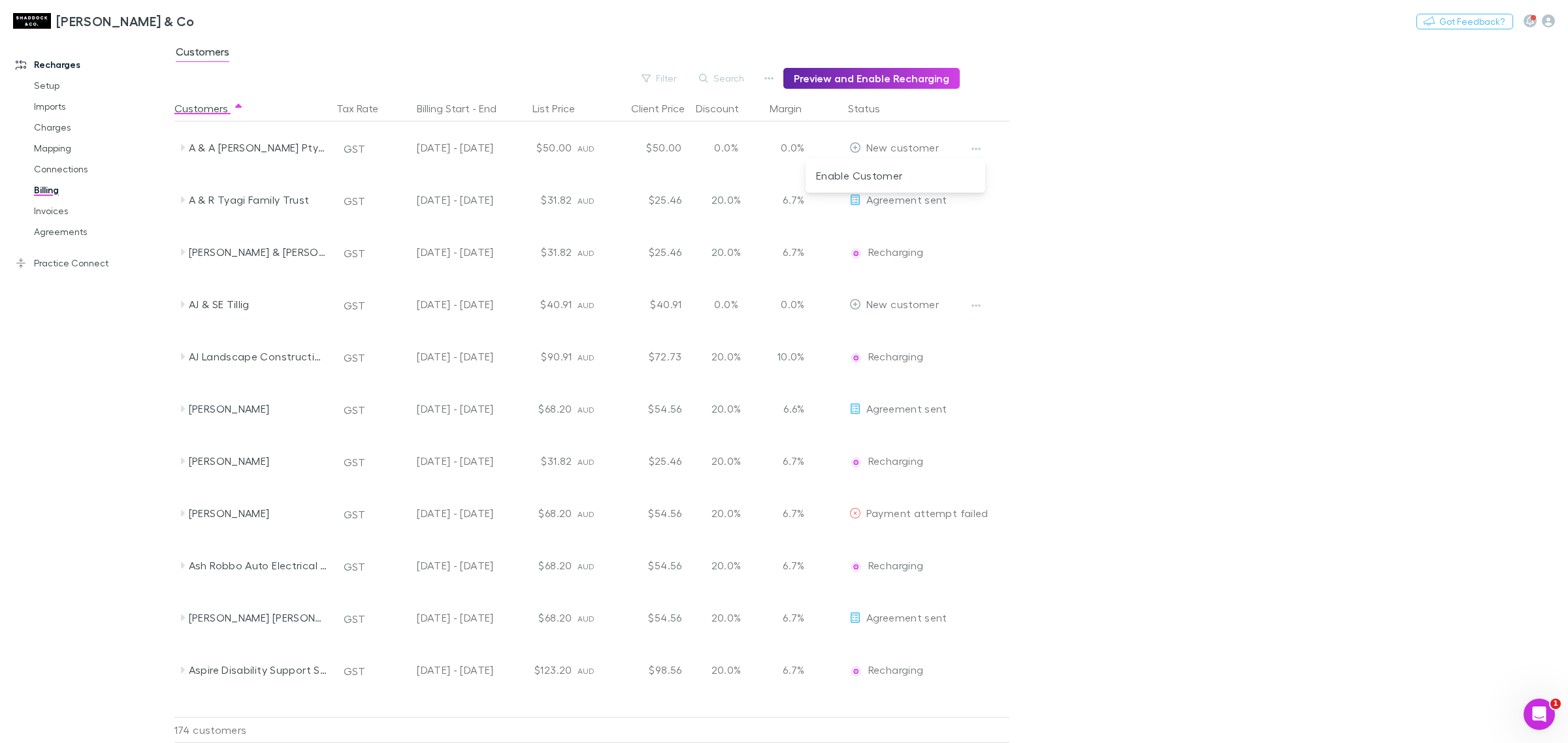
click at [262, 154] on div at bounding box center [784, 371] width 1568 height 743
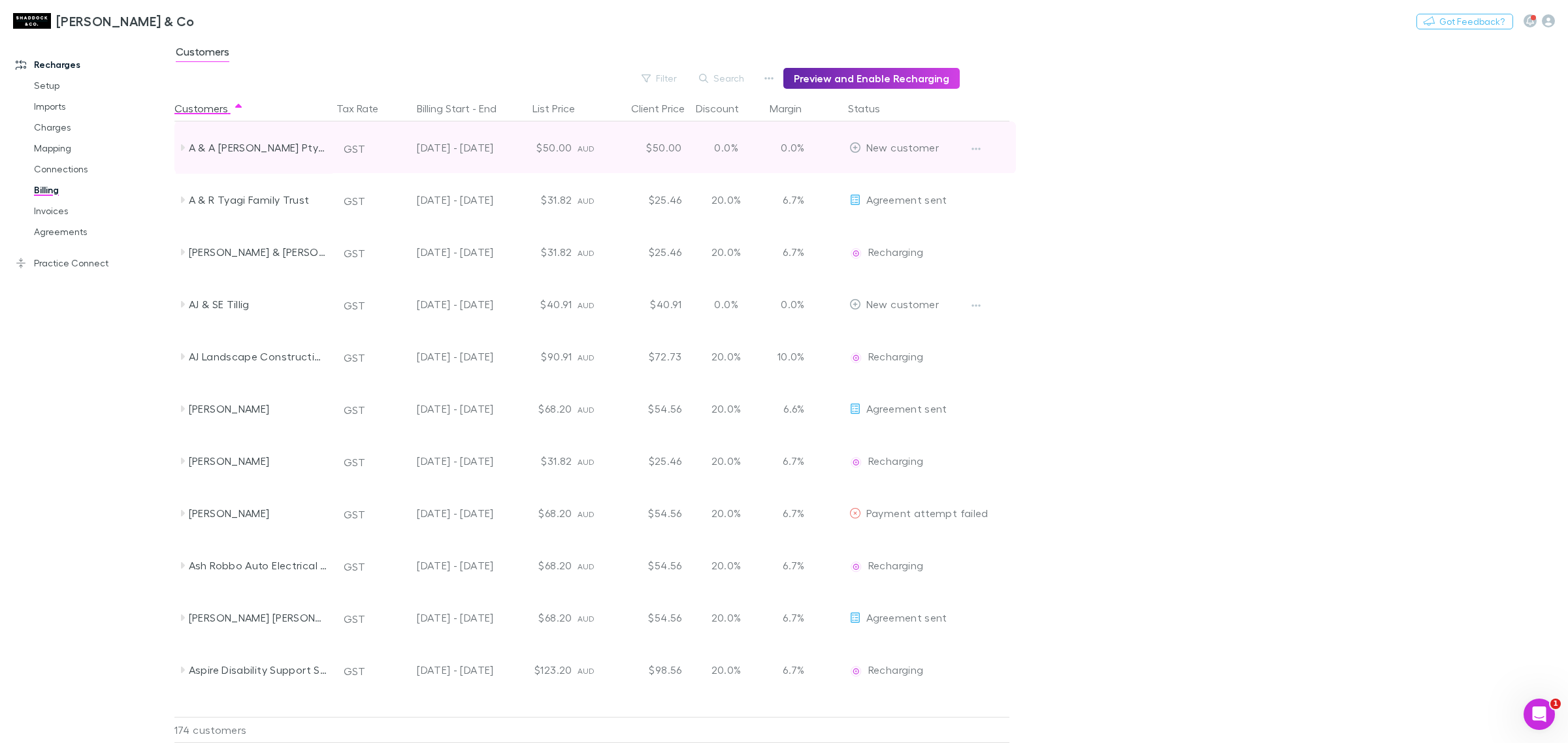
click at [180, 145] on icon at bounding box center [182, 147] width 11 height 11
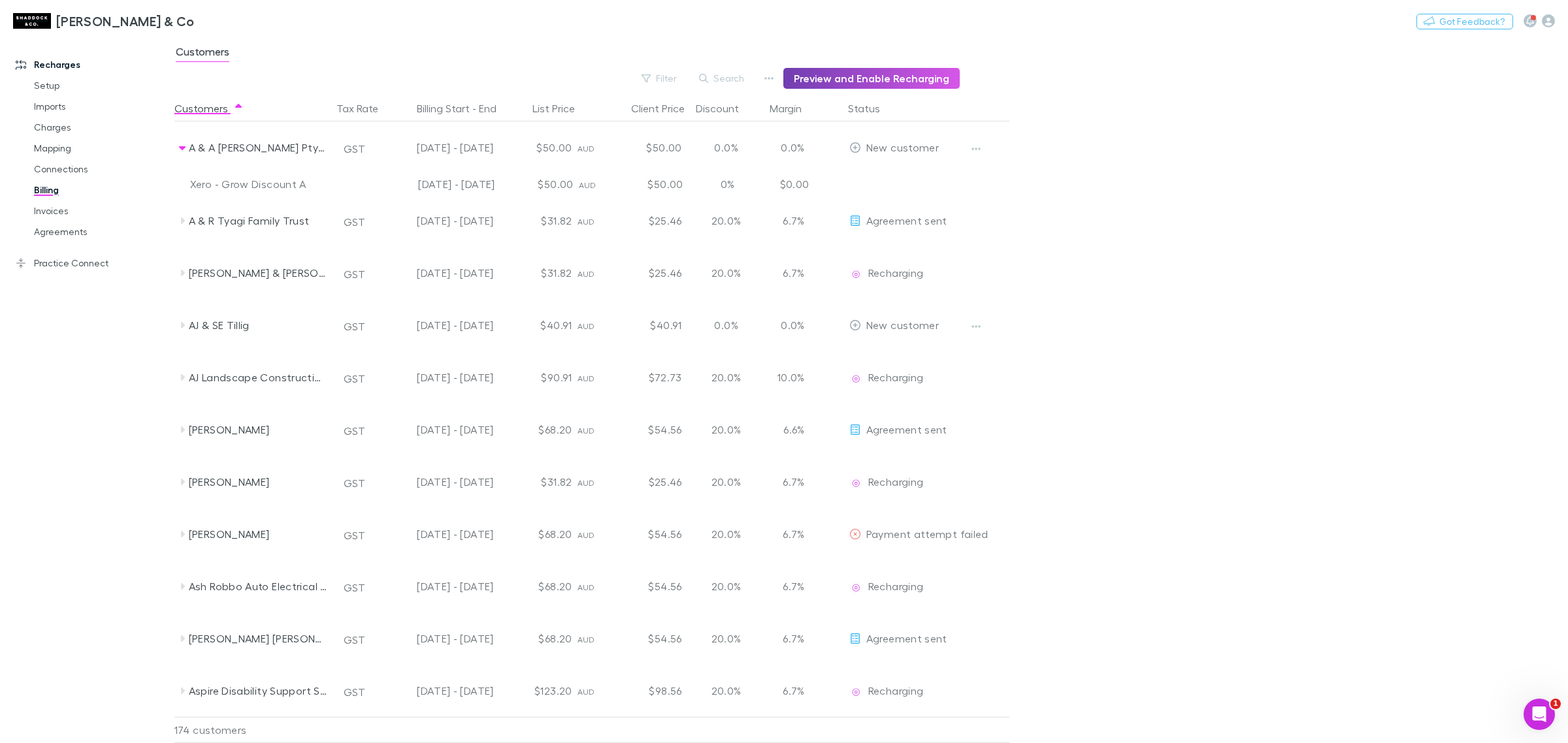
click at [851, 75] on button "Preview and Enable Recharging" at bounding box center [872, 78] width 176 height 21
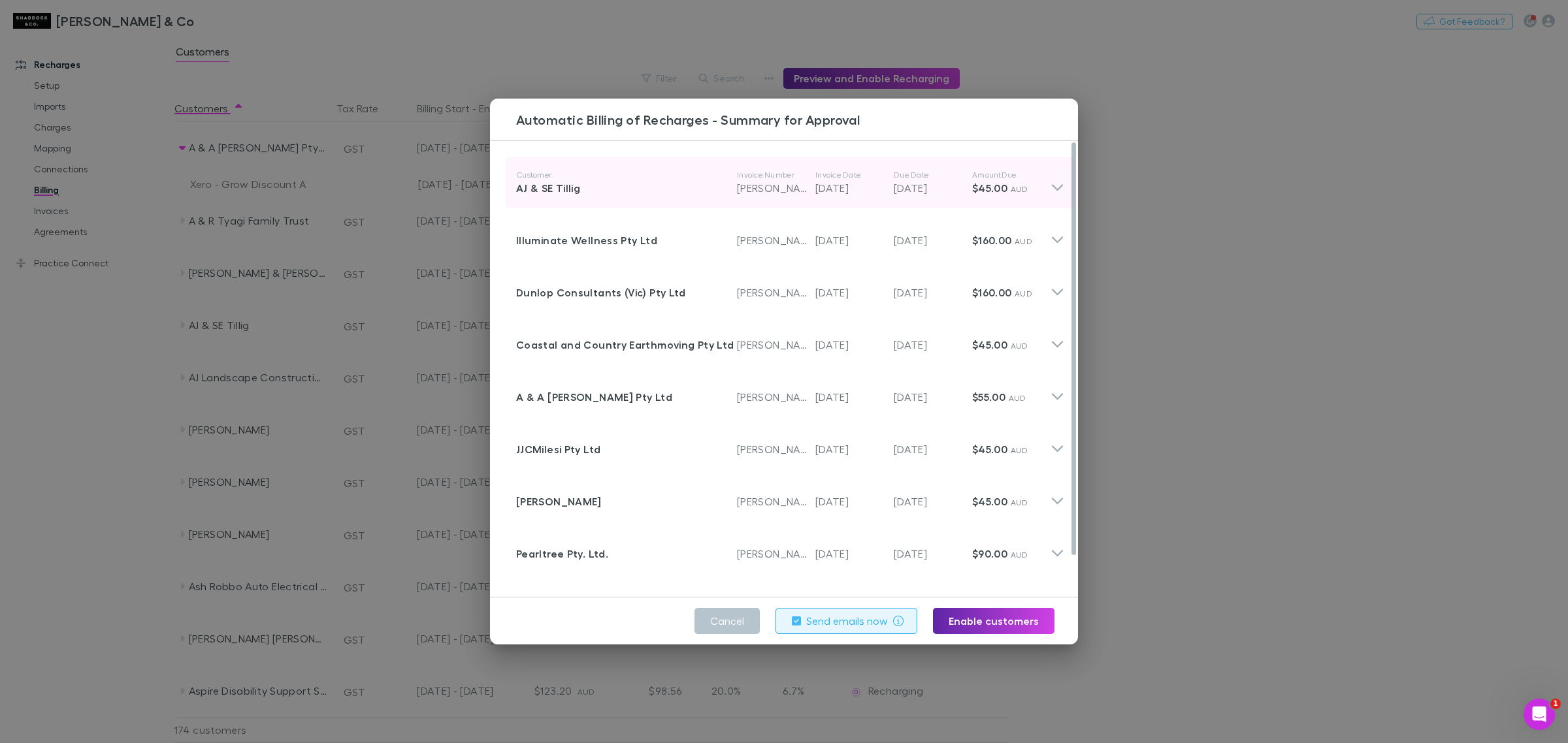
click at [1051, 195] on icon at bounding box center [1057, 183] width 13 height 26
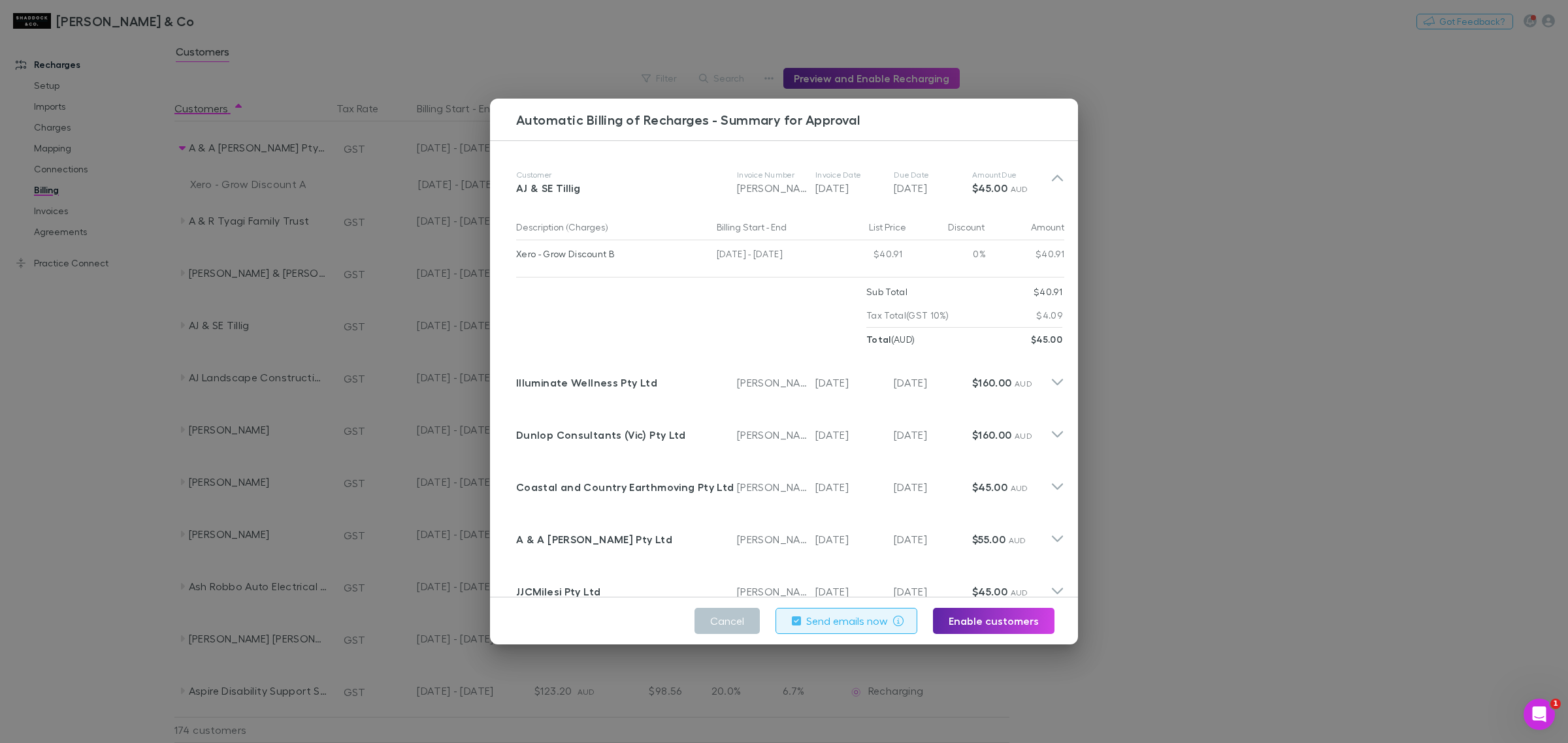
drag, startPoint x: 1259, startPoint y: 283, endPoint x: 1264, endPoint y: 291, distance: 9.4
click at [1259, 283] on div "Automatic Billing of Recharges - Summary for Approval Customer AJ & SE Tillig I…" at bounding box center [784, 371] width 1568 height 743
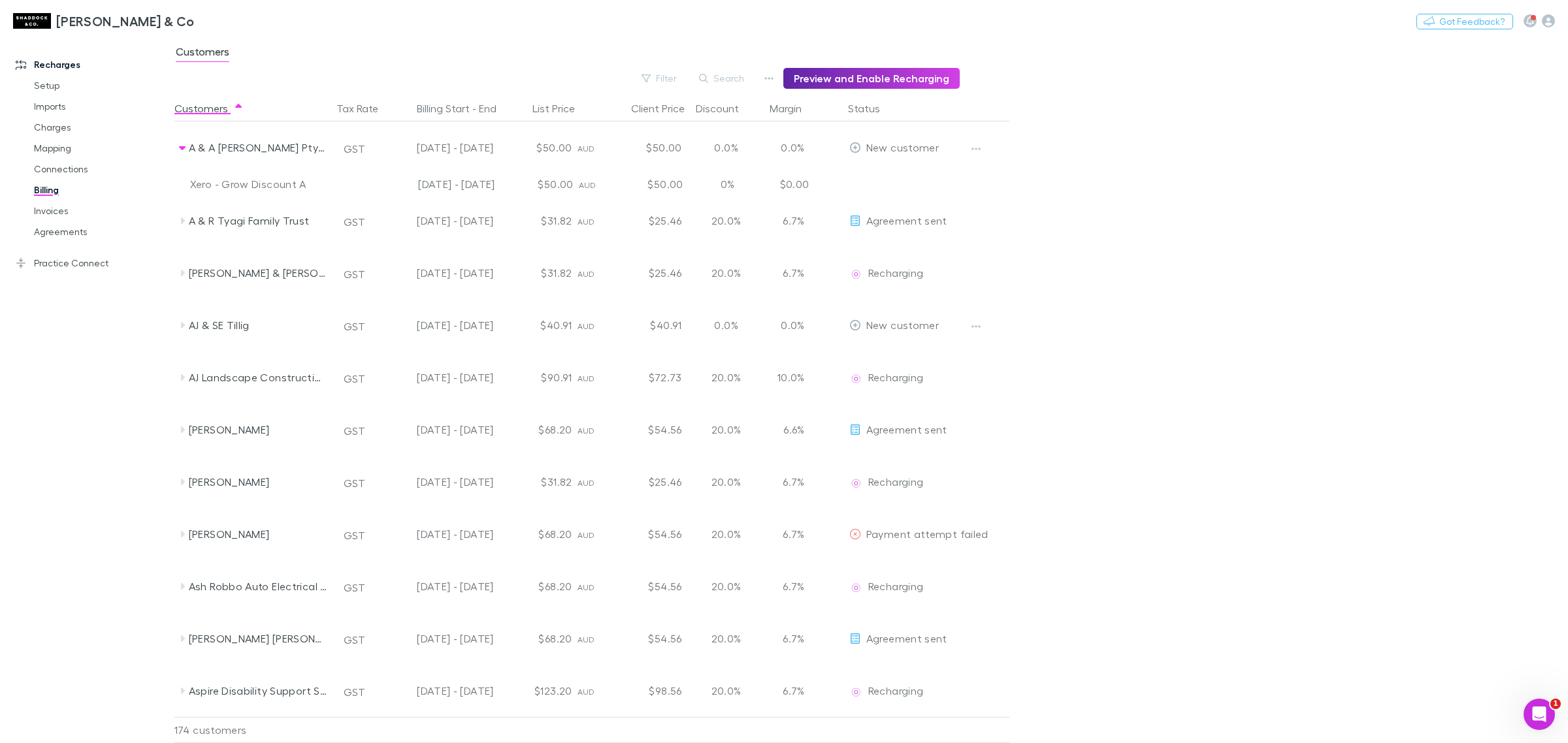
drag, startPoint x: 1226, startPoint y: 298, endPoint x: 1557, endPoint y: 432, distance: 357.1
click at [1227, 298] on main "Customers Filter Search Preview and Enable Recharging Customers Tax Rate Billin…" at bounding box center [871, 389] width 1394 height 706
click at [1304, 311] on main "Customers Filter Search Preview and Enable Recharging Customers Tax Rate Billin…" at bounding box center [871, 389] width 1394 height 706
click at [863, 70] on button "Preview and Enable Recharging" at bounding box center [872, 78] width 176 height 21
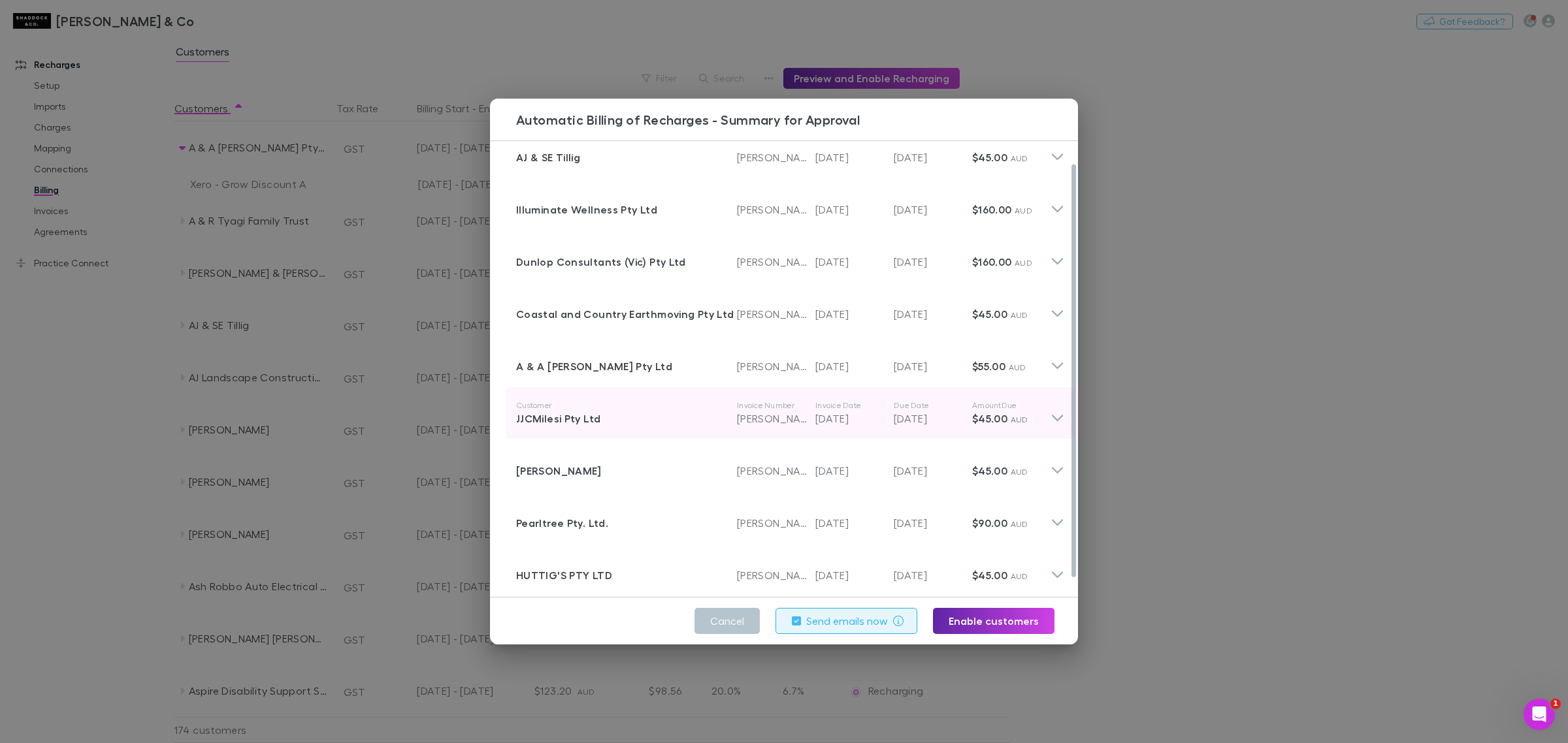
scroll to position [46, 0]
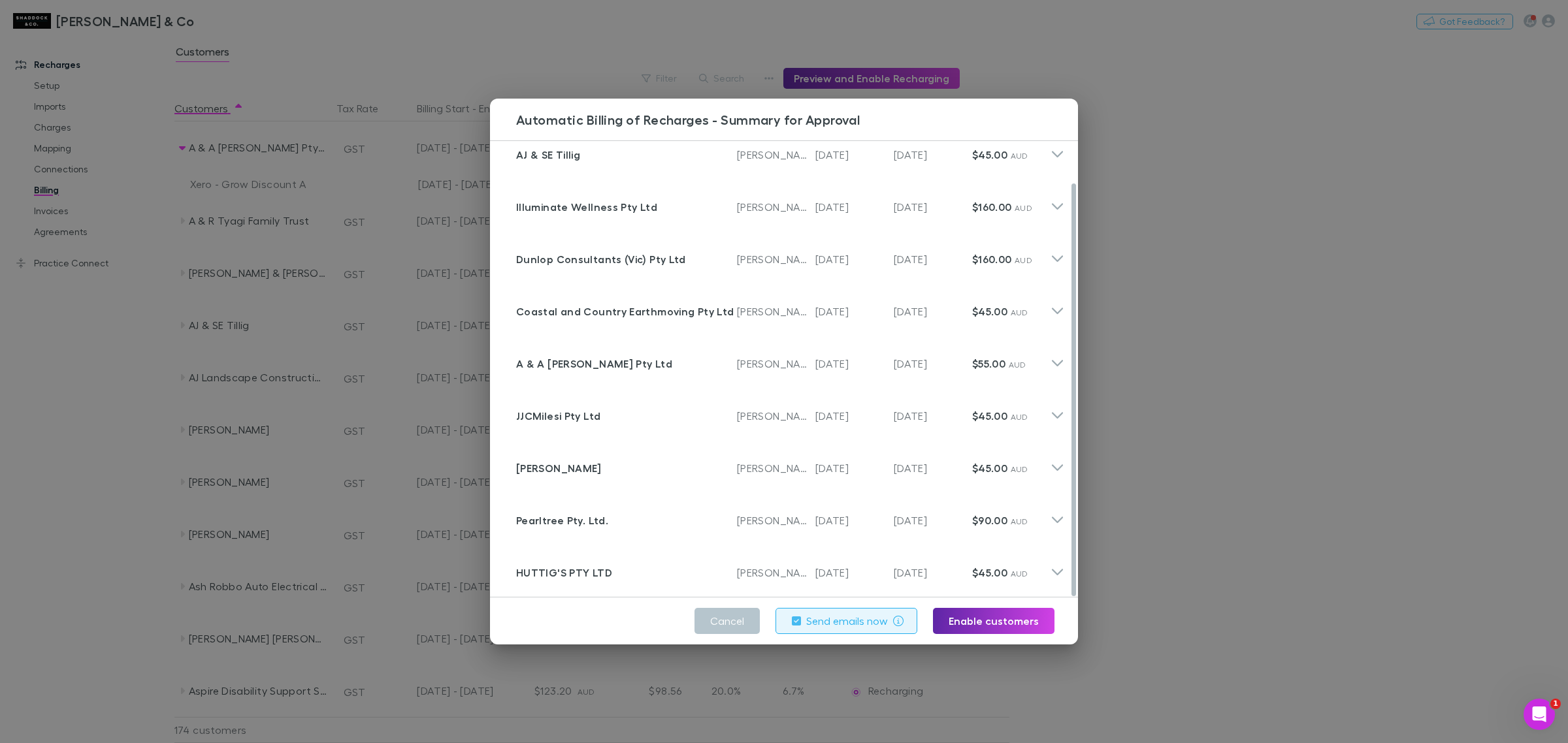
click at [1365, 351] on div "Automatic Billing of Recharges - Summary for Approval Customer AJ & SE Tillig I…" at bounding box center [784, 371] width 1568 height 743
